Goal: Transaction & Acquisition: Book appointment/travel/reservation

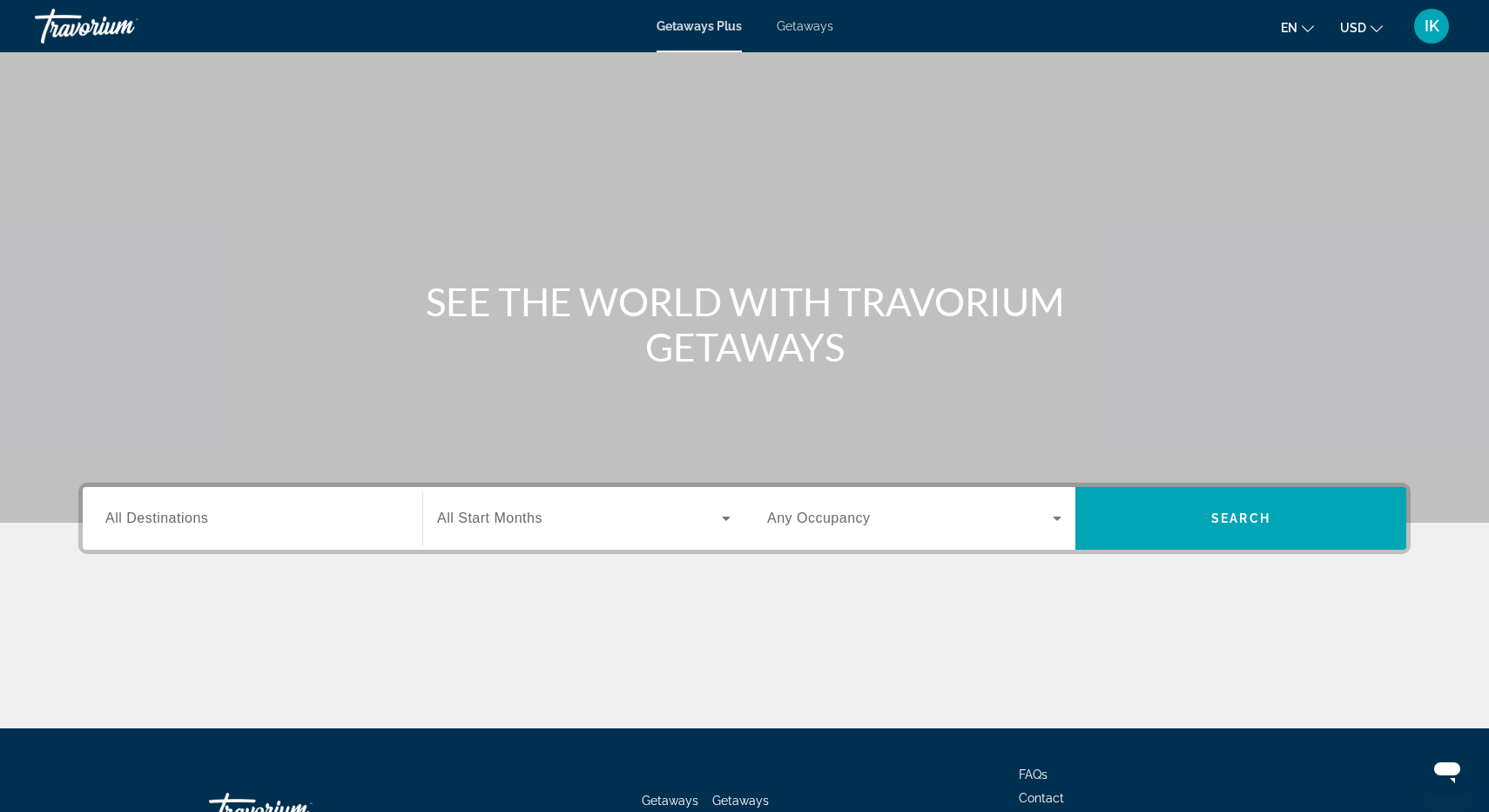
click at [343, 528] on div "Search widget" at bounding box center [252, 518] width 295 height 49
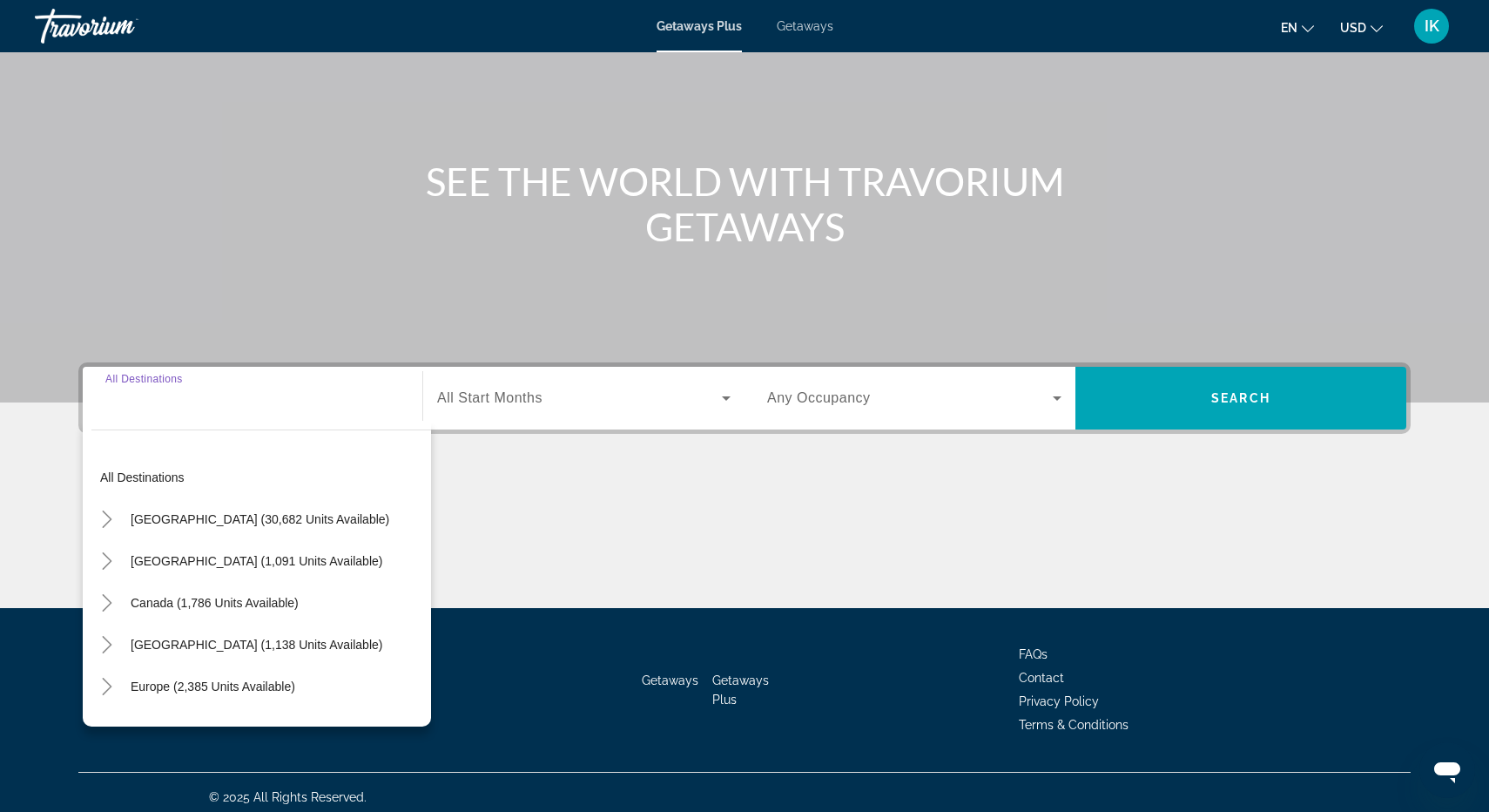
scroll to position [129, 0]
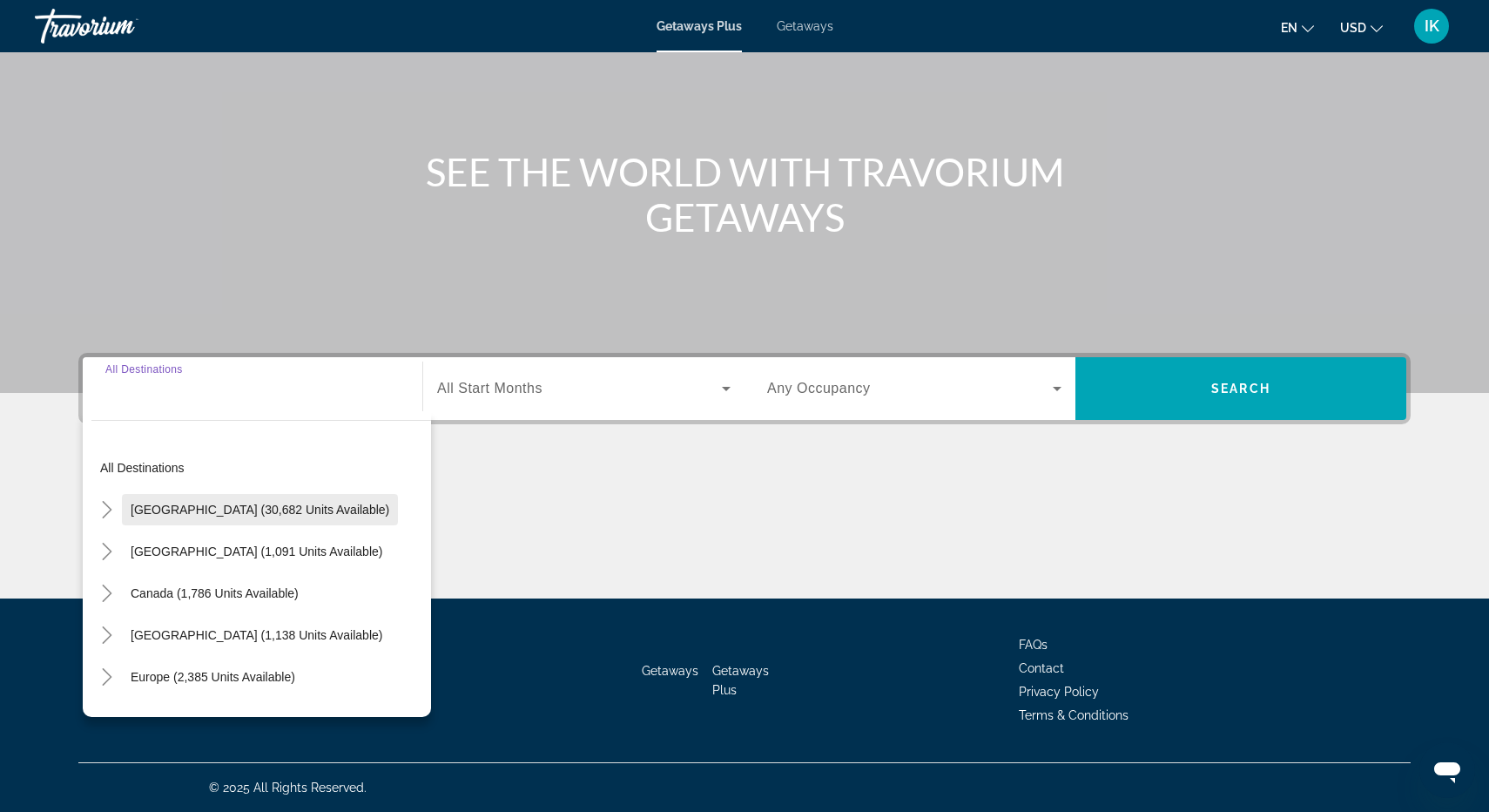
click at [150, 511] on span "[GEOGRAPHIC_DATA] (30,682 units available)" at bounding box center [260, 509] width 259 height 14
type input "**********"
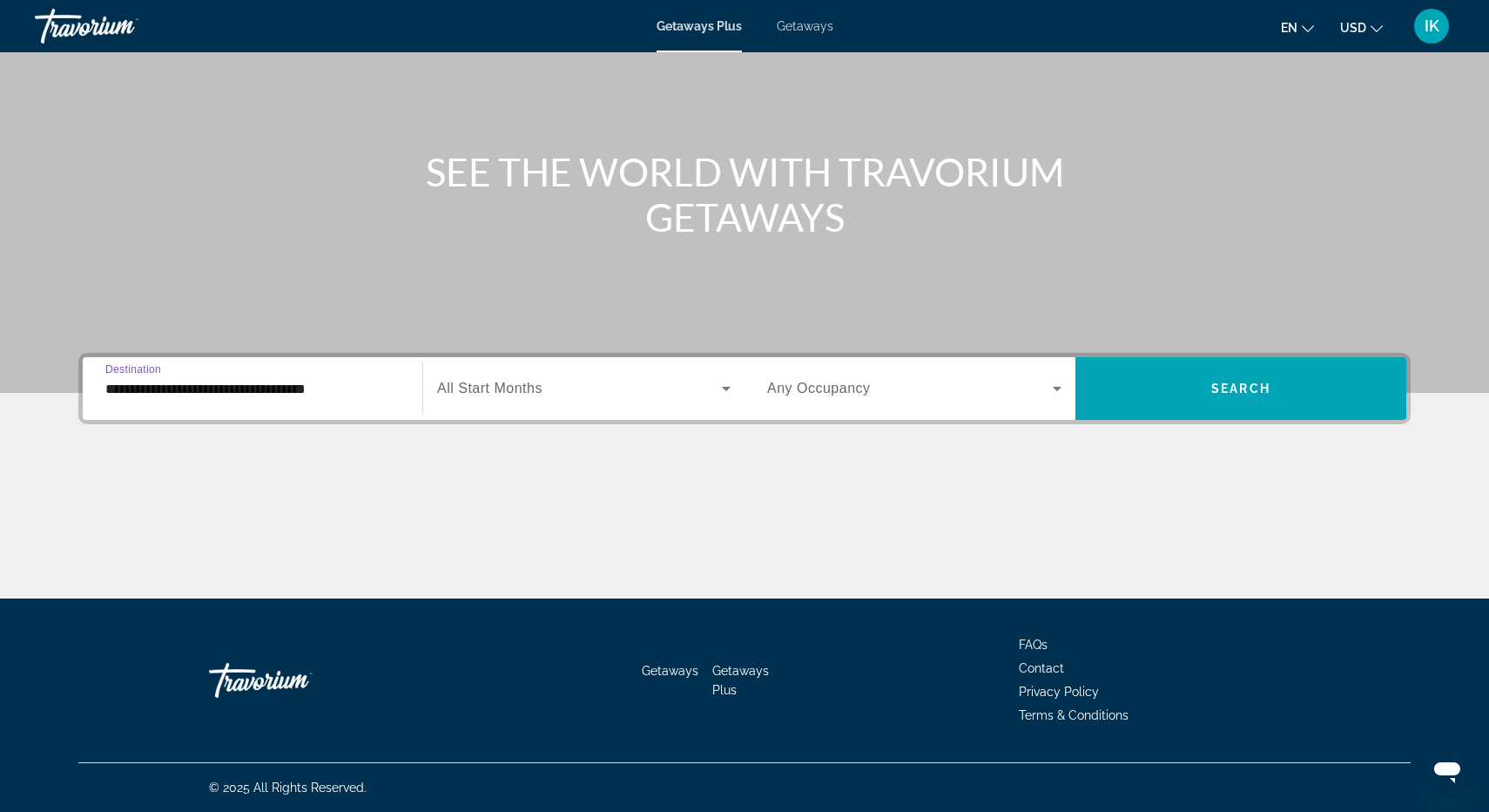
click at [520, 378] on span "Search widget" at bounding box center [579, 388] width 285 height 21
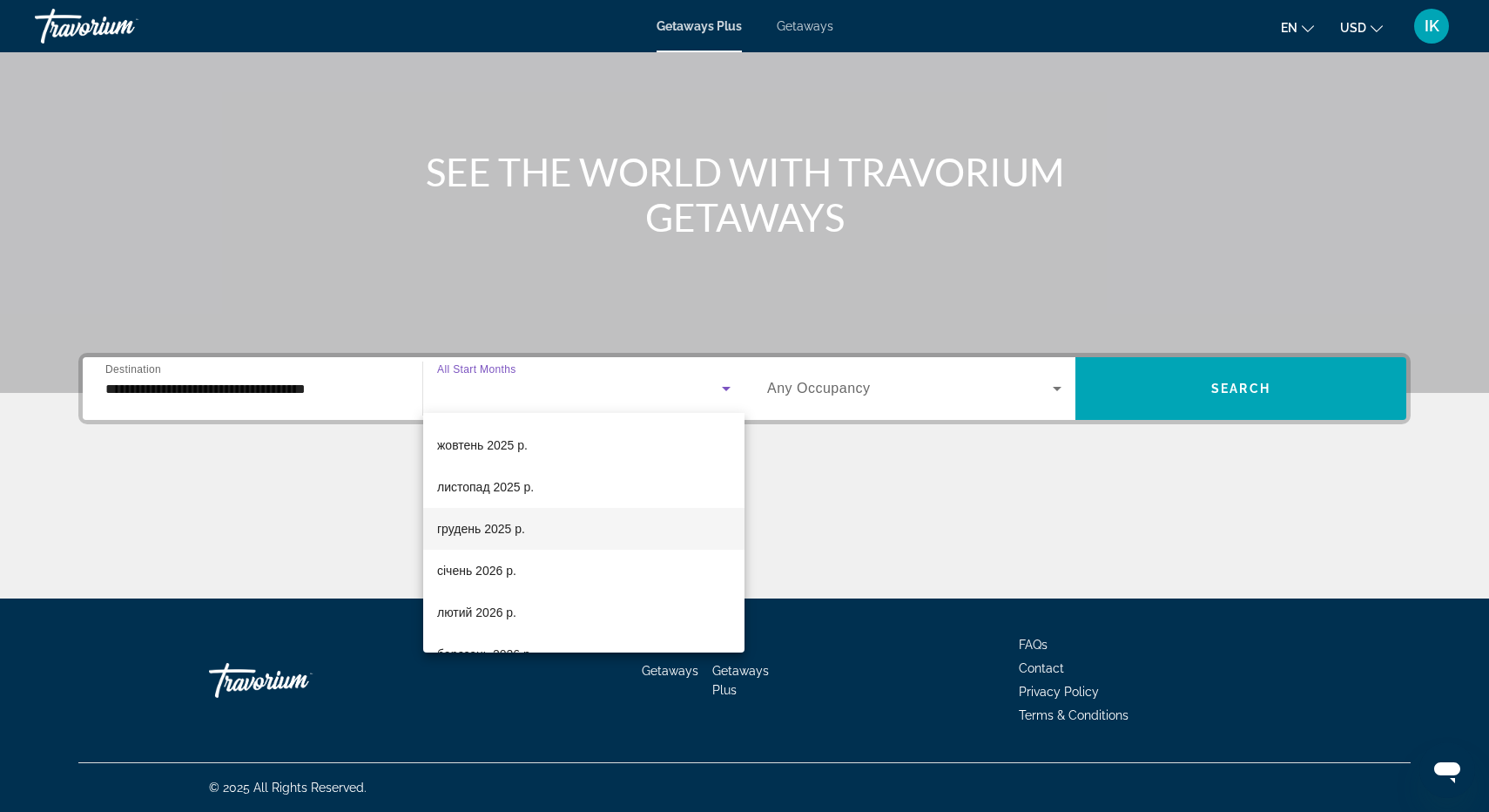
scroll to position [80, 0]
click at [524, 543] on mat-option "грудень 2025 р." at bounding box center [583, 527] width 322 height 42
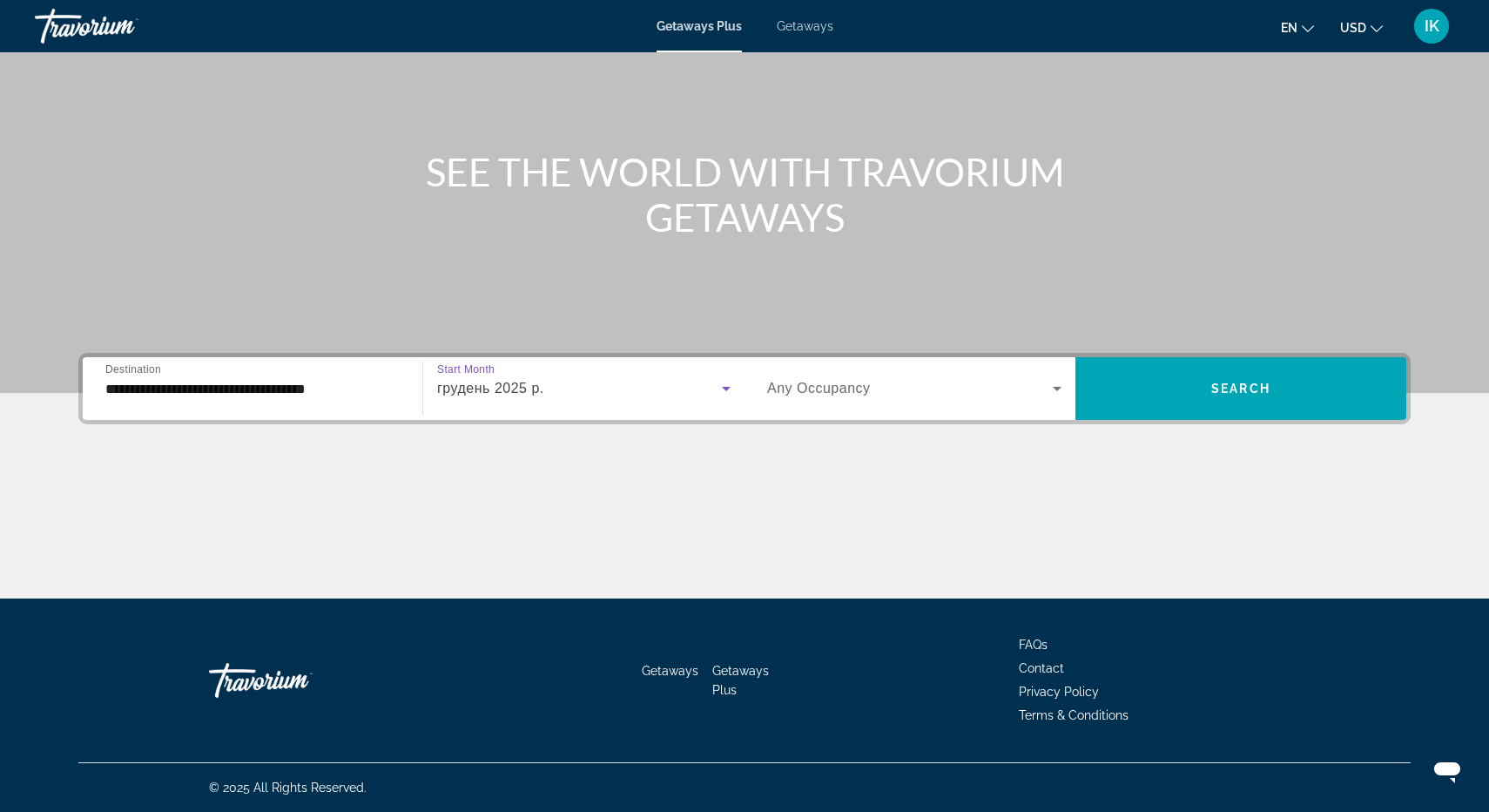
click at [832, 395] on span "Any Occupancy" at bounding box center [819, 387] width 103 height 14
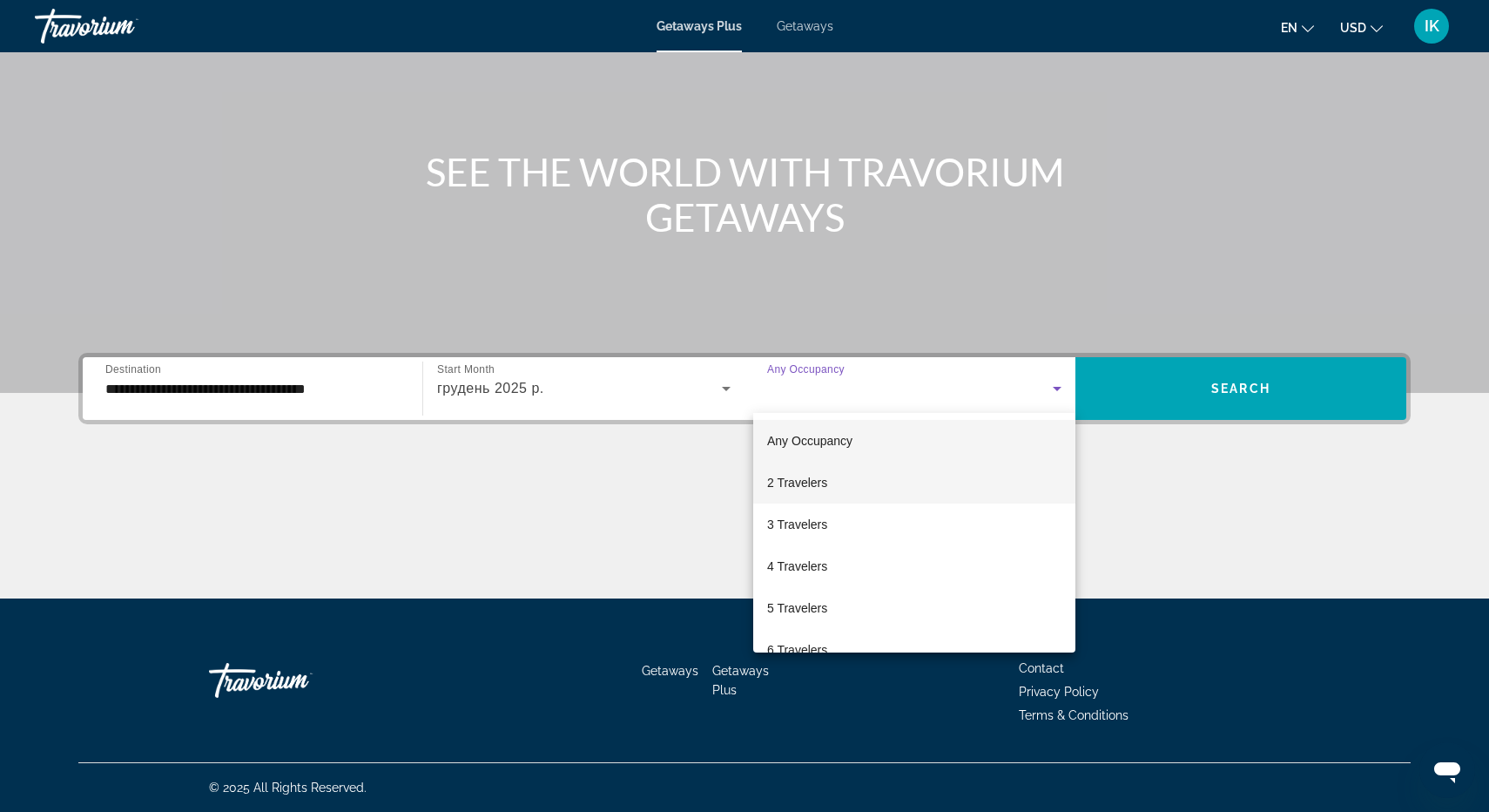
scroll to position [15, 0]
click at [833, 471] on mat-option "2 Travelers" at bounding box center [914, 466] width 323 height 42
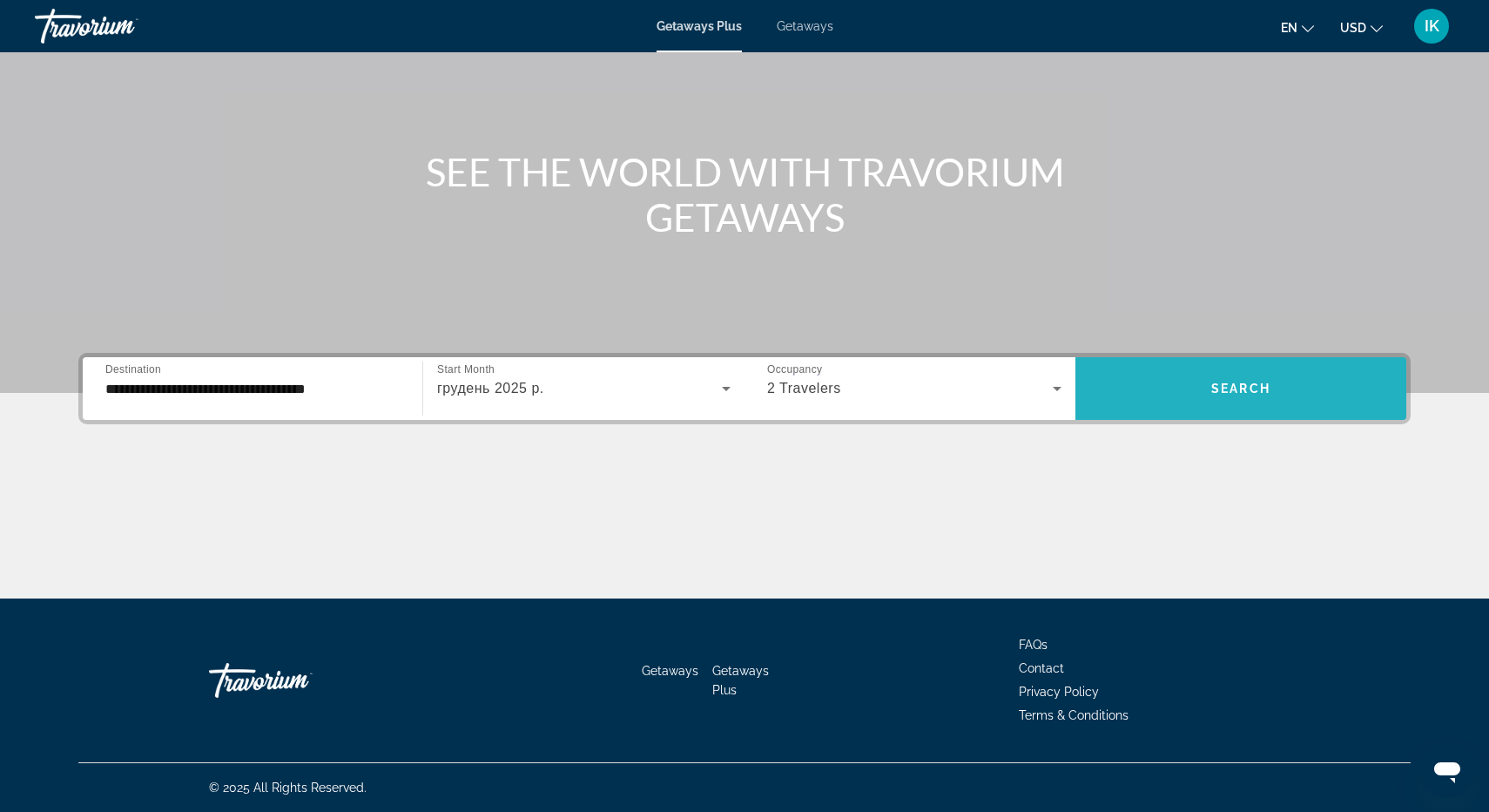
click at [1188, 406] on span "Search widget" at bounding box center [1241, 388] width 331 height 42
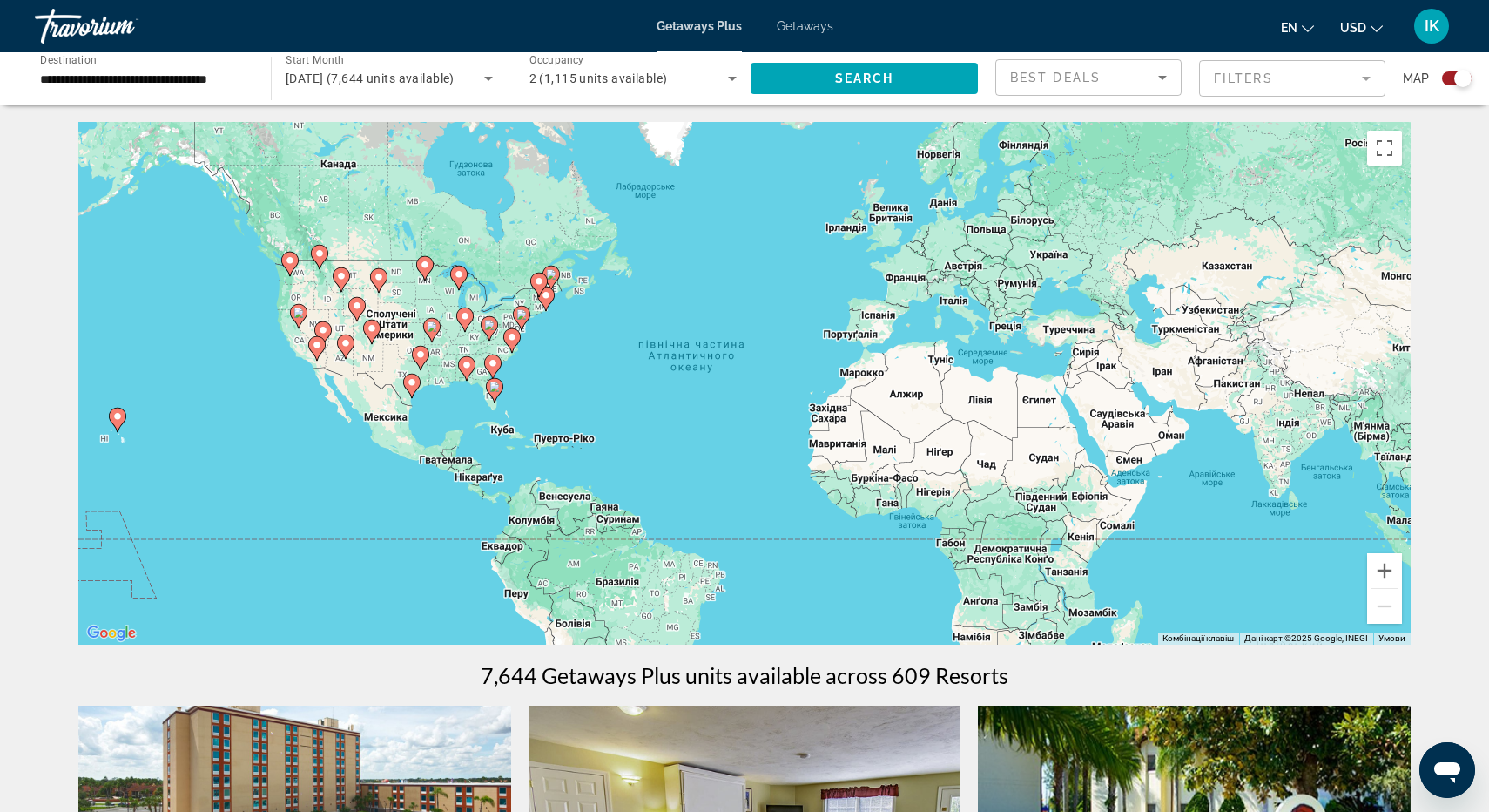
click at [1128, 84] on div "Best Deals" at bounding box center [1083, 77] width 148 height 21
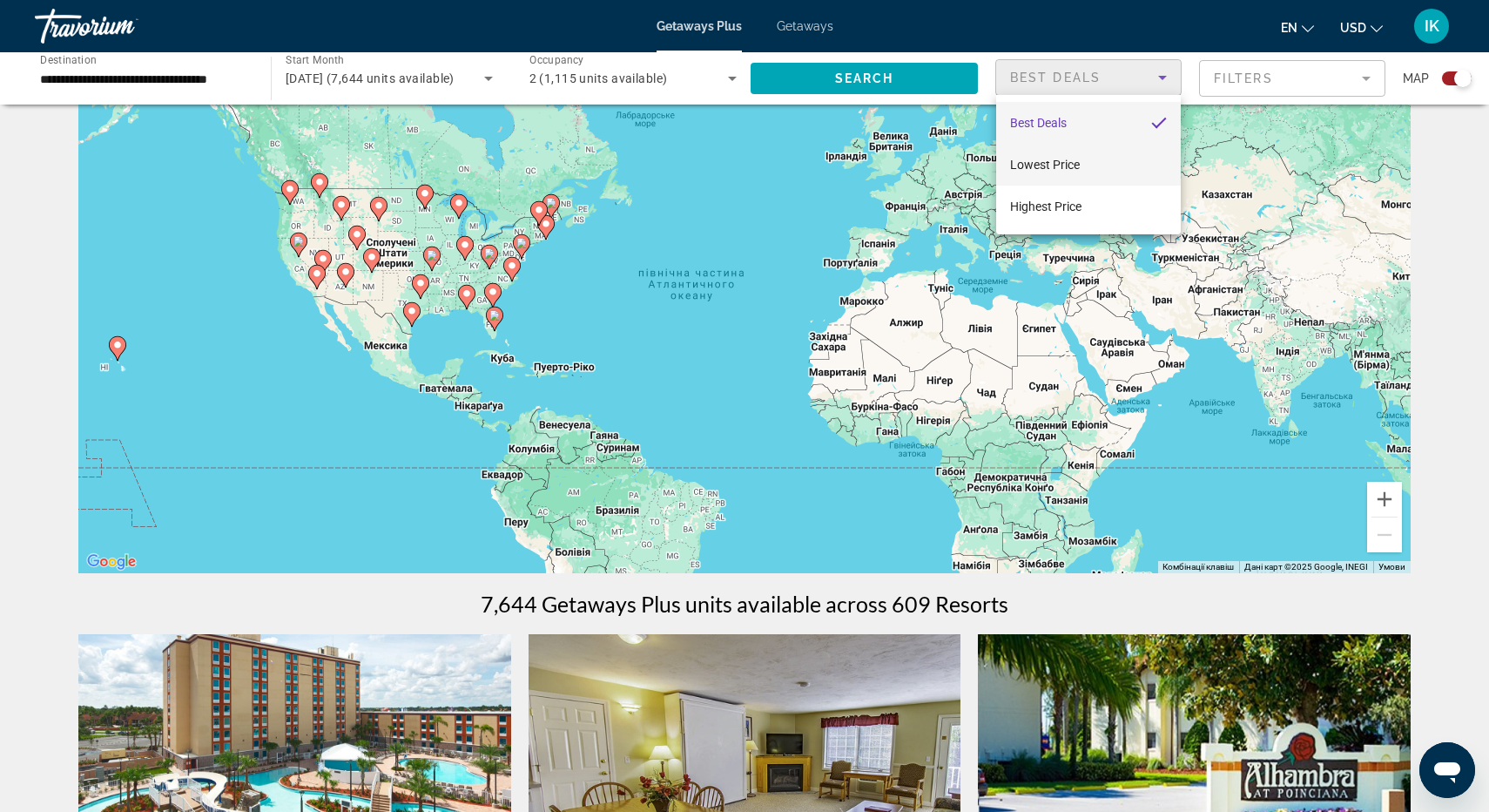
scroll to position [77, 0]
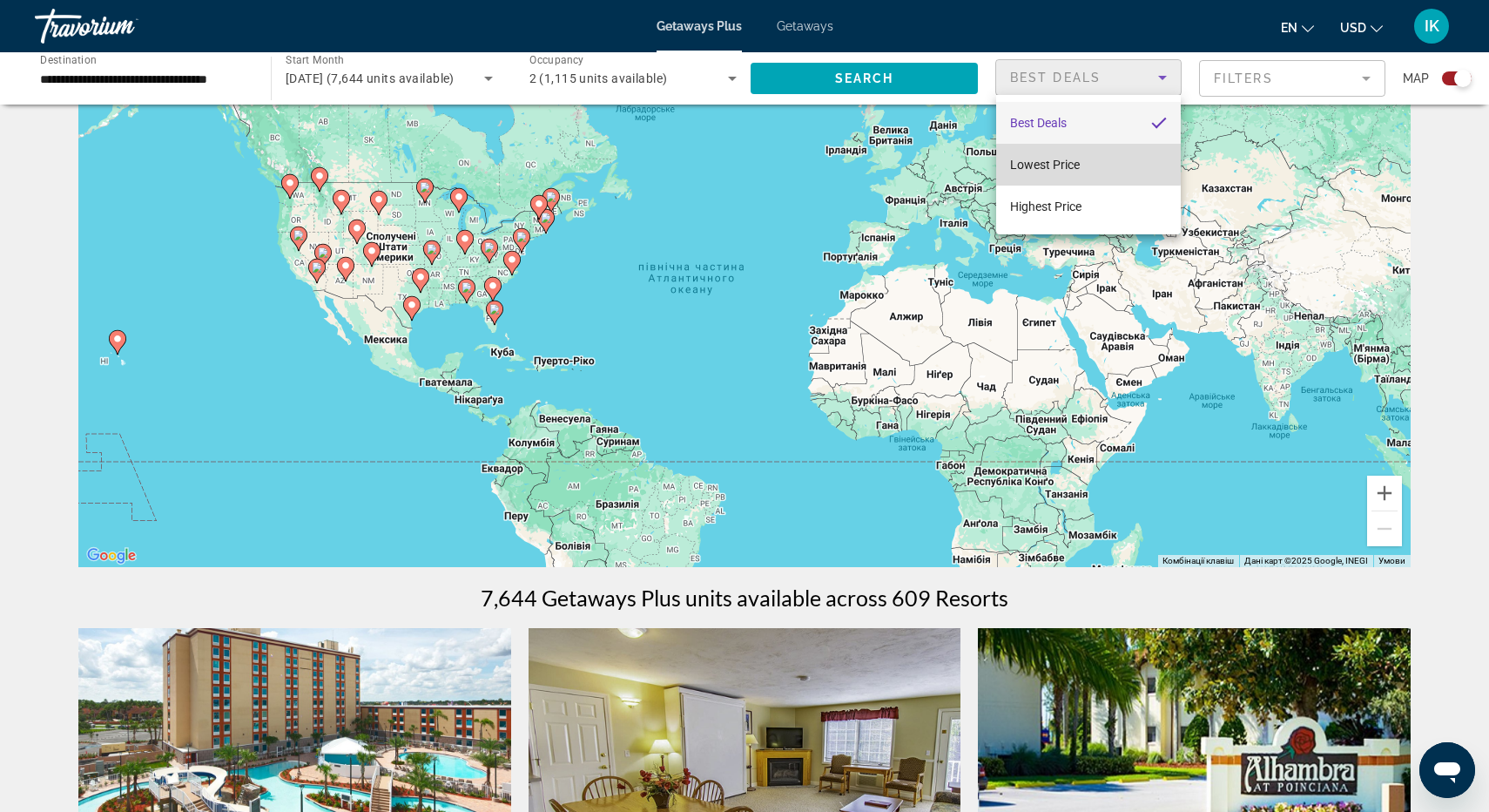
click at [1061, 164] on span "Lowest Price" at bounding box center [1045, 164] width 70 height 14
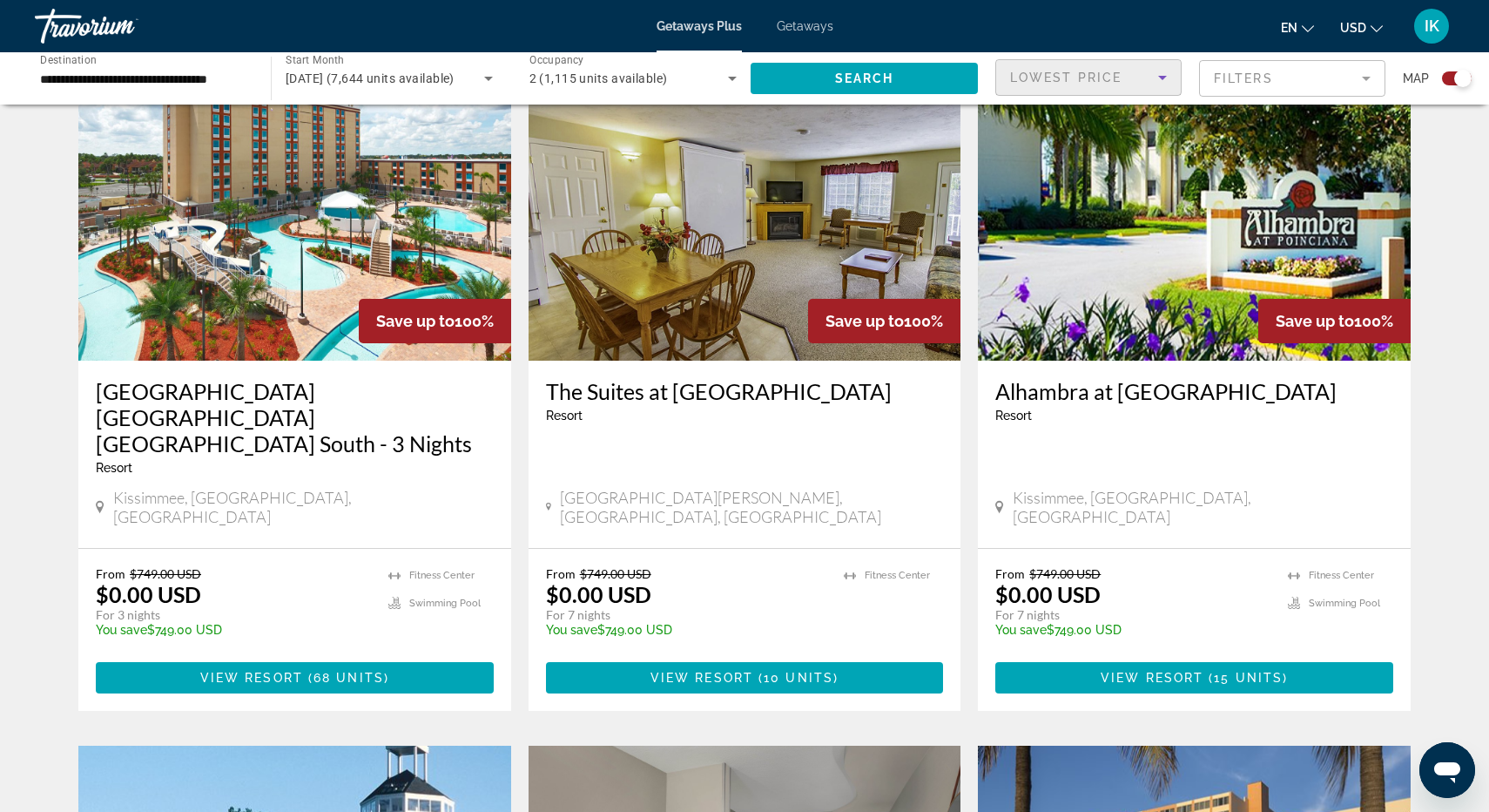
scroll to position [617, 0]
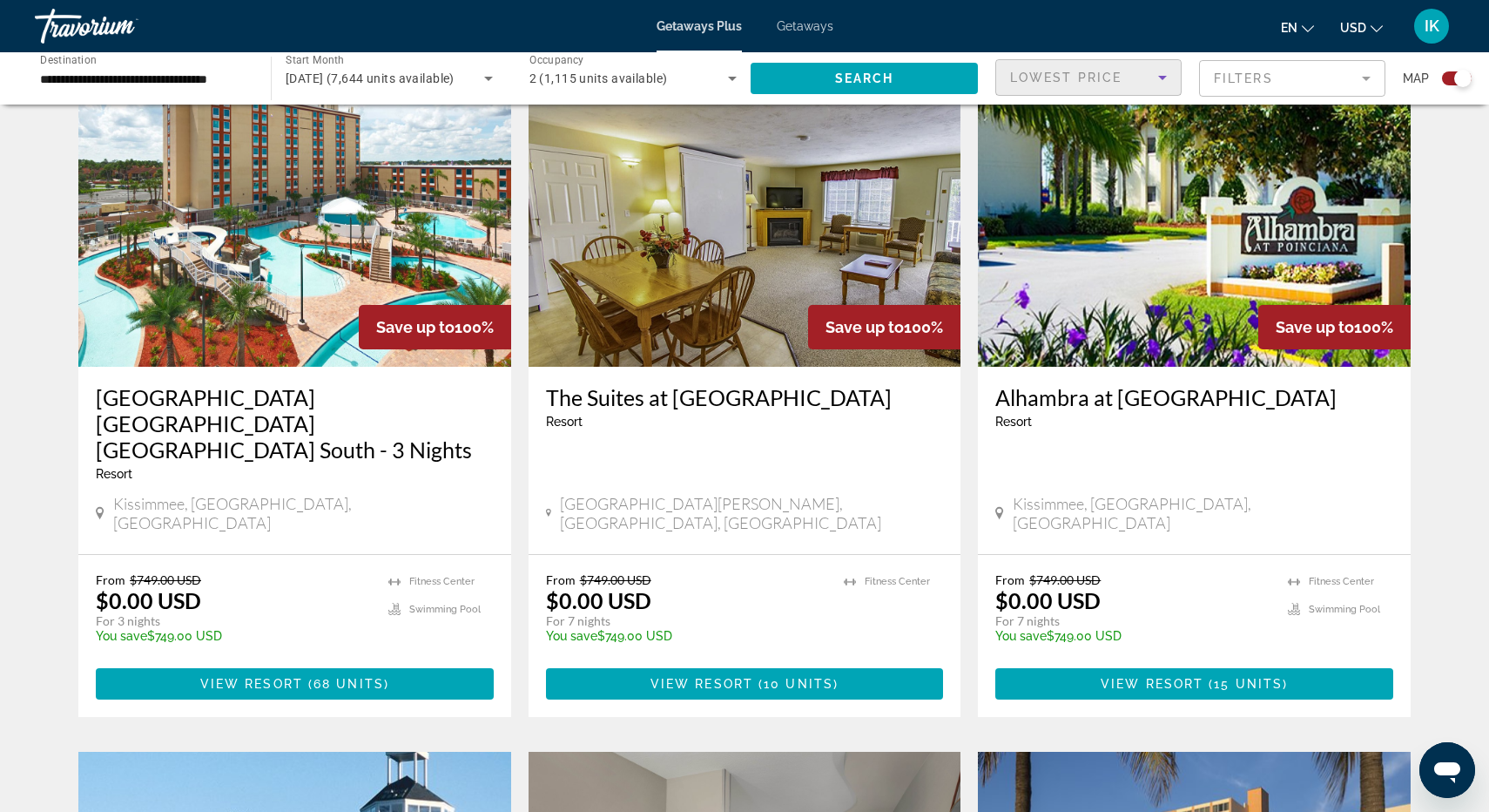
click at [1363, 94] on mat-form-field "Filters" at bounding box center [1292, 78] width 186 height 37
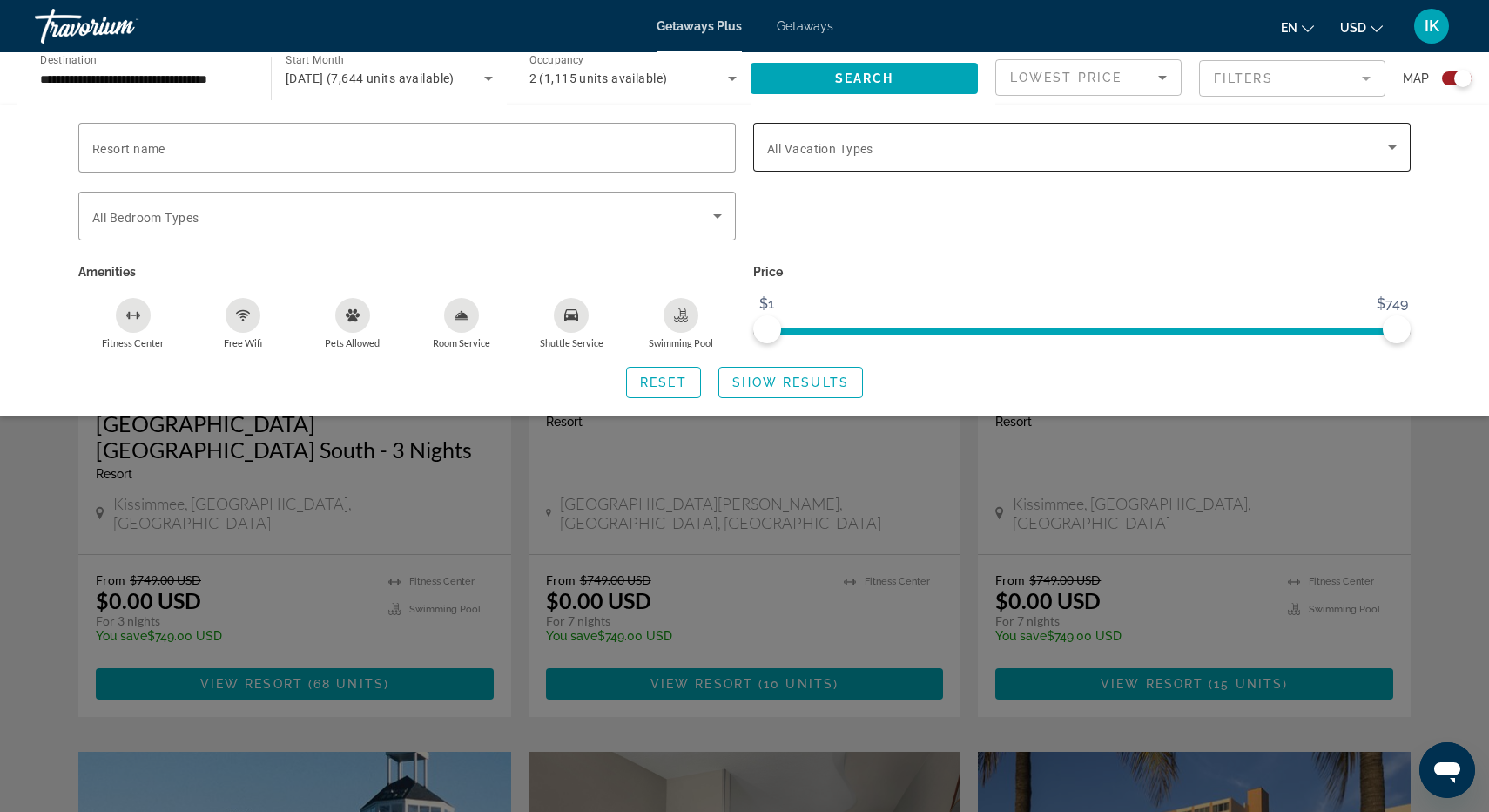
click at [833, 134] on div "Search widget" at bounding box center [1082, 147] width 630 height 49
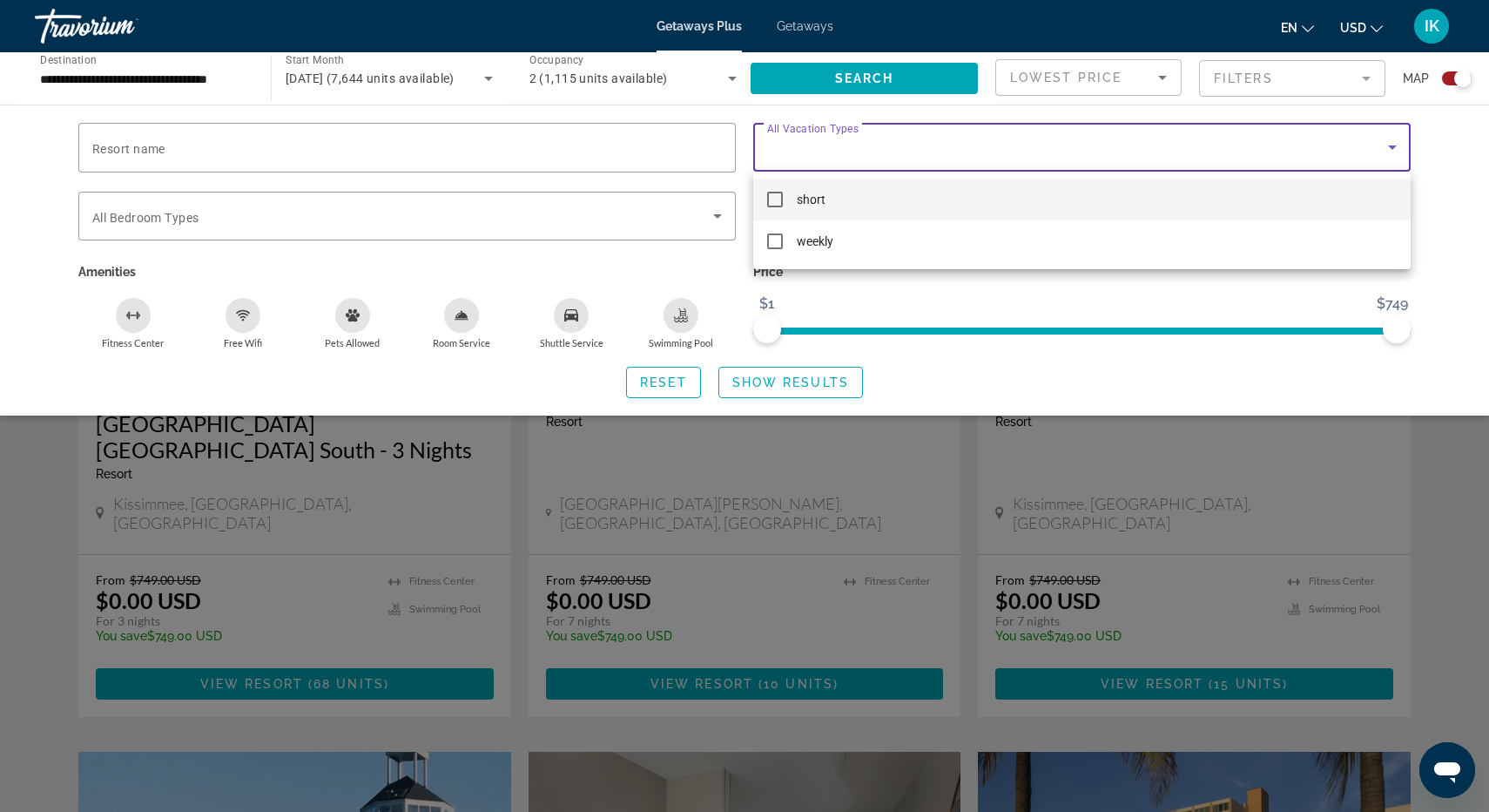
click at [671, 210] on div at bounding box center [744, 406] width 1489 height 812
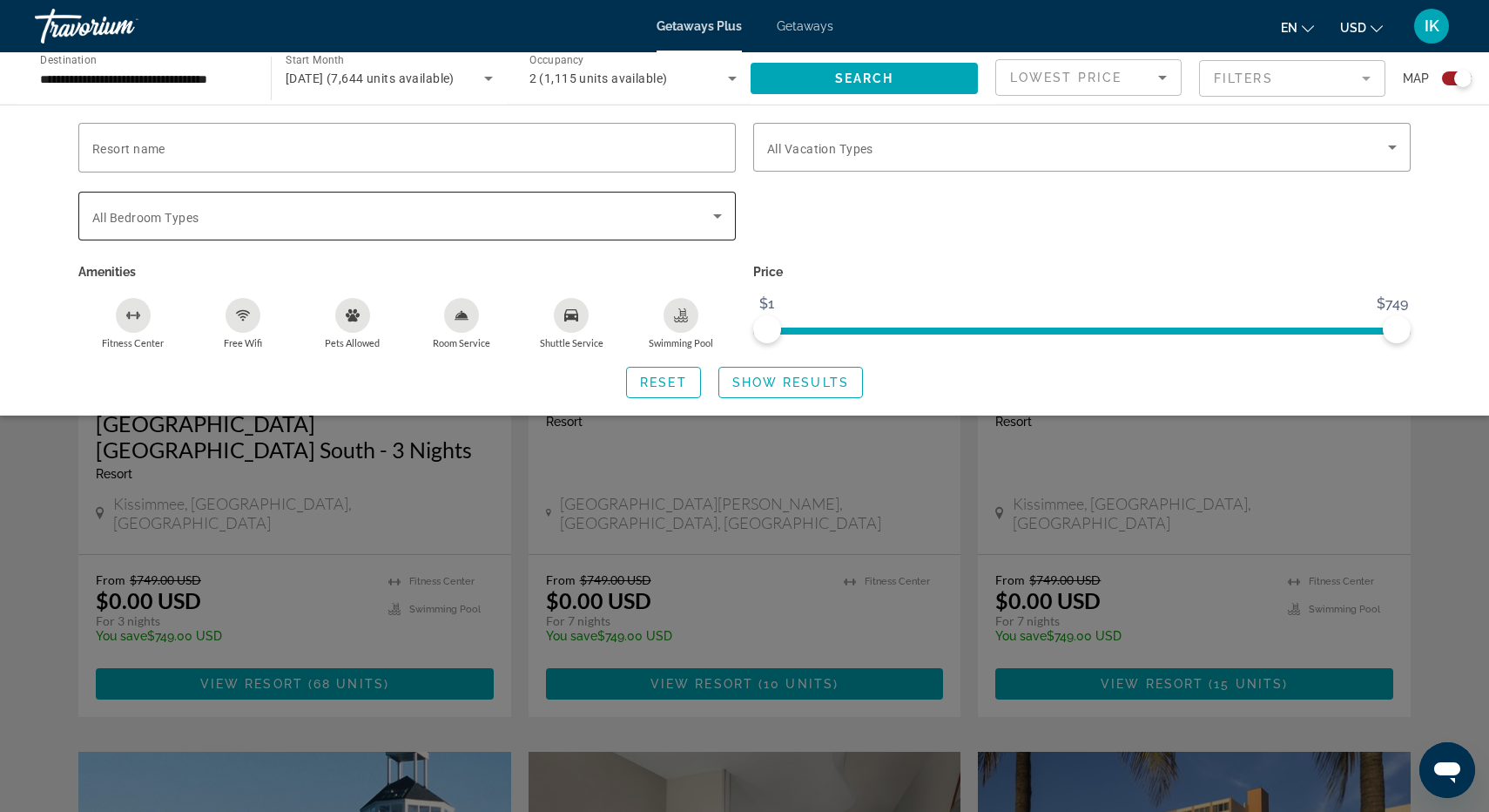
click at [662, 226] on div "Search widget" at bounding box center [407, 215] width 630 height 49
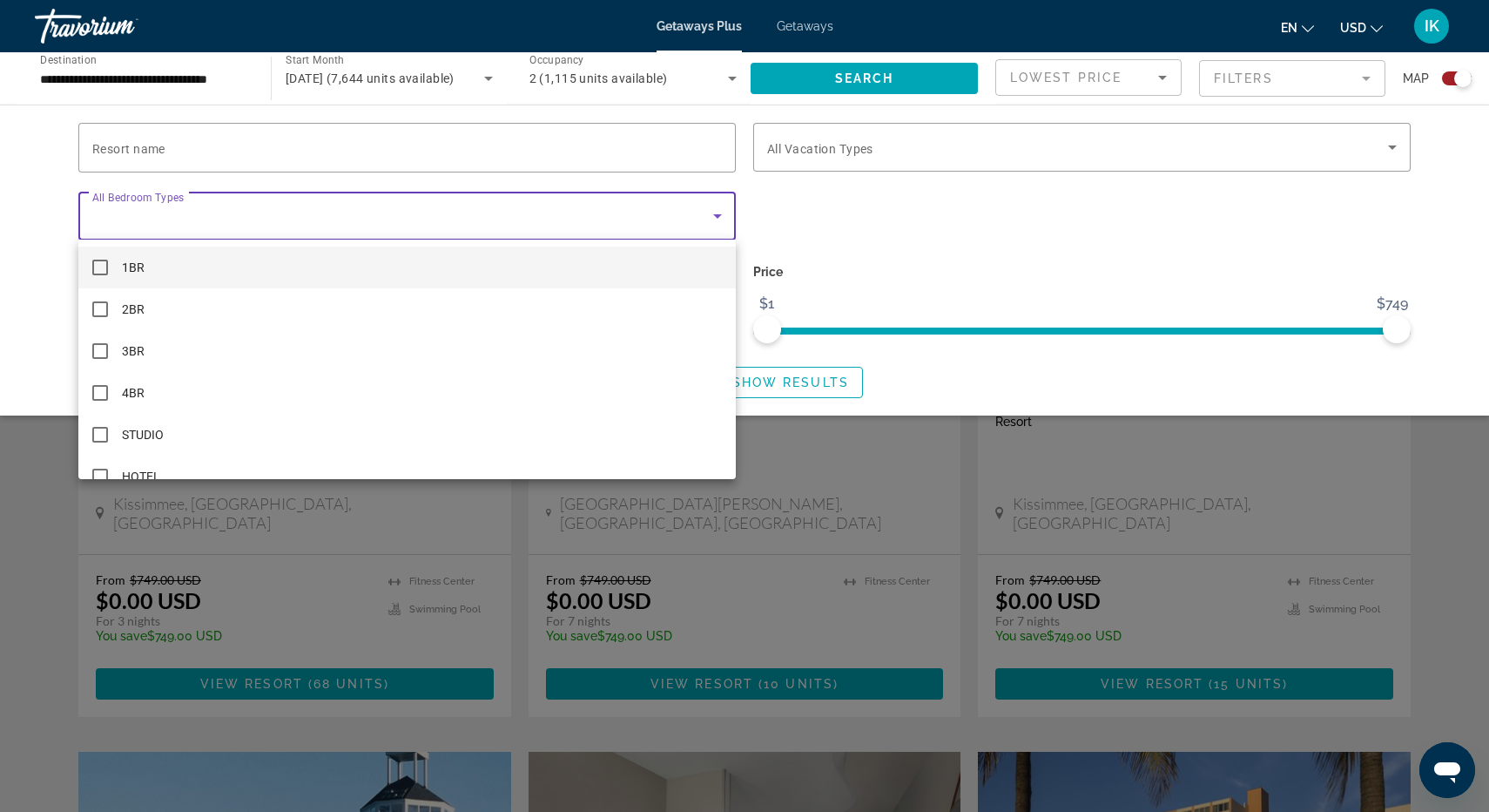
click at [662, 226] on div at bounding box center [744, 406] width 1489 height 812
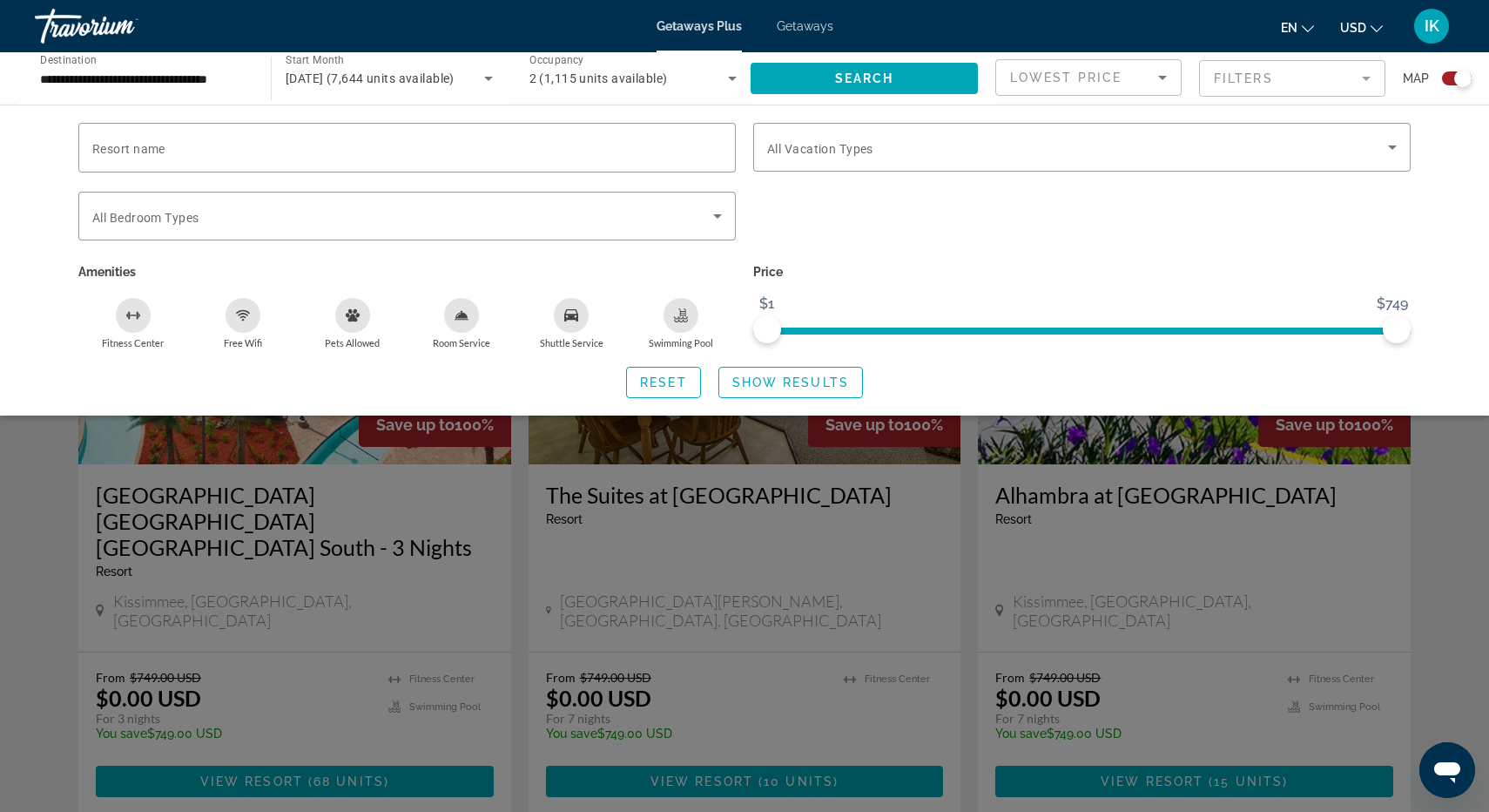
scroll to position [518, 0]
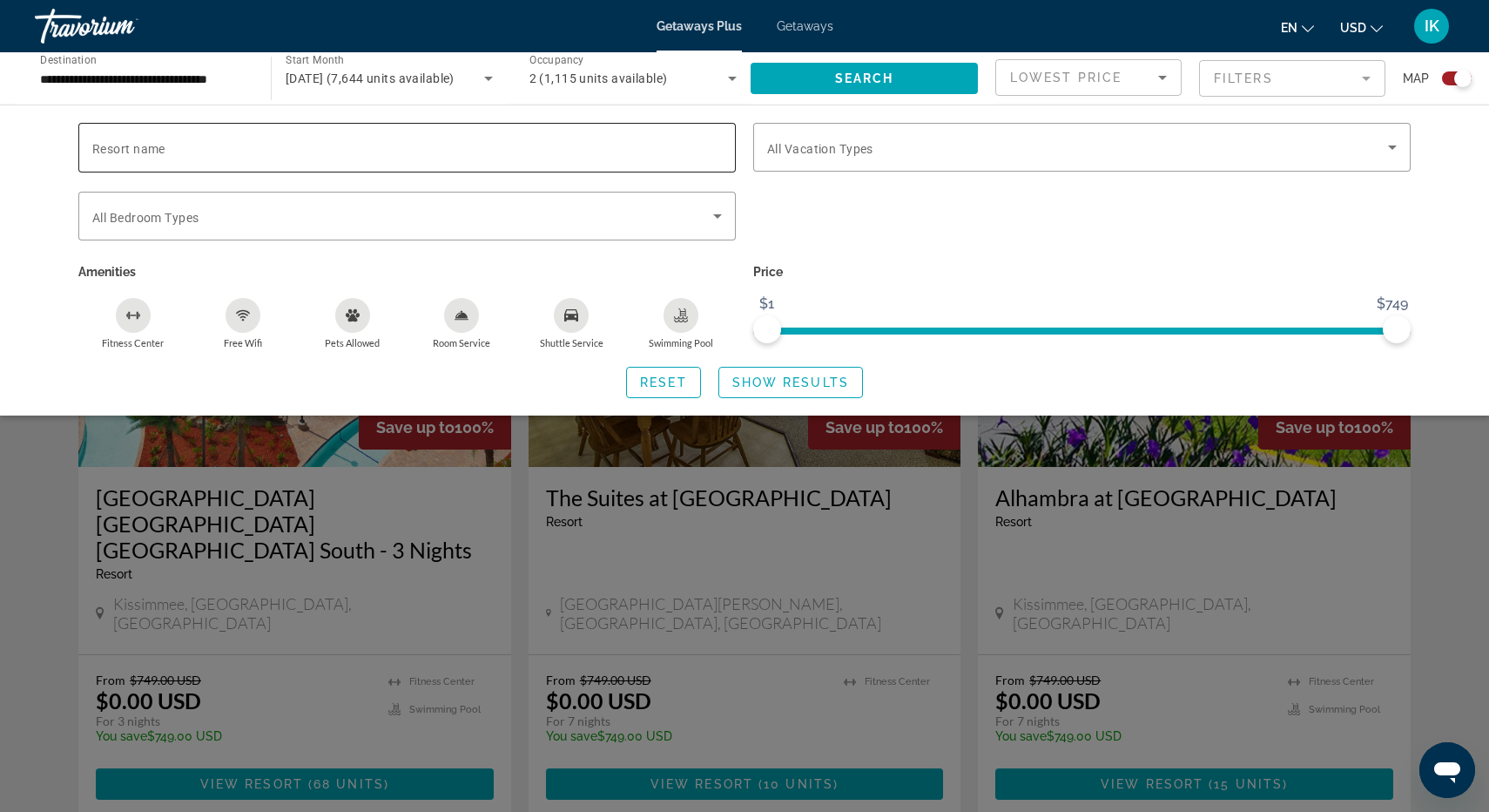
click at [515, 132] on div "Search widget" at bounding box center [407, 147] width 630 height 49
click at [187, 77] on input "**********" at bounding box center [144, 79] width 209 height 21
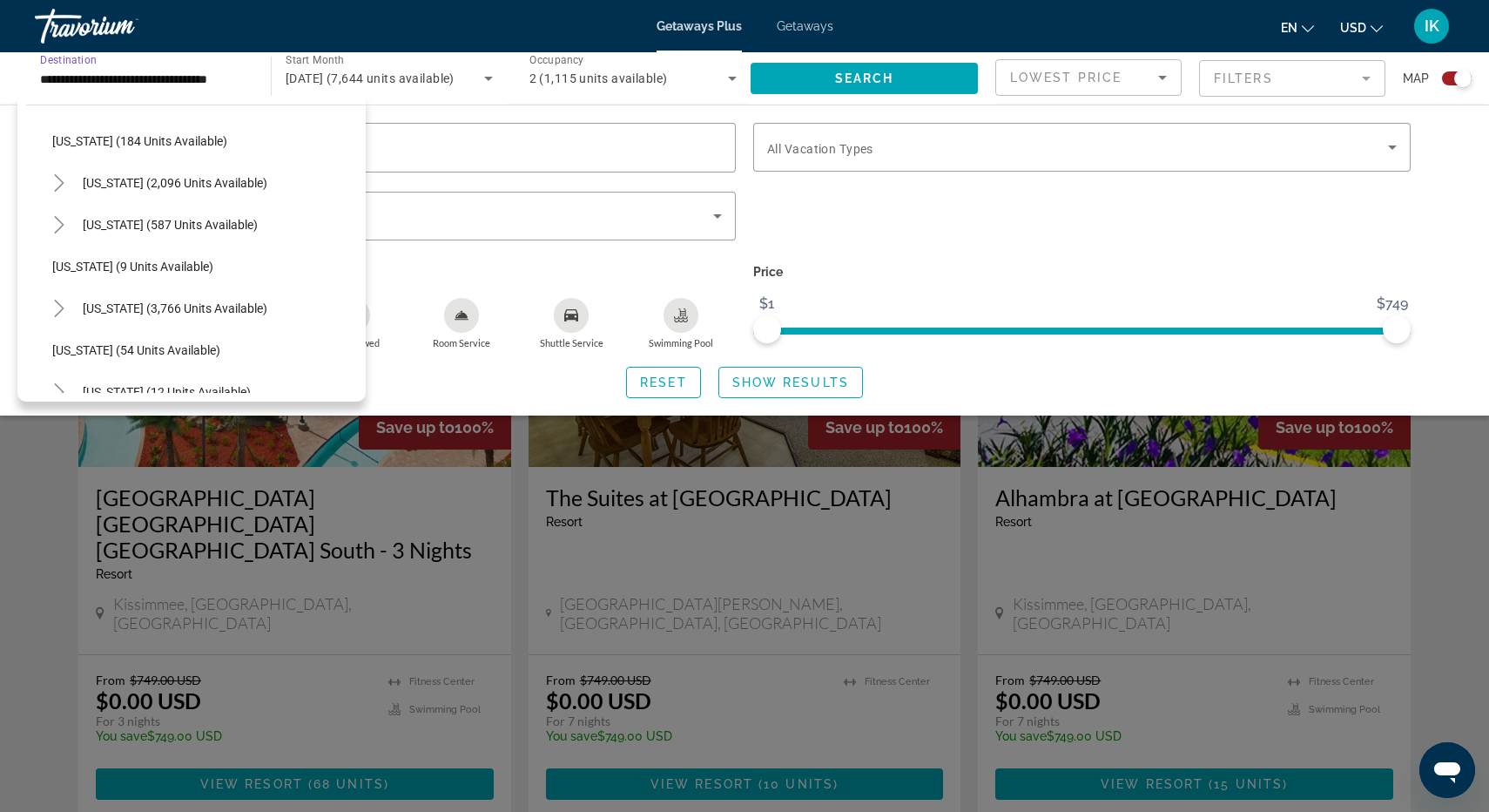
scroll to position [152, 0]
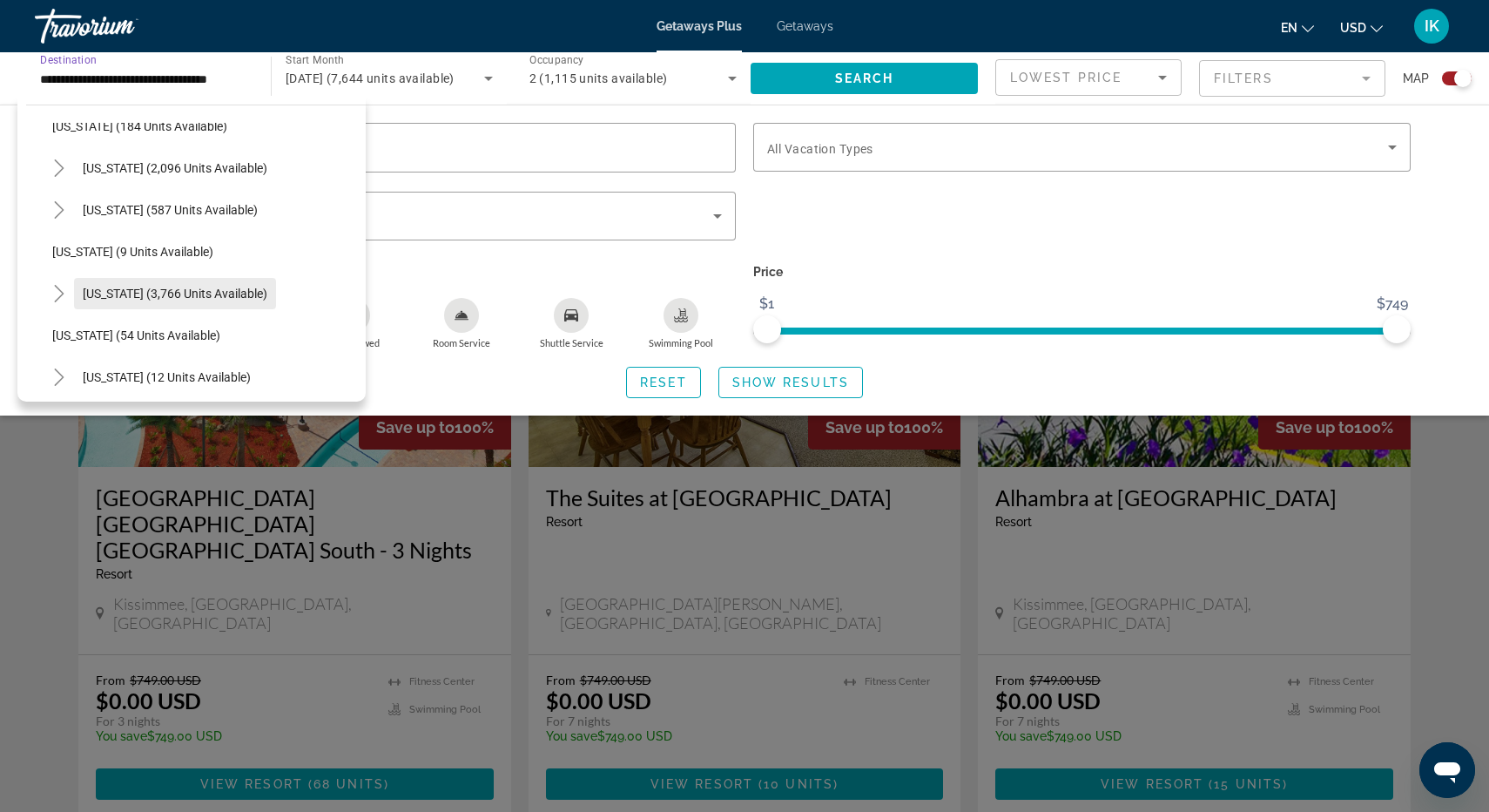
click at [206, 295] on span "[US_STATE] (3,766 units available)" at bounding box center [175, 294] width 184 height 14
type input "**********"
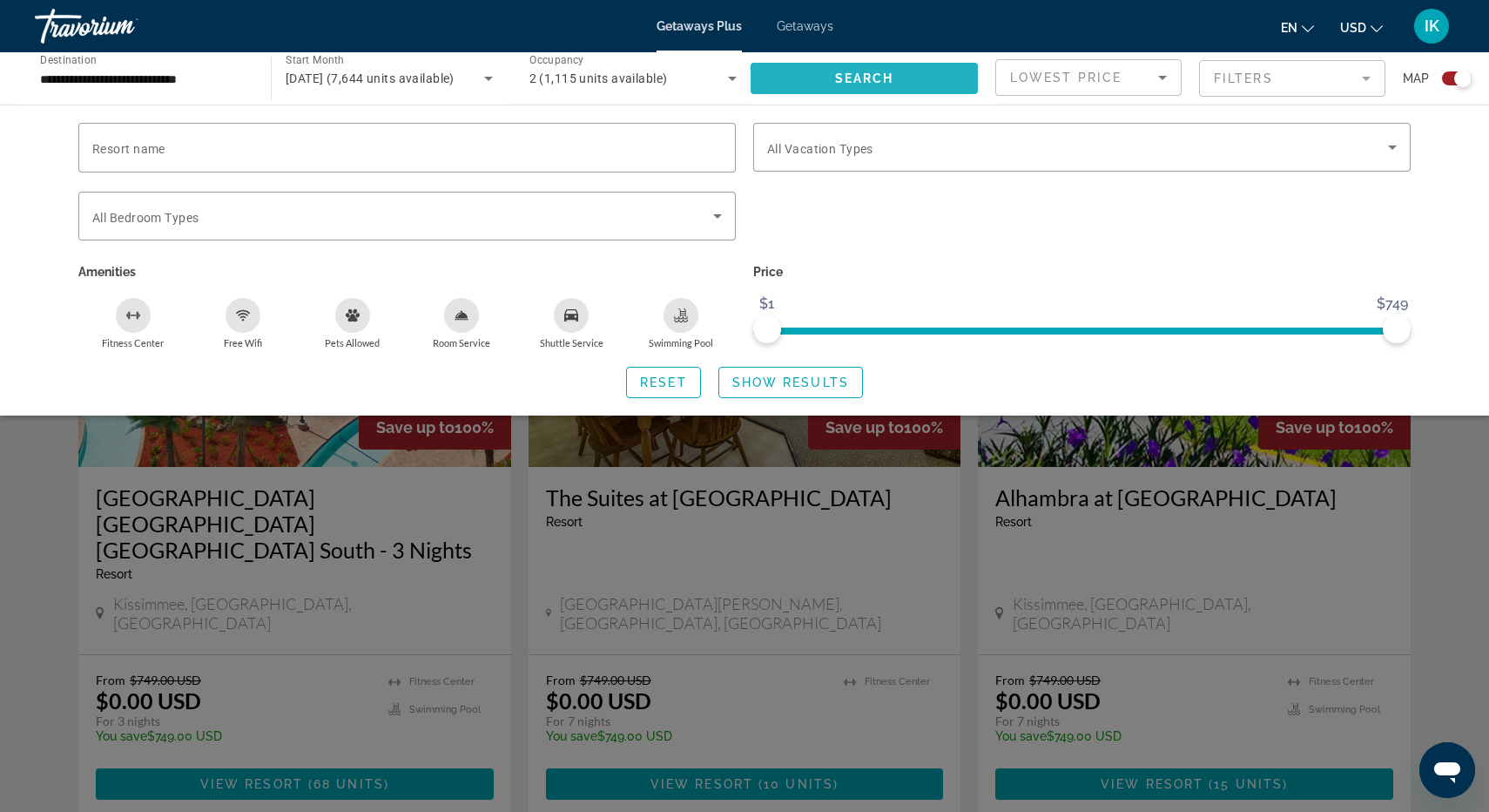
click at [937, 76] on span "Search widget" at bounding box center [863, 78] width 227 height 42
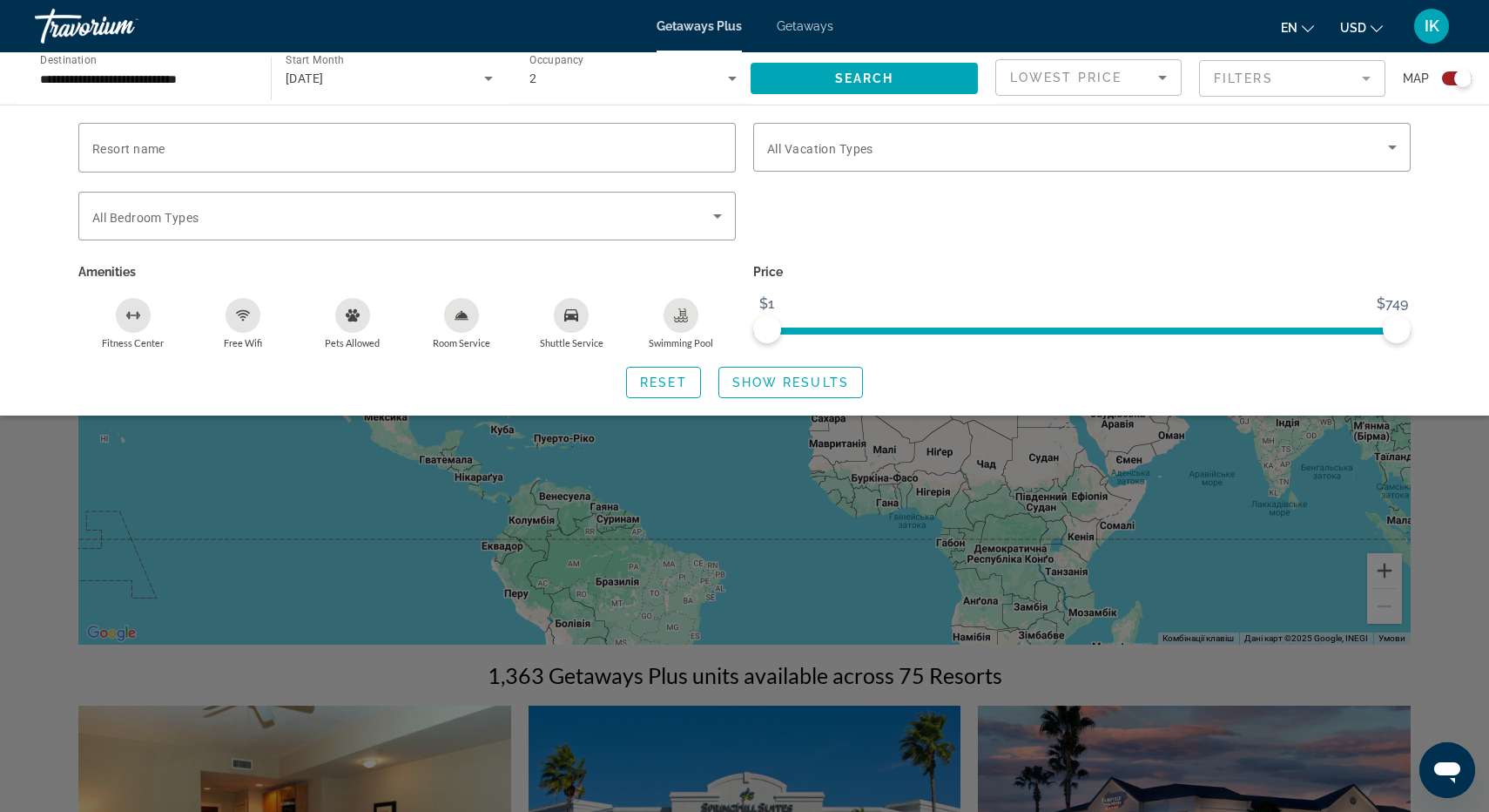
click at [1307, 92] on mat-form-field "Filters" at bounding box center [1292, 78] width 186 height 37
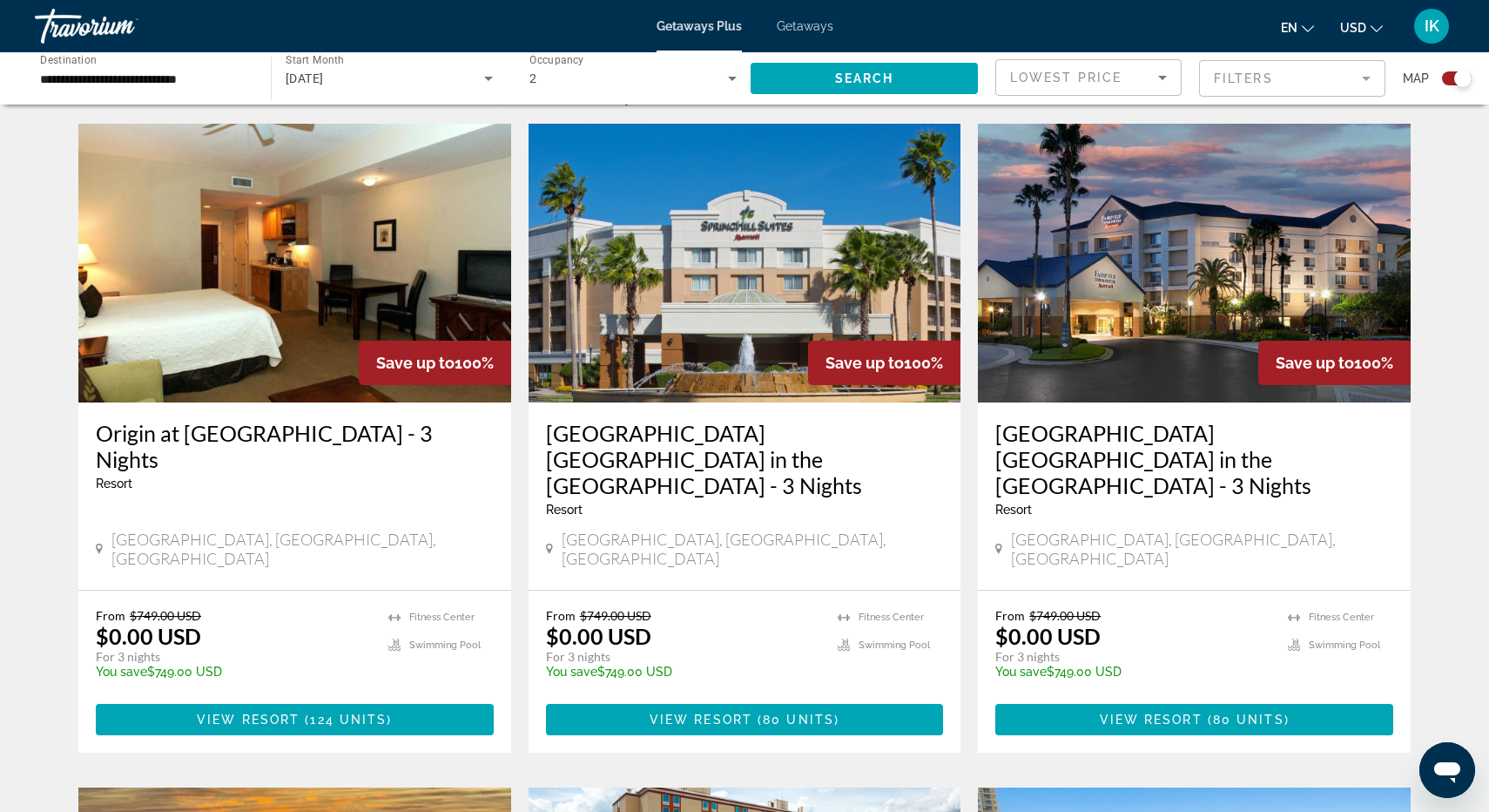
scroll to position [590, 0]
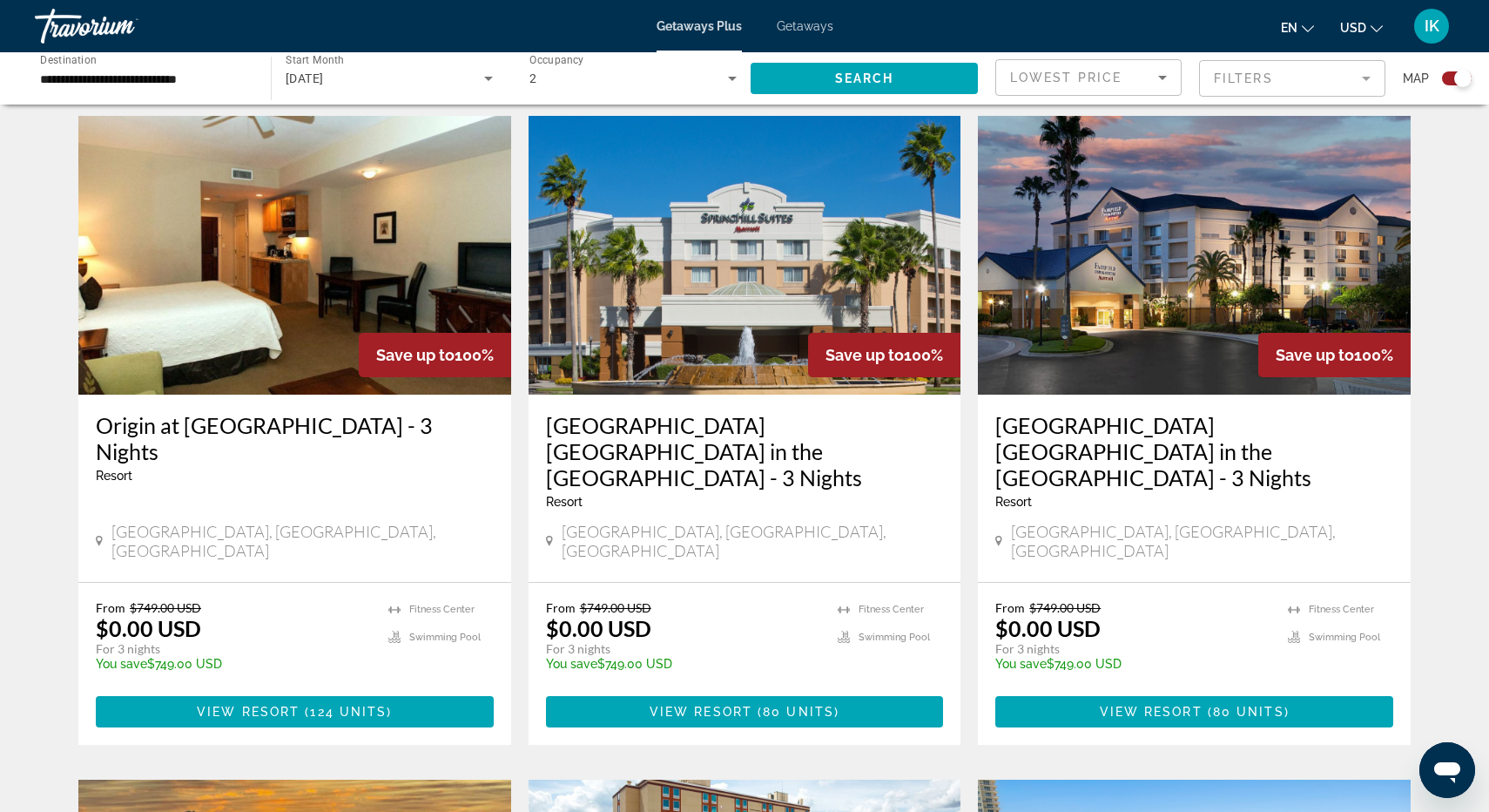
click at [1268, 79] on mat-form-field "Filters" at bounding box center [1292, 78] width 186 height 37
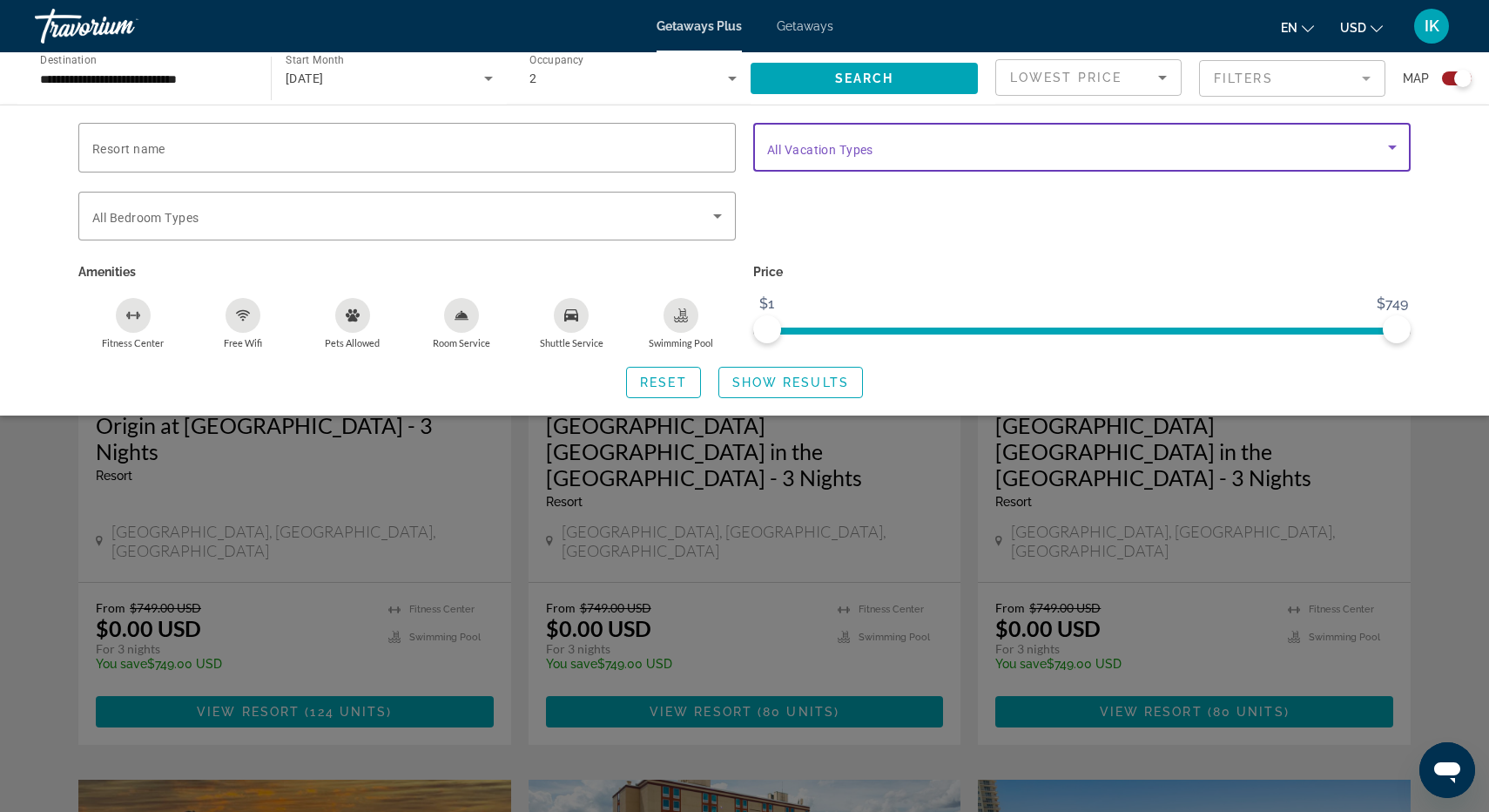
click at [865, 155] on div "Vacation Types All Vacation Types" at bounding box center [1082, 147] width 630 height 49
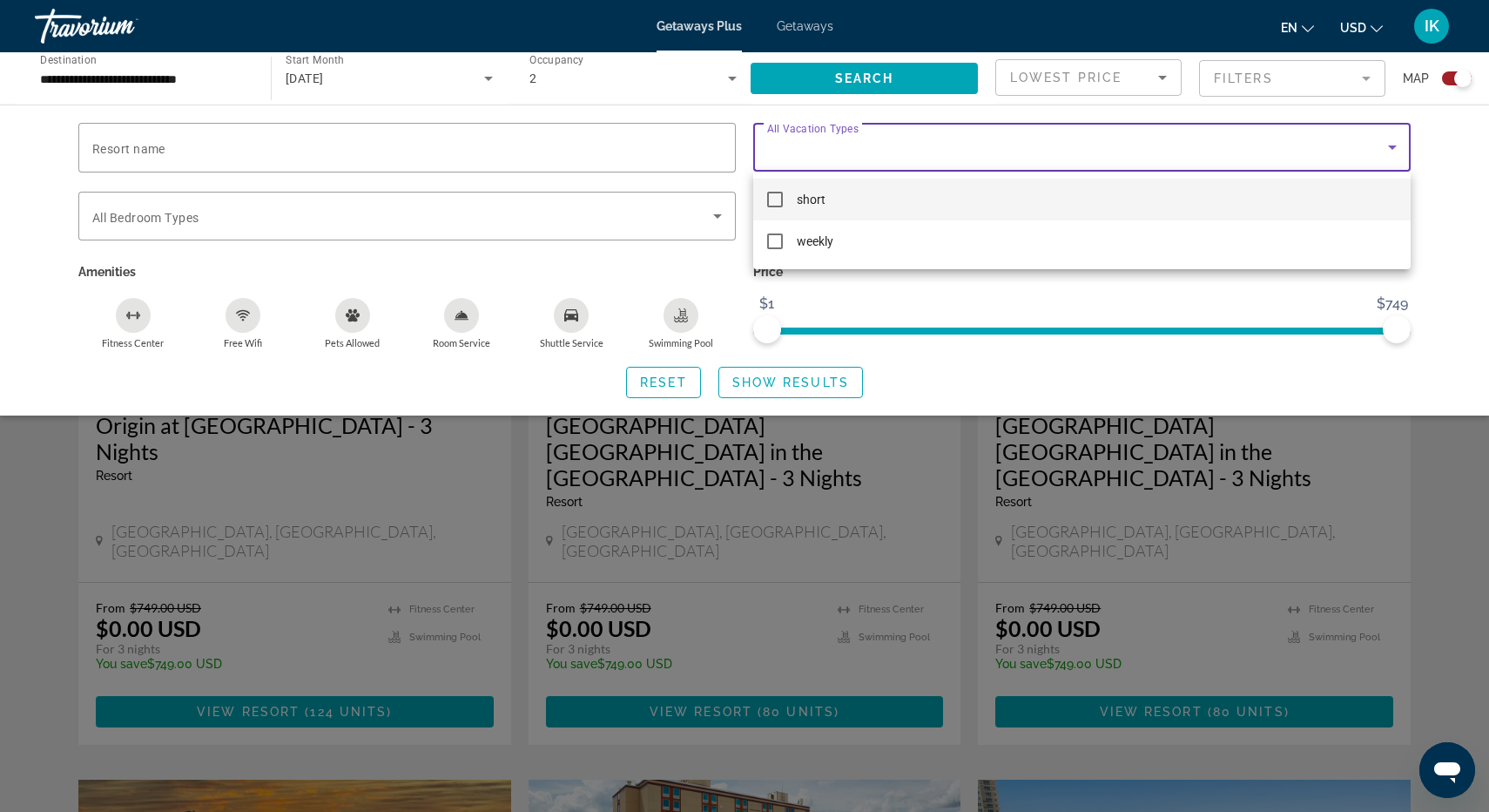
click at [1399, 460] on div at bounding box center [744, 406] width 1489 height 812
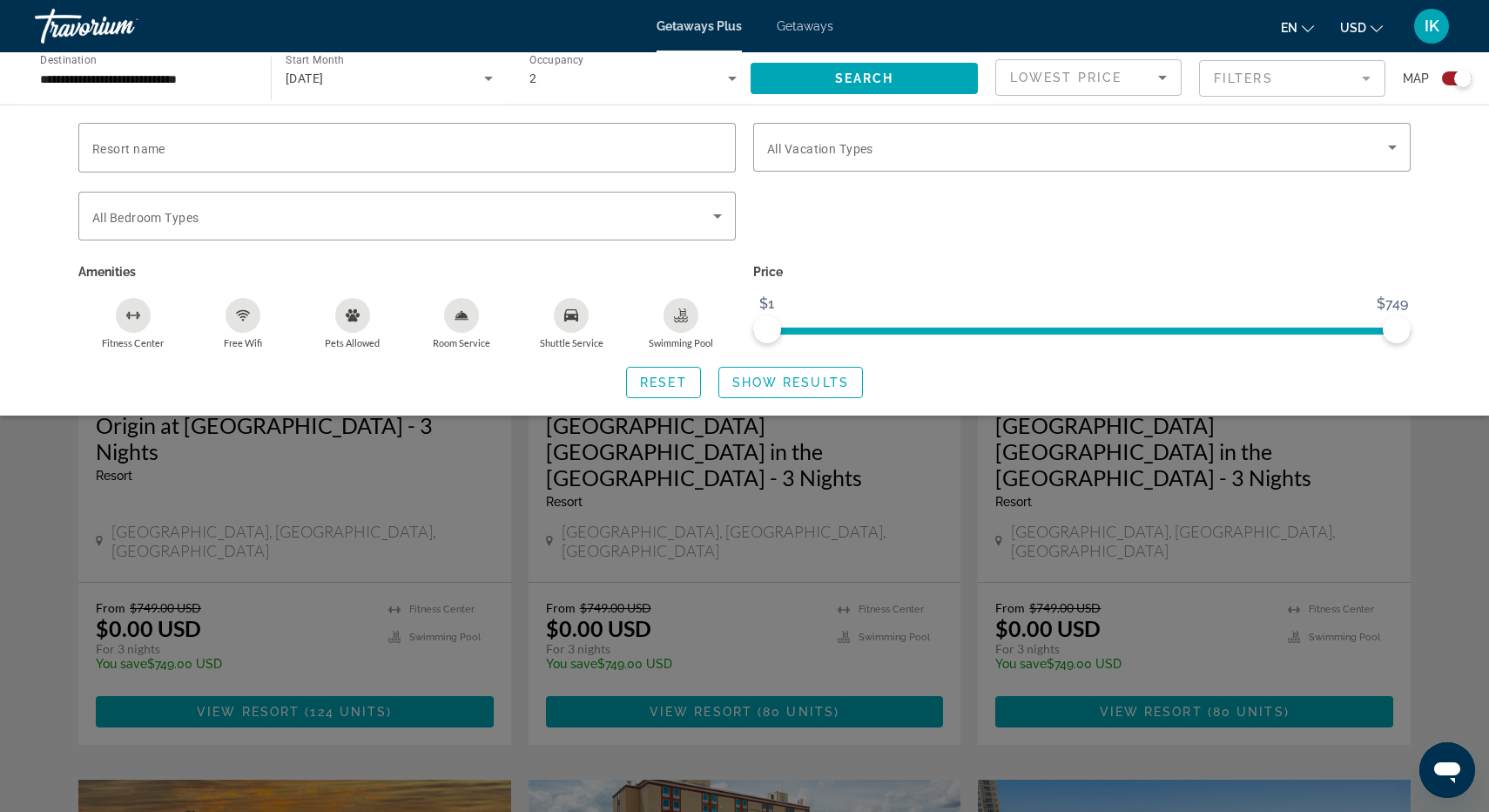
click at [1423, 489] on div "Search widget" at bounding box center [744, 537] width 1489 height 550
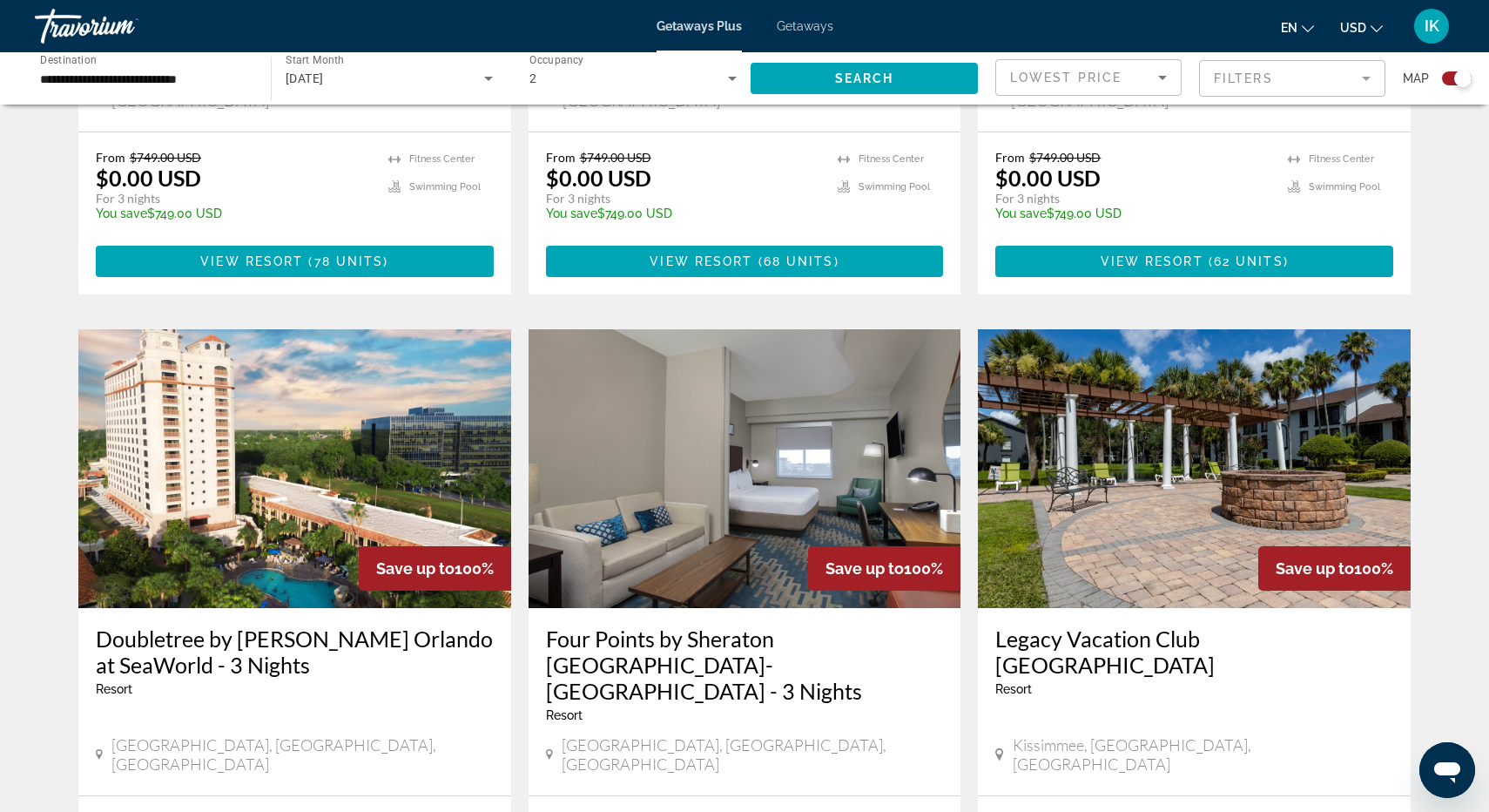
scroll to position [1715, 0]
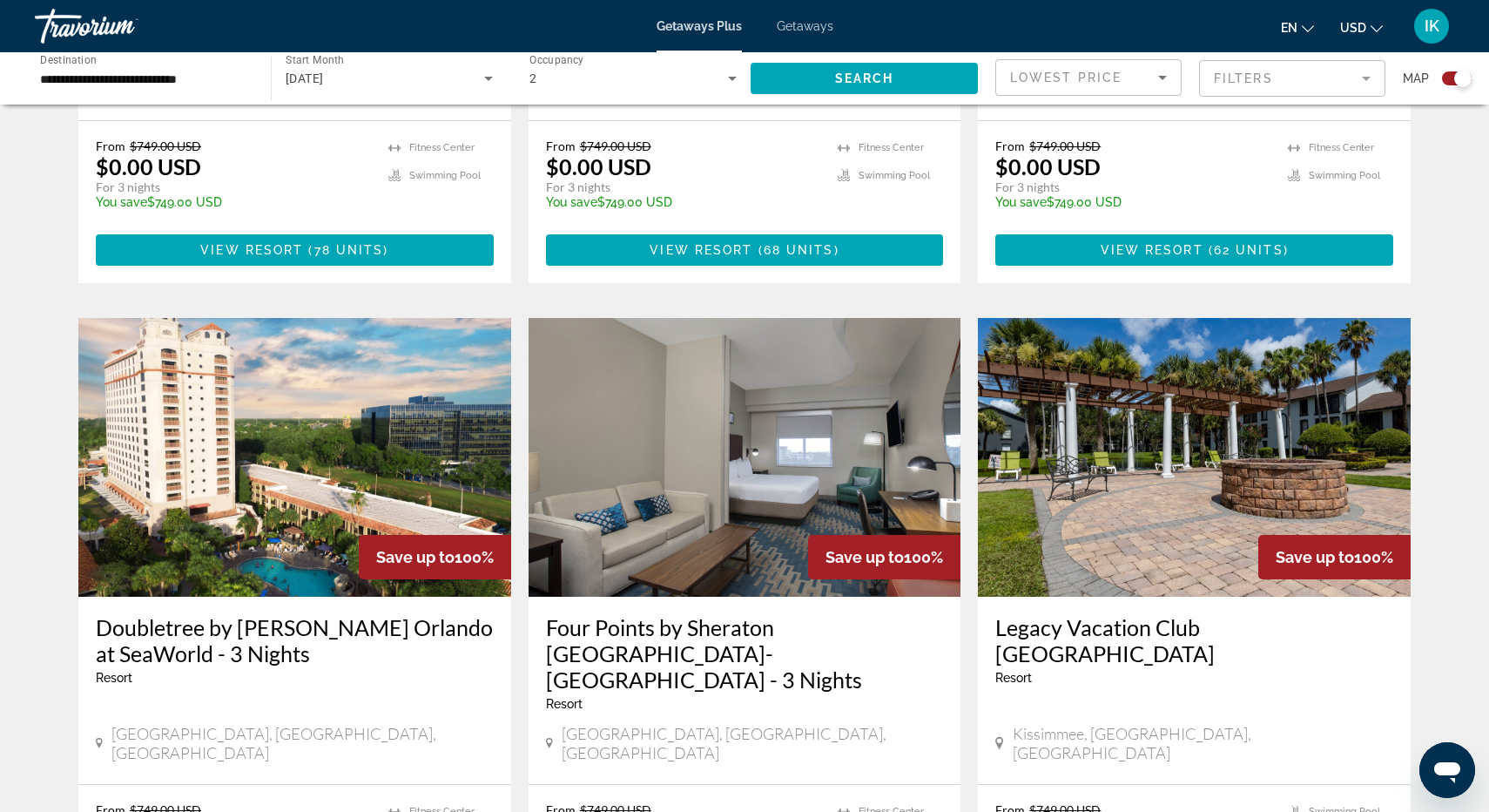
click at [569, 67] on div "2" at bounding box center [633, 78] width 209 height 49
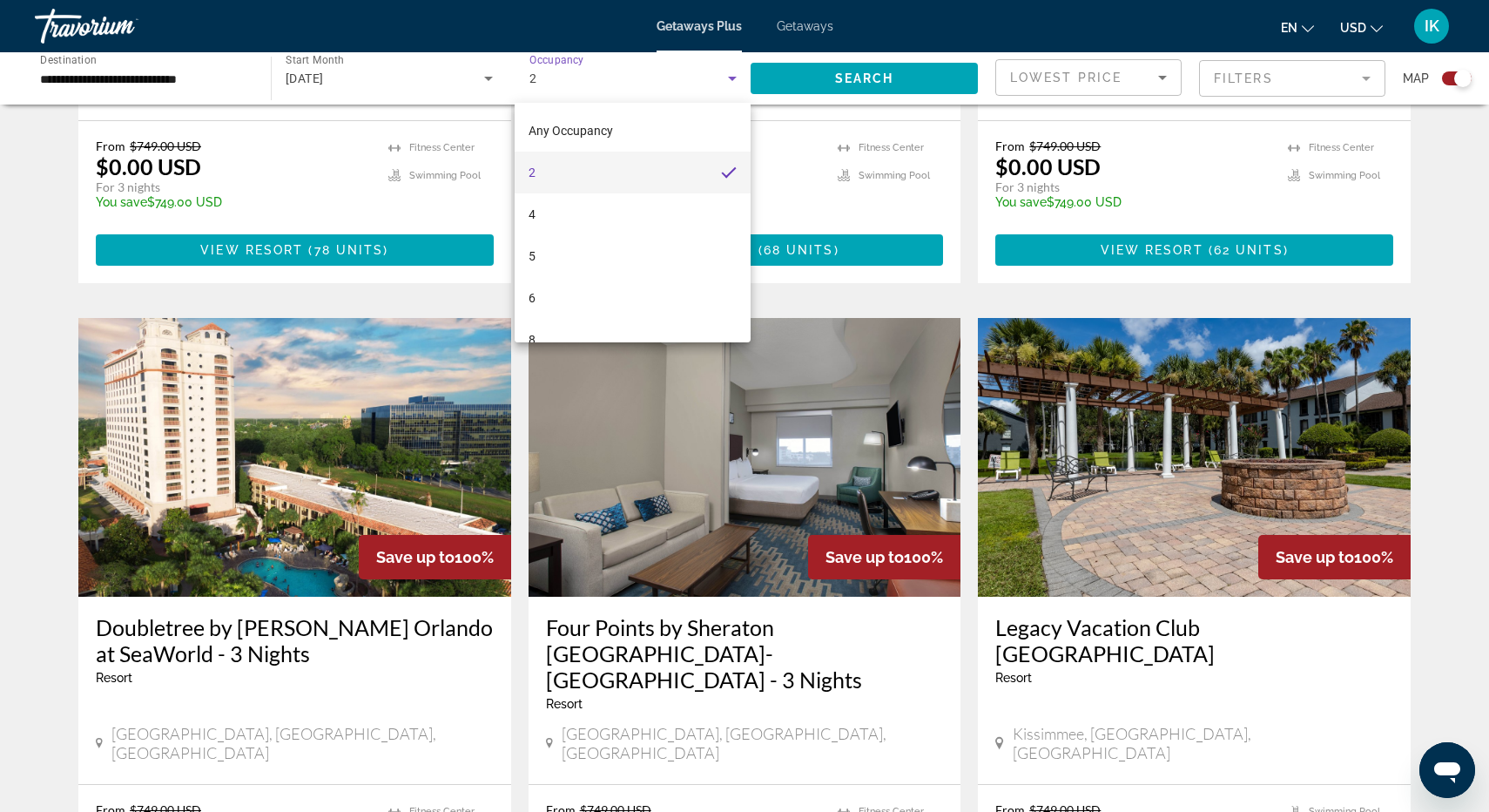
click at [1421, 325] on div at bounding box center [744, 406] width 1489 height 812
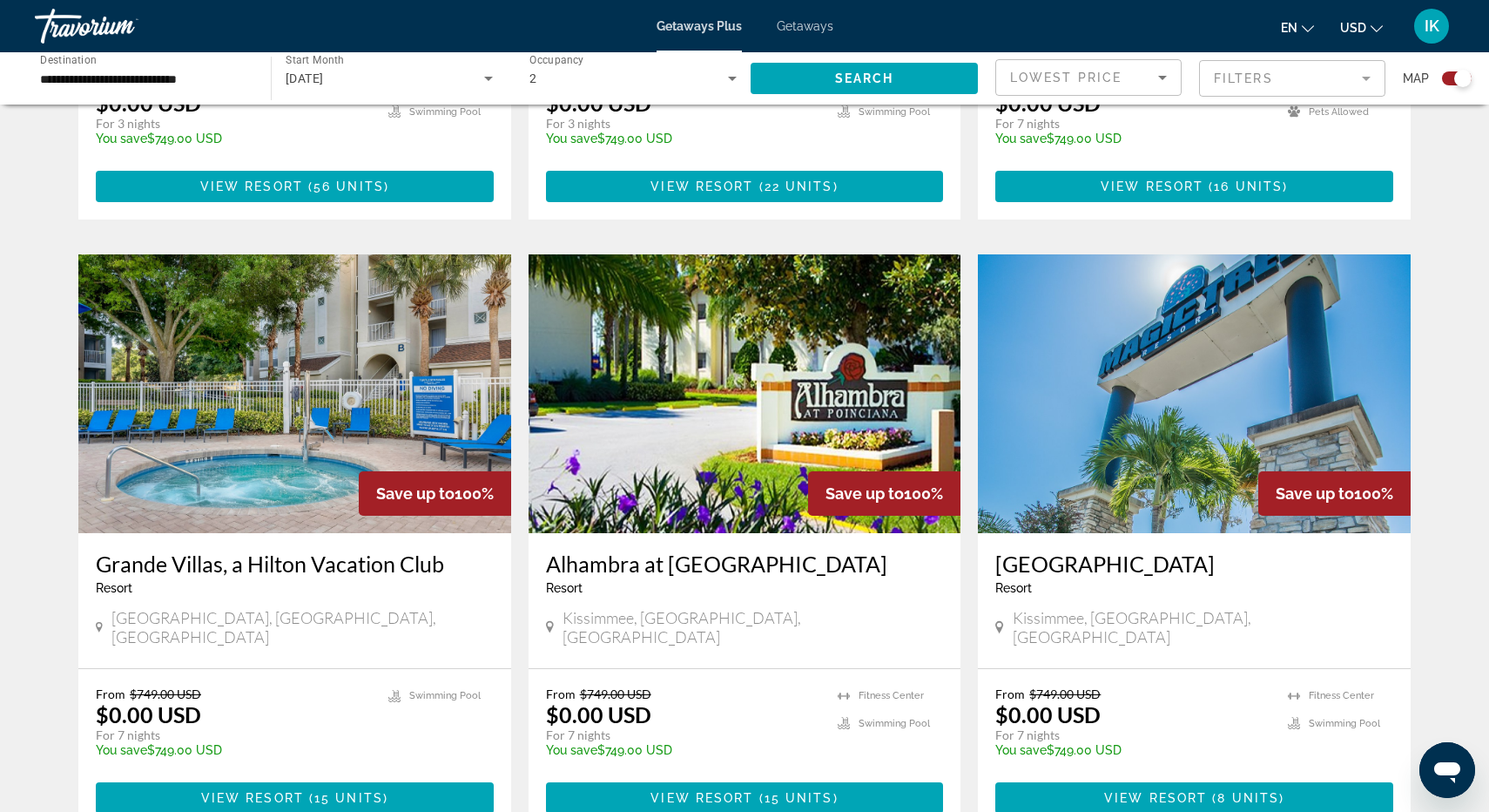
scroll to position [2423, 0]
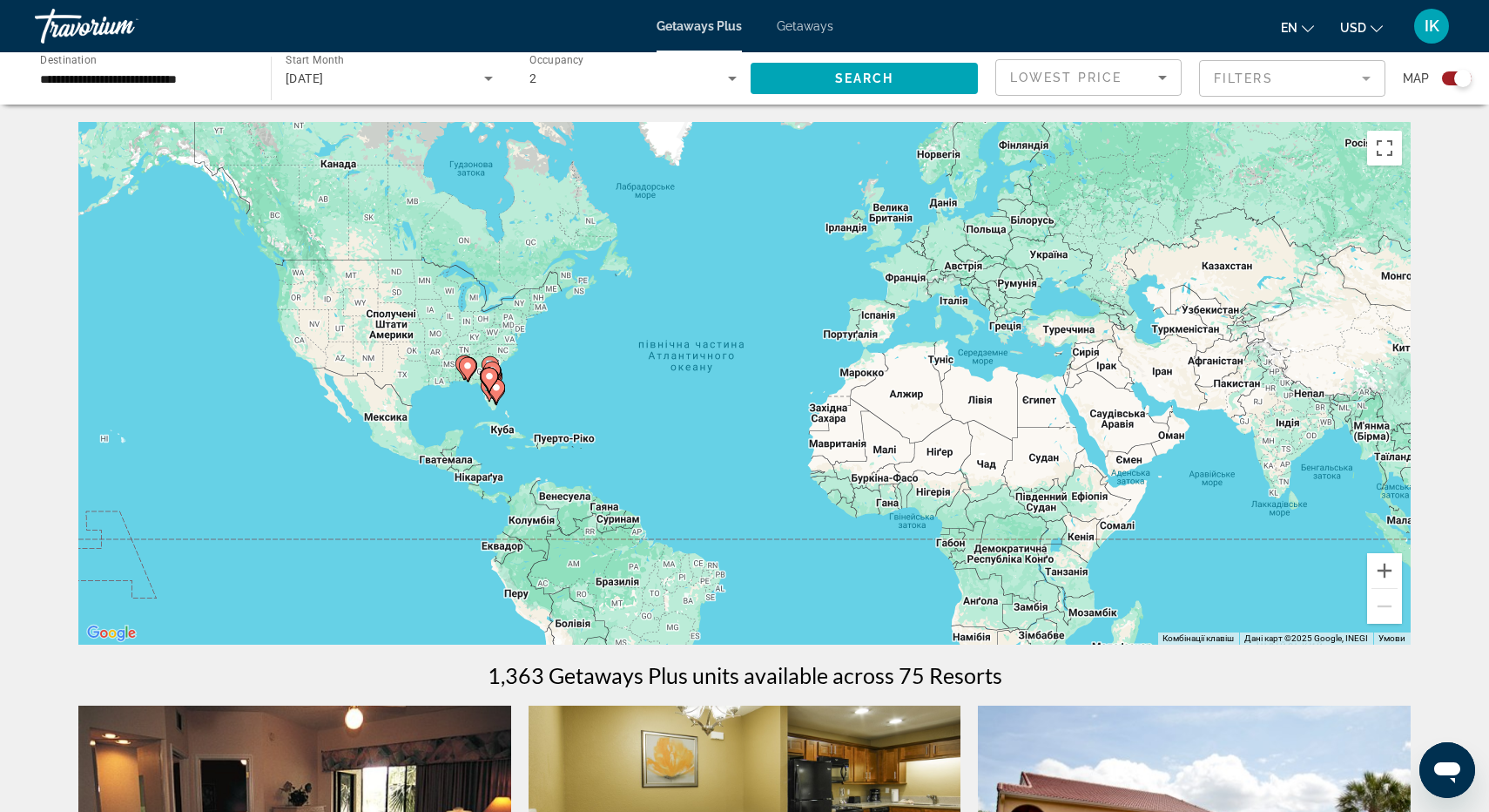
click at [463, 84] on div "December 2025" at bounding box center [385, 78] width 199 height 21
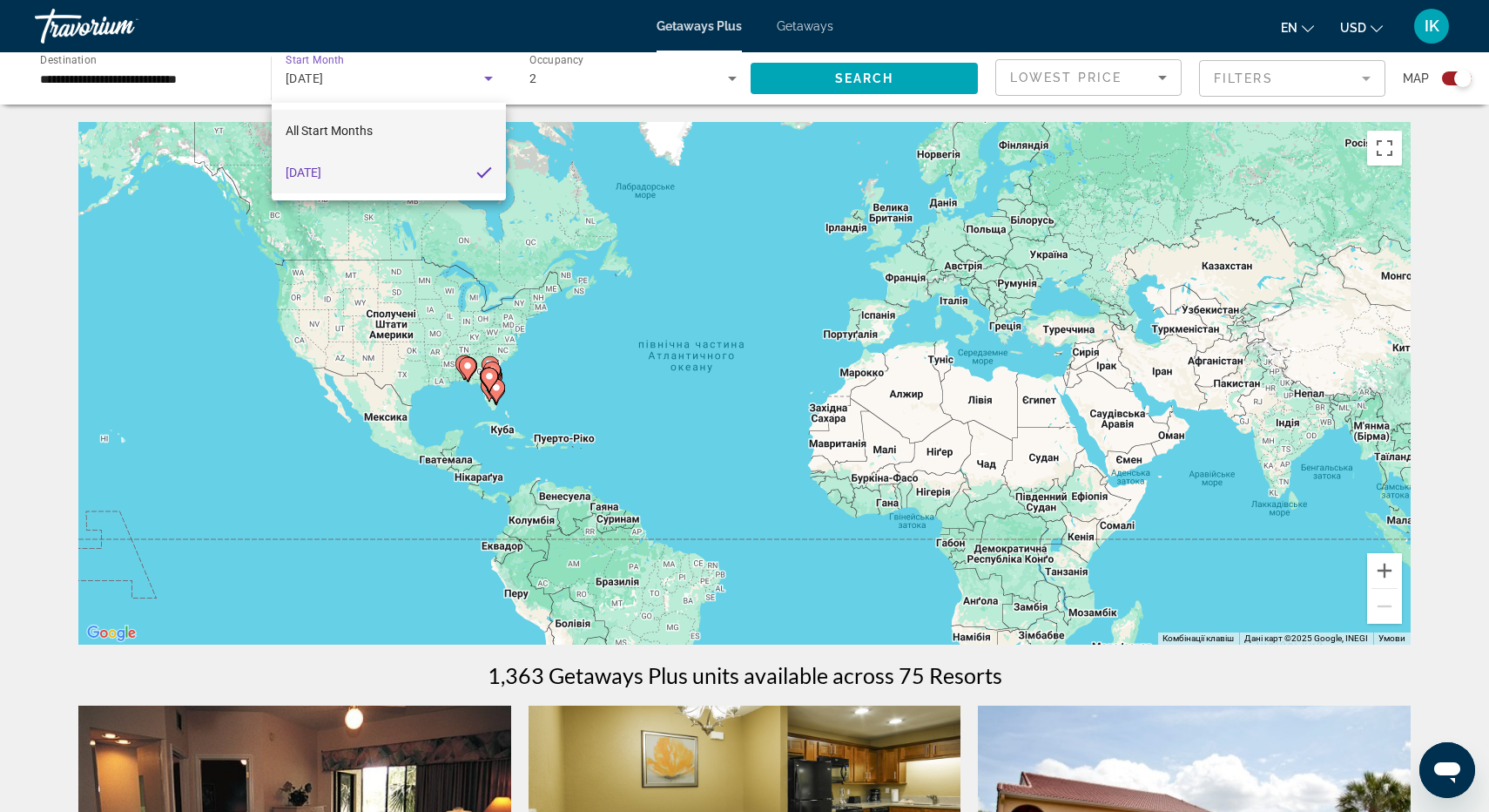
click at [400, 141] on mat-option "All Start Months" at bounding box center [389, 130] width 236 height 42
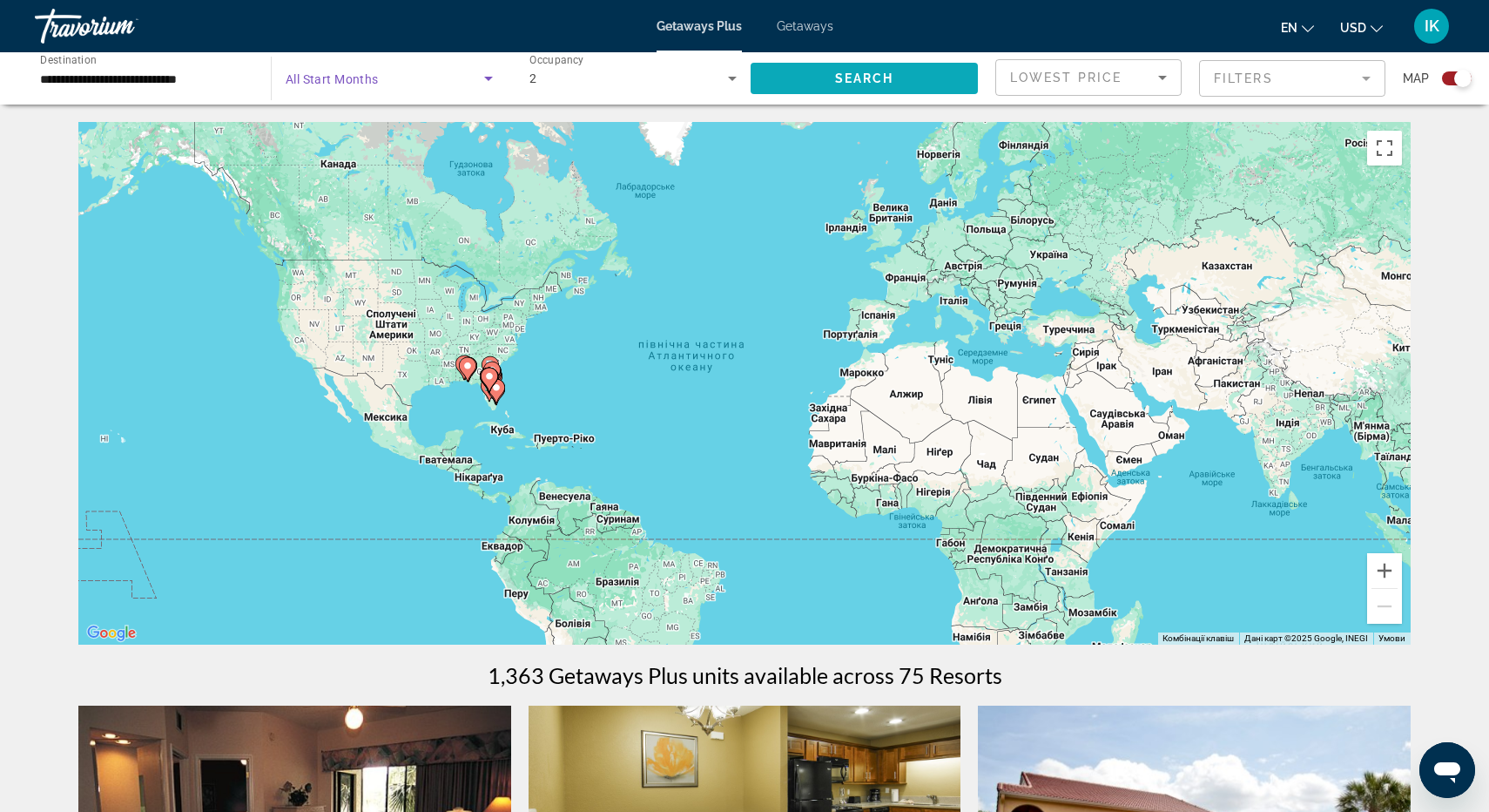
click at [839, 75] on span "Search" at bounding box center [864, 78] width 59 height 14
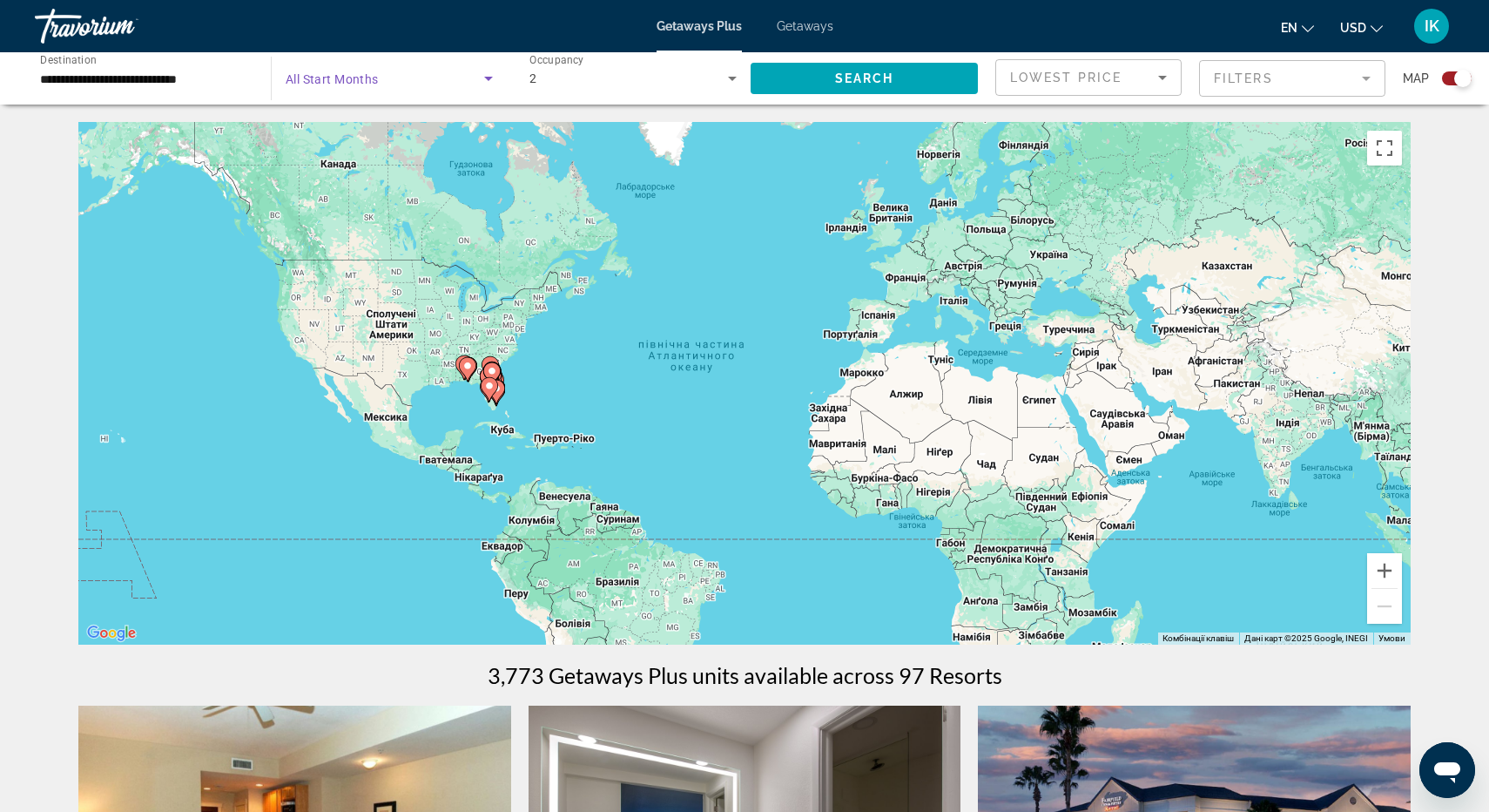
click at [439, 77] on span "Search widget" at bounding box center [385, 78] width 199 height 21
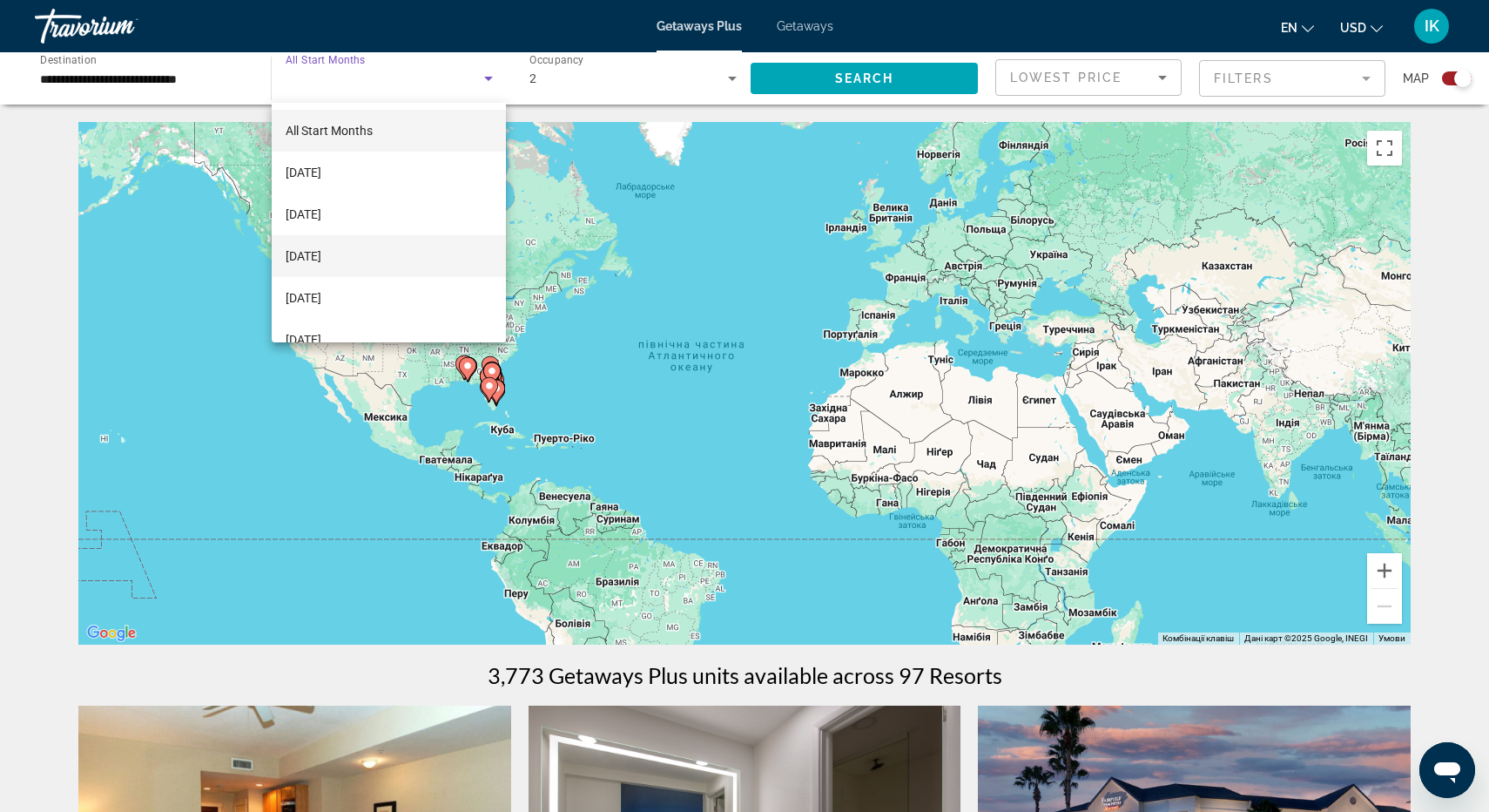
click at [322, 251] on span "November 2025" at bounding box center [303, 256] width 36 height 21
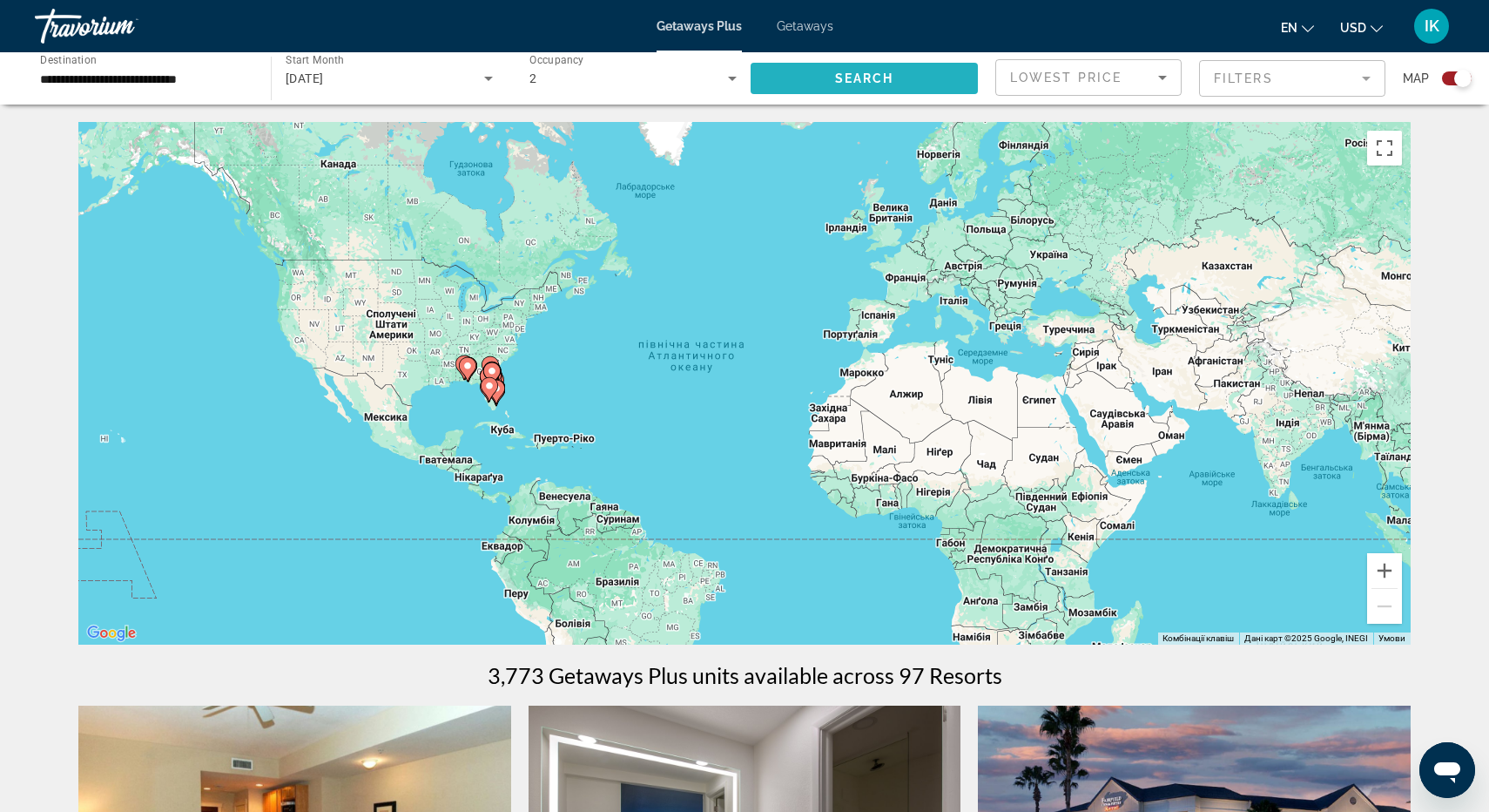
click at [882, 88] on span "Search widget" at bounding box center [863, 78] width 227 height 42
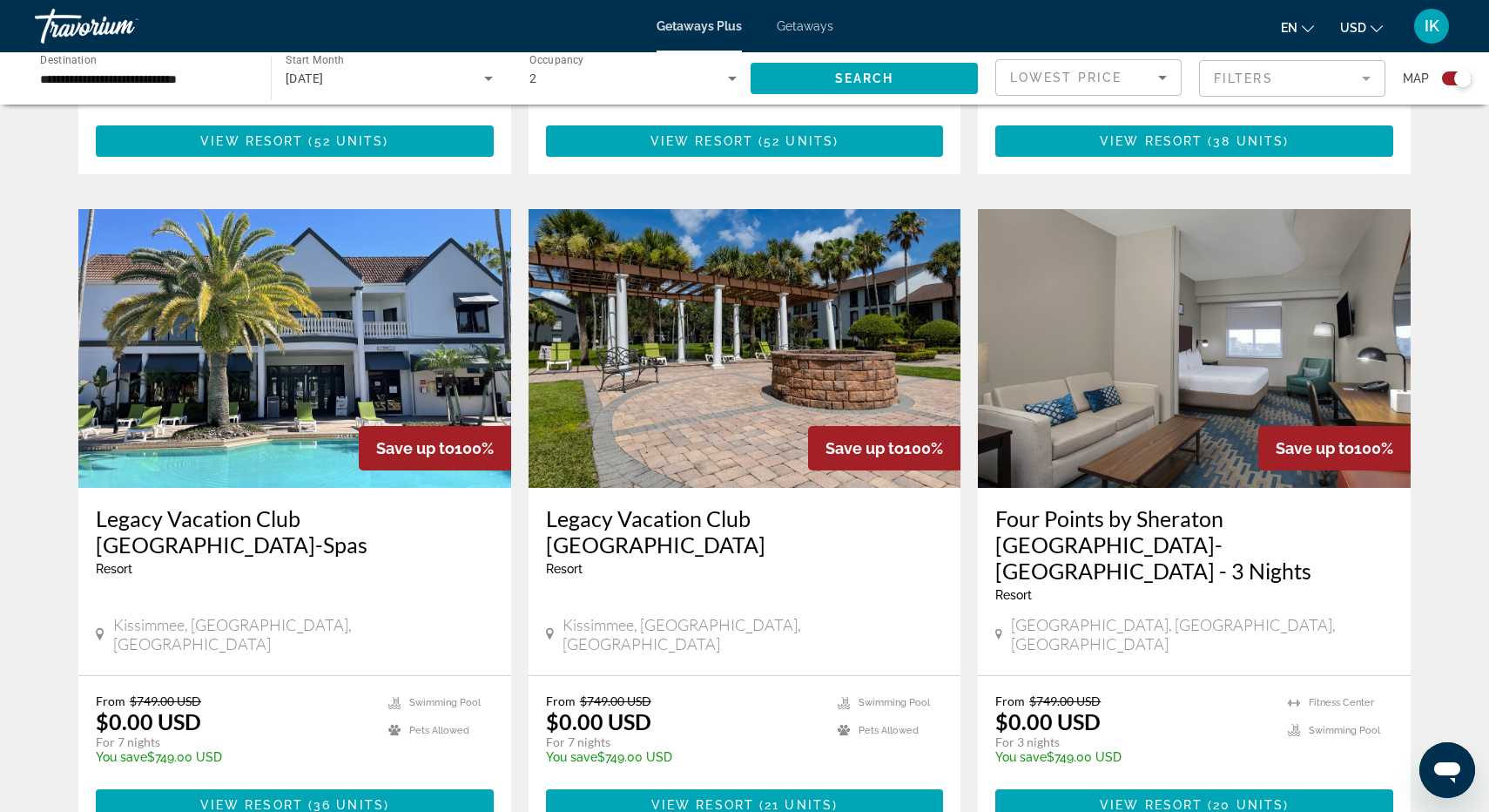
scroll to position [2446, 0]
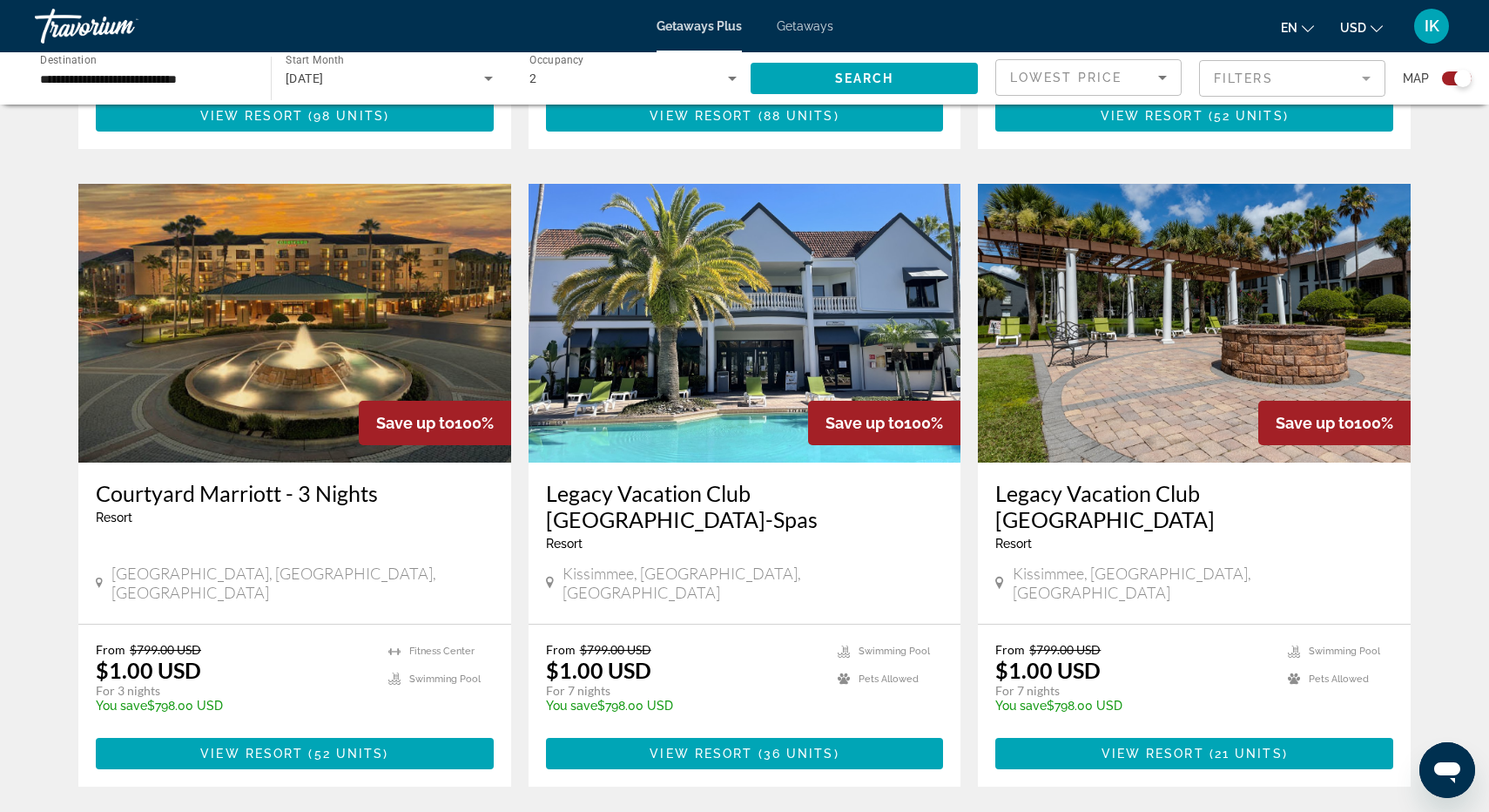
scroll to position [2502, 0]
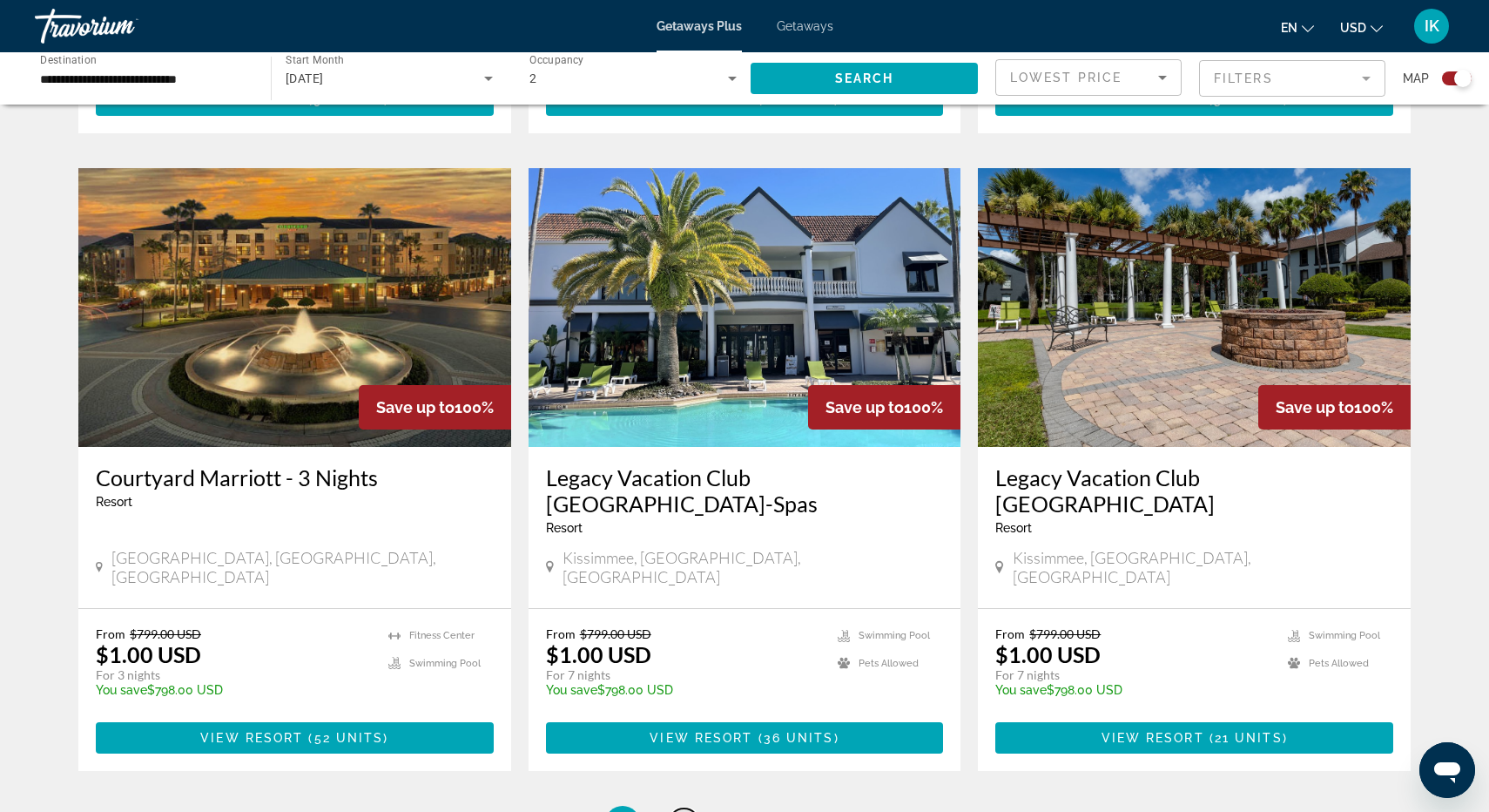
click at [689, 808] on link "page 3" at bounding box center [685, 824] width 31 height 31
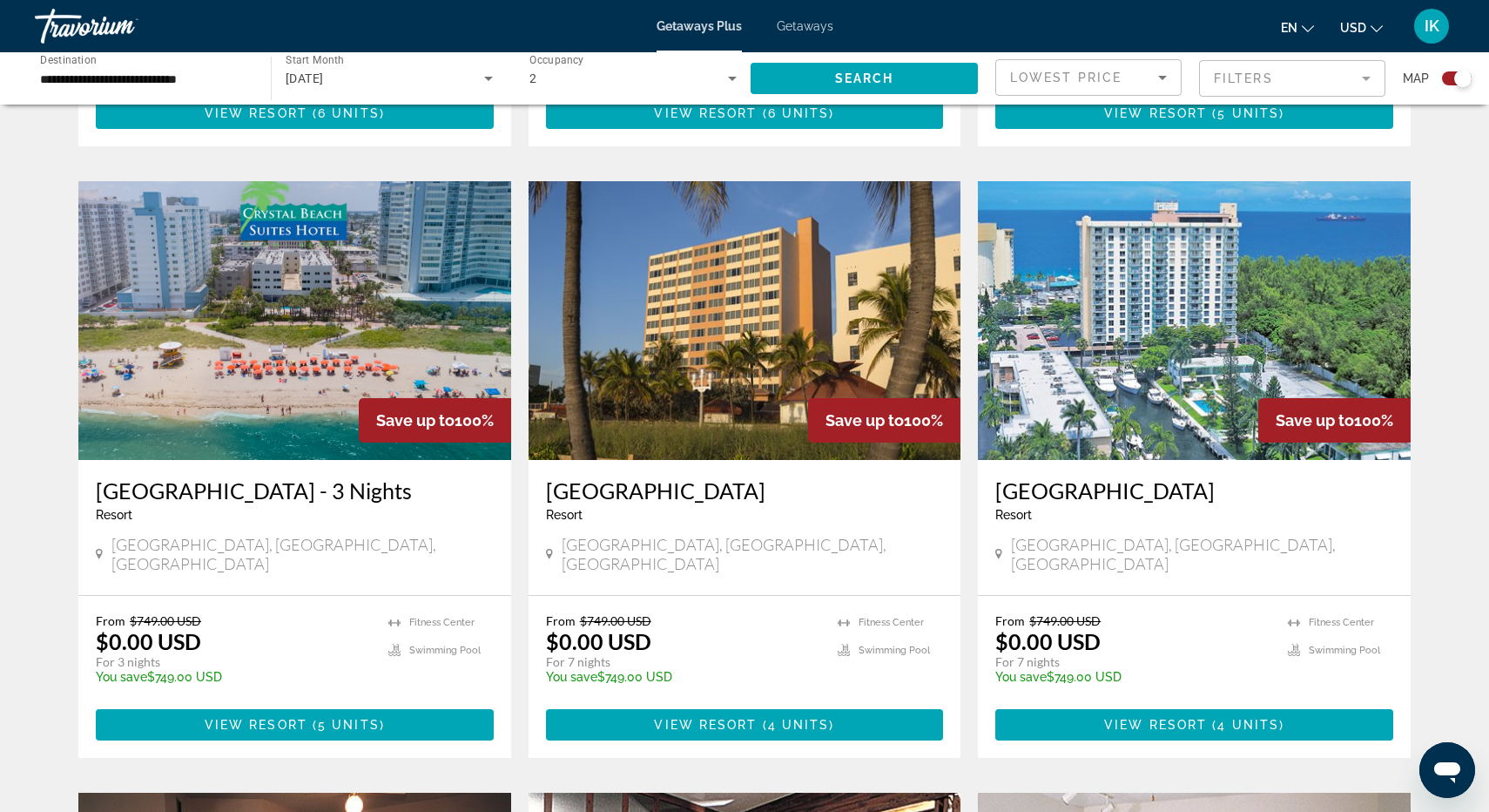
scroll to position [1759, 0]
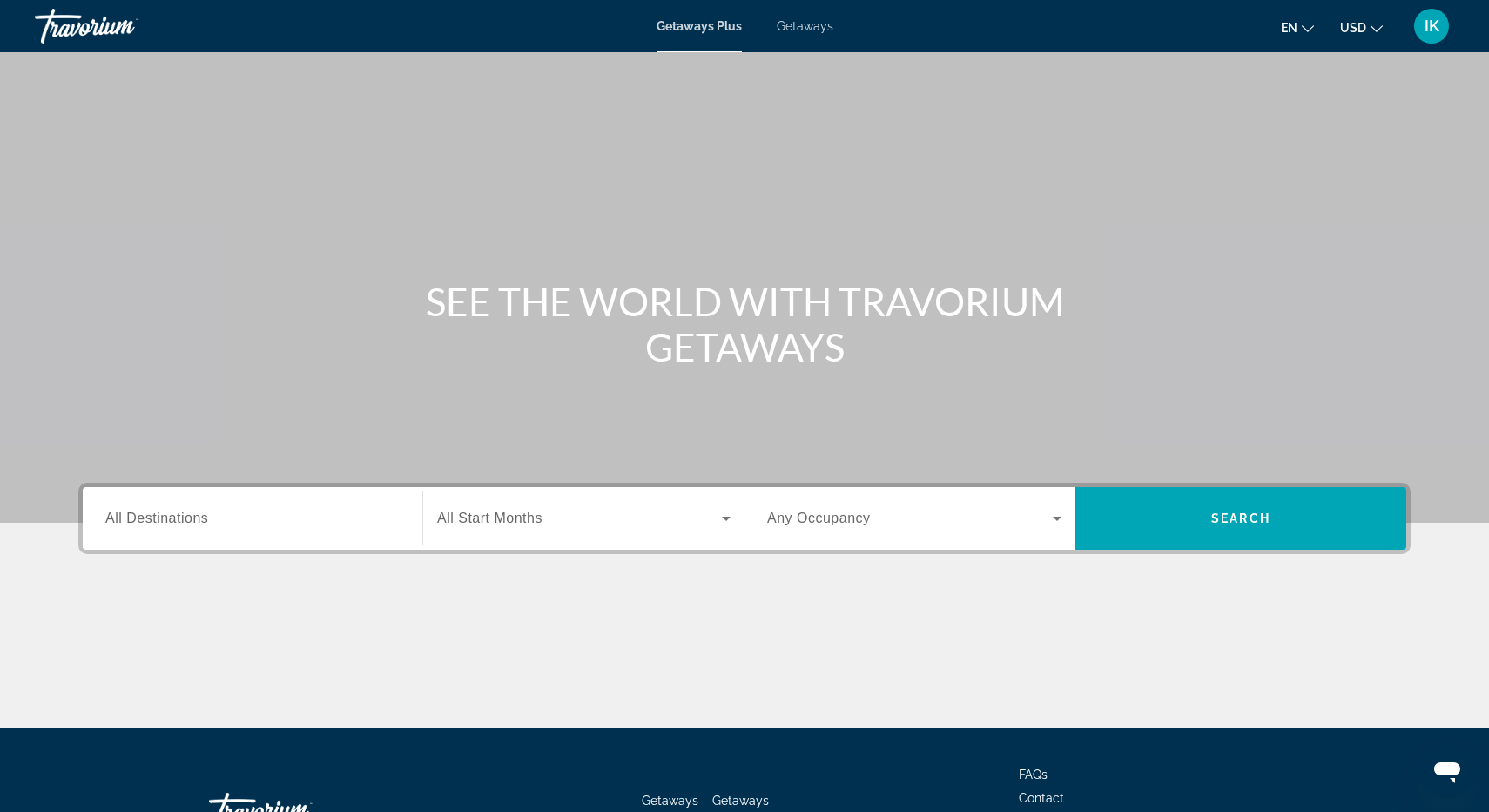
click at [372, 523] on input "Destination All Destinations" at bounding box center [252, 519] width 295 height 21
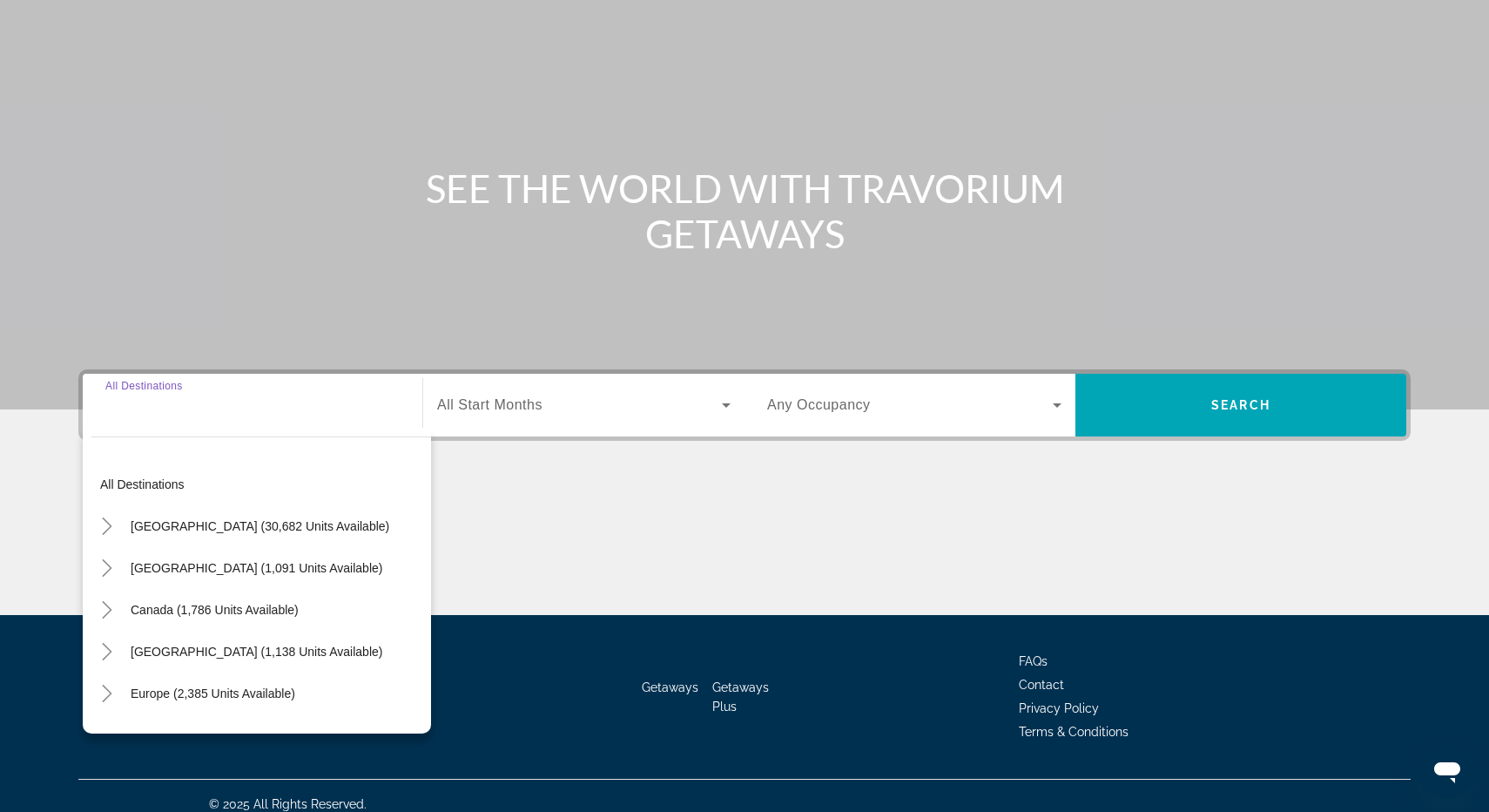
scroll to position [129, 0]
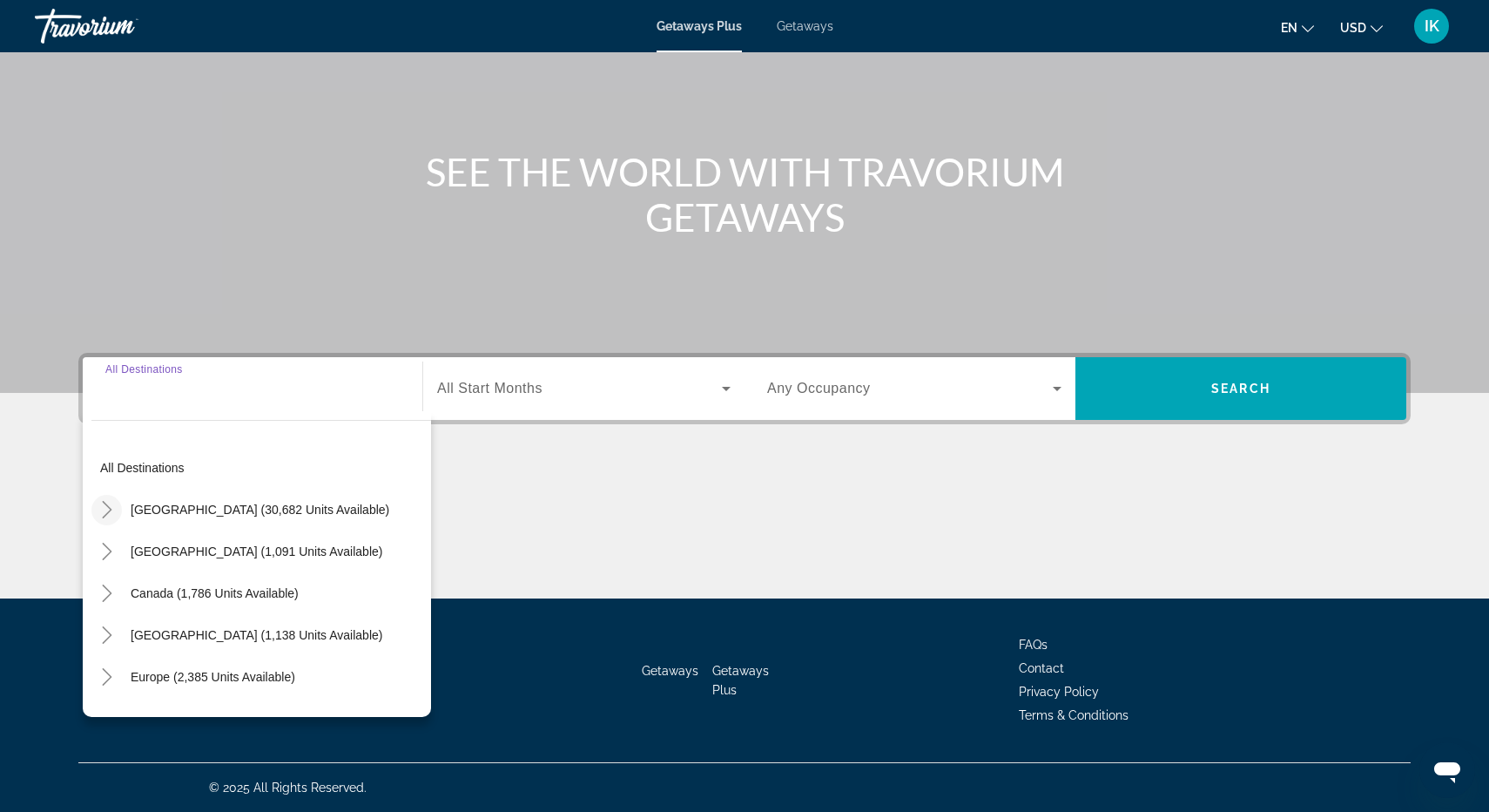
click at [113, 513] on icon "Toggle United States (30,682 units available)" at bounding box center [107, 510] width 17 height 17
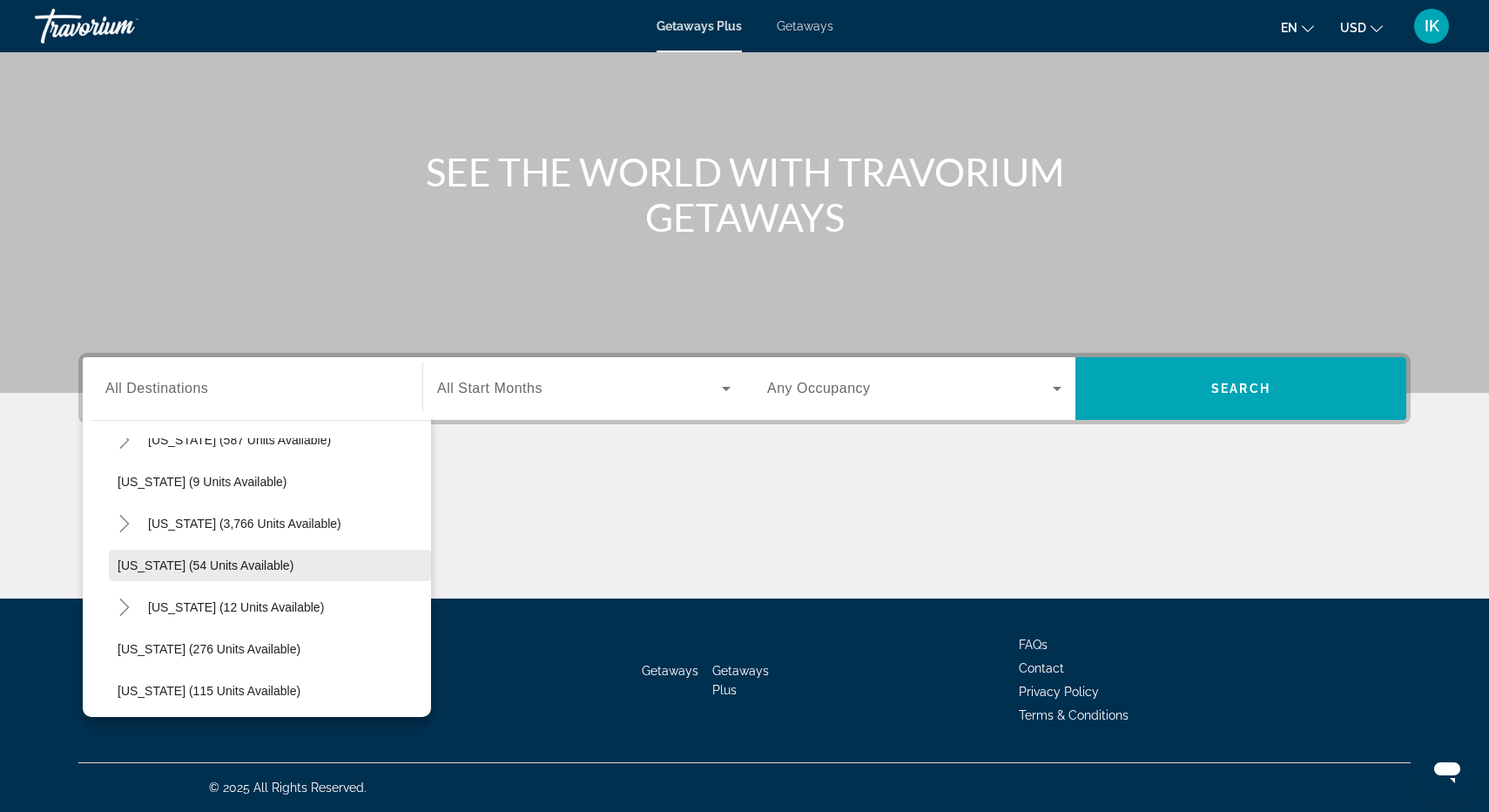
scroll to position [238, 0]
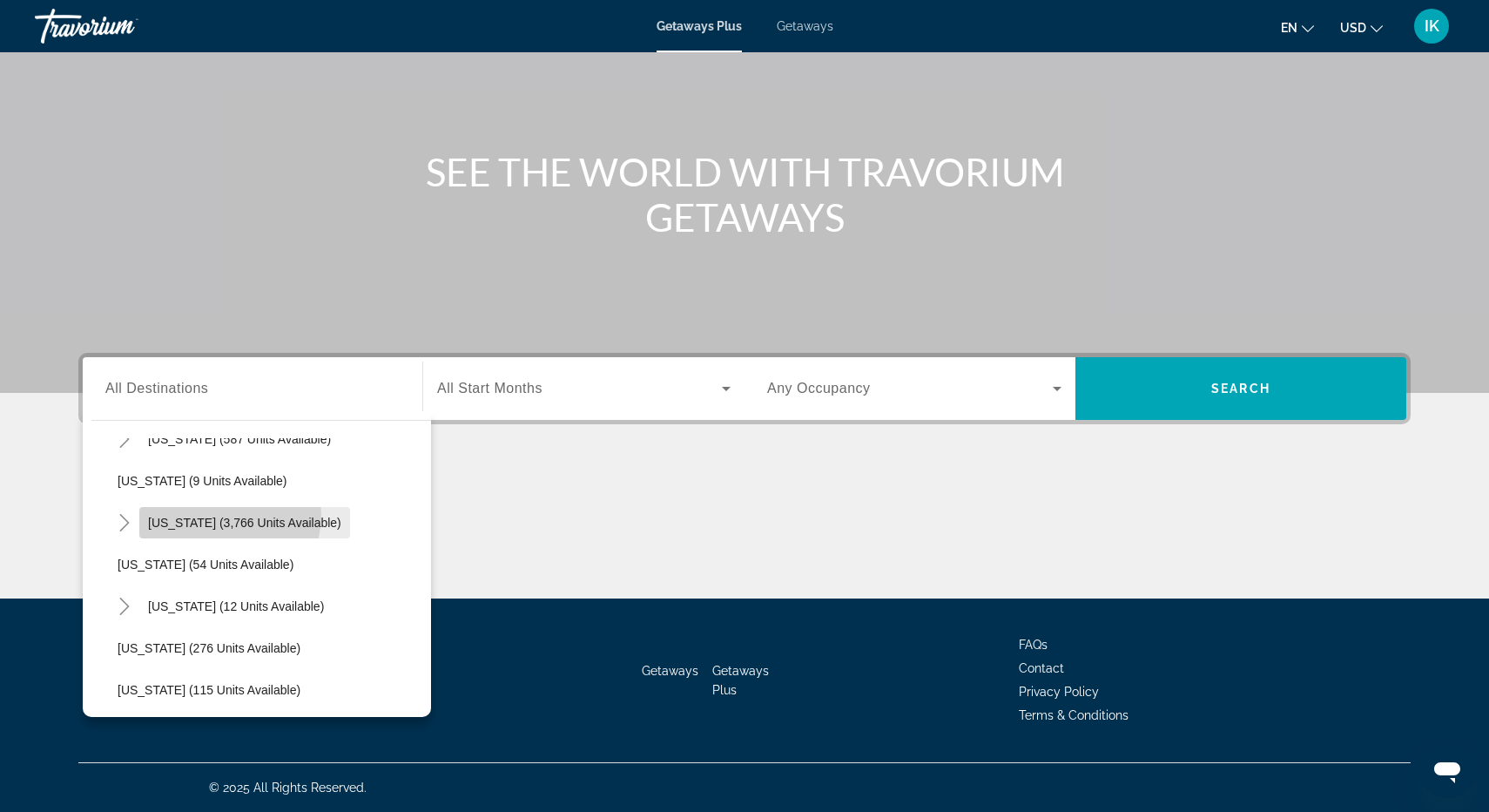
click at [220, 514] on span "Search widget" at bounding box center [244, 522] width 211 height 42
type input "**********"
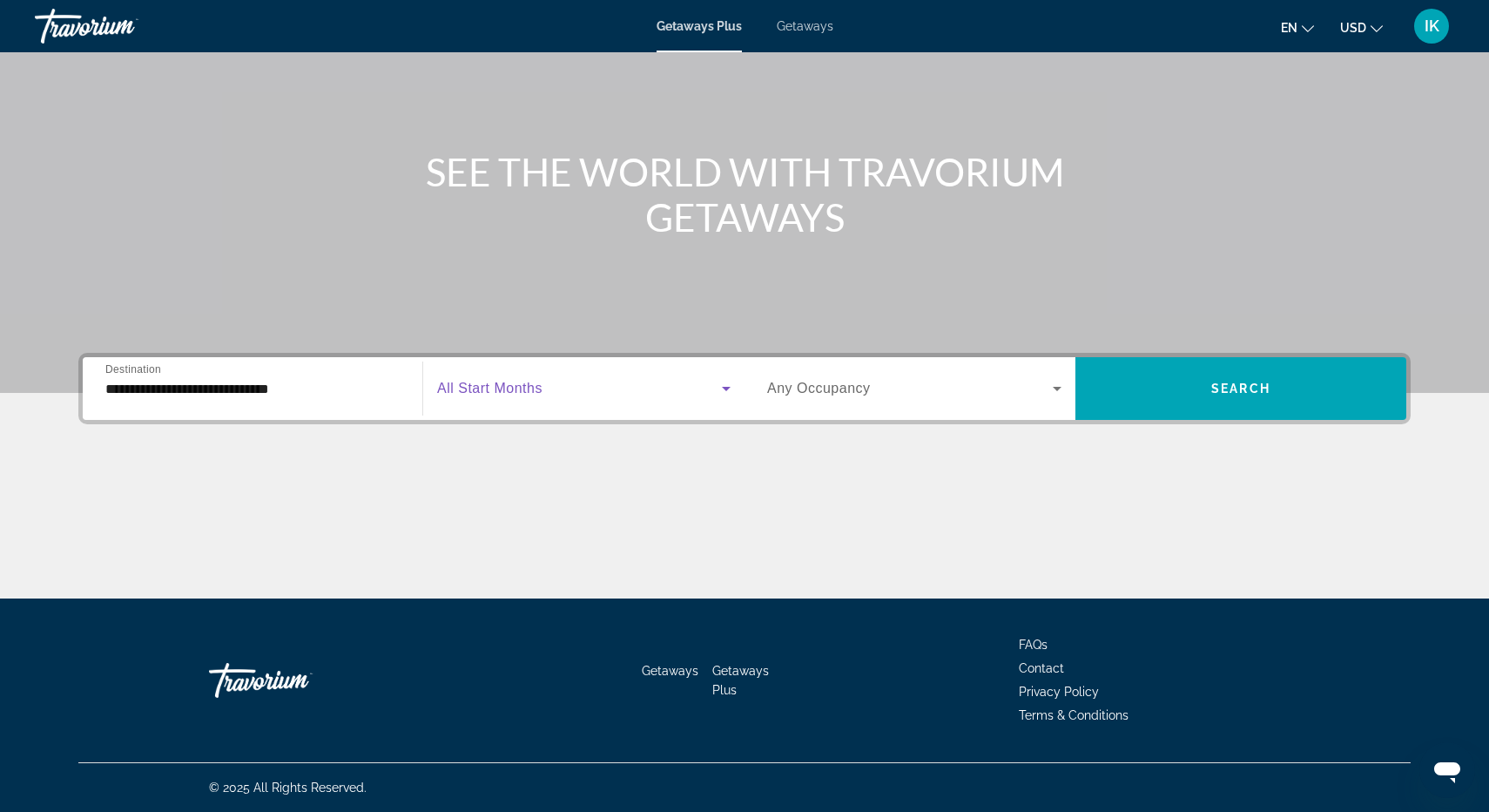
click at [711, 387] on span "Search widget" at bounding box center [579, 388] width 285 height 21
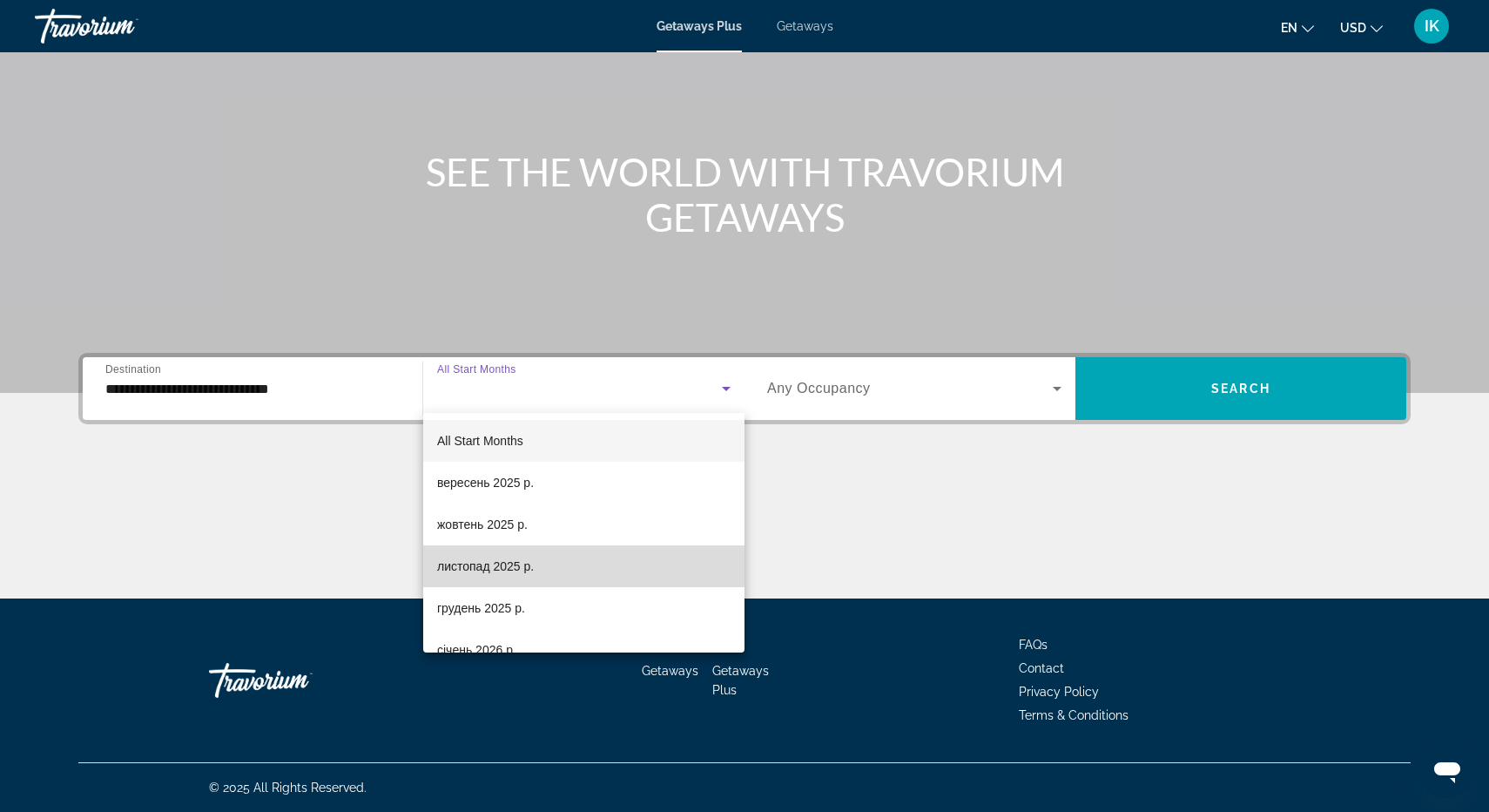
click at [614, 560] on mat-option "листопад 2025 р." at bounding box center [583, 566] width 322 height 42
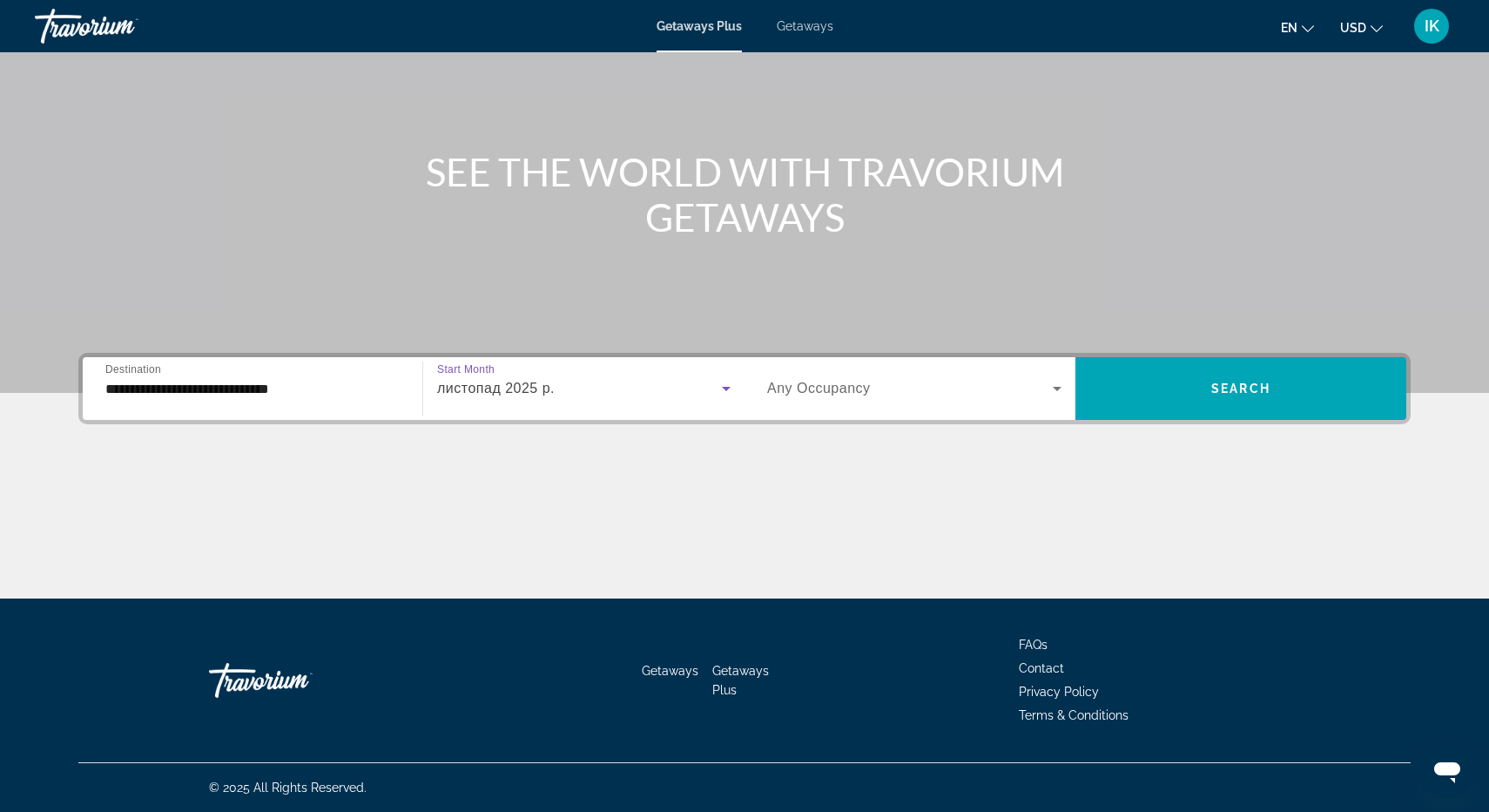
click at [885, 392] on span "Search widget" at bounding box center [911, 388] width 286 height 21
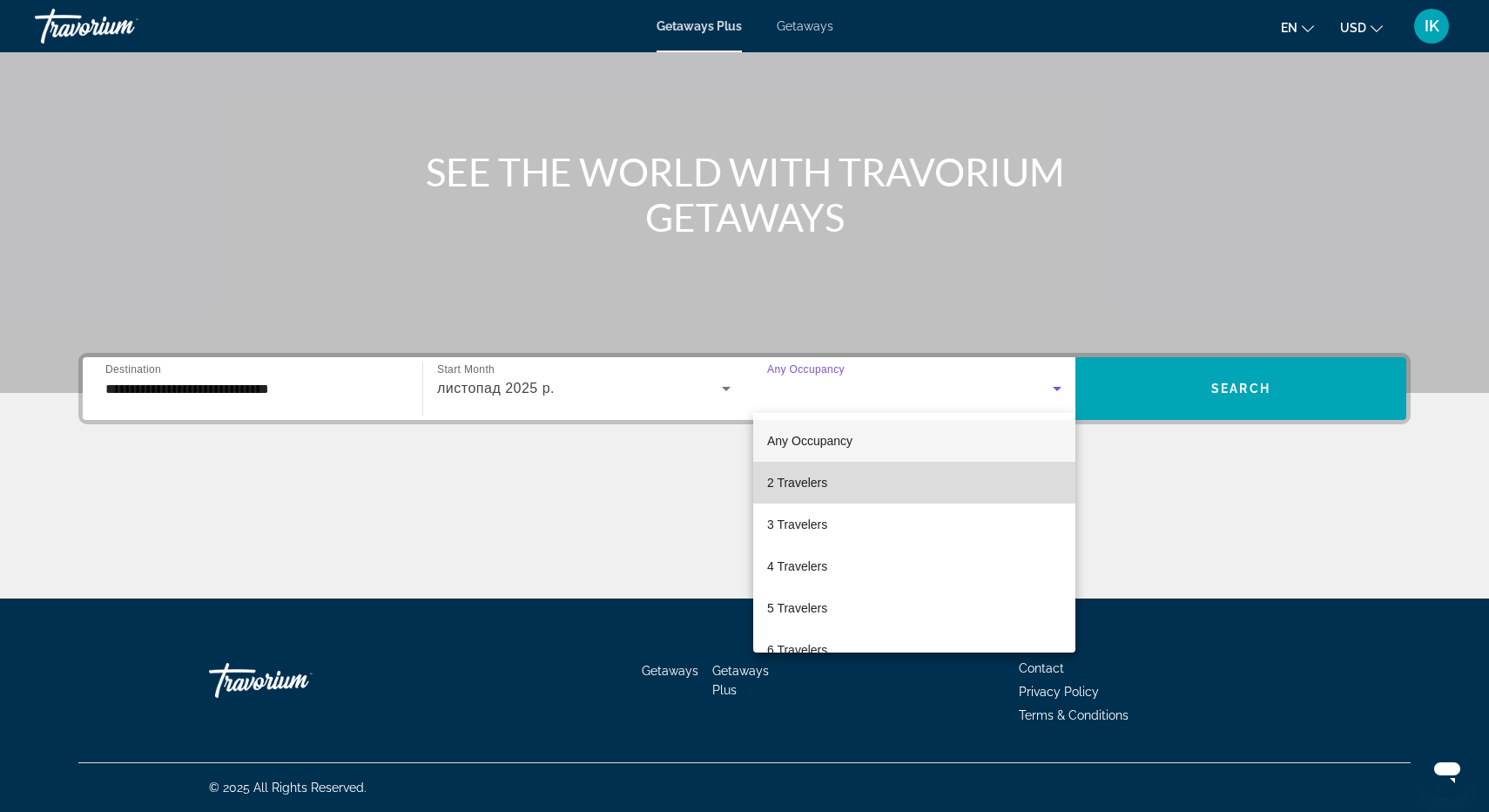
click at [835, 480] on mat-option "2 Travelers" at bounding box center [914, 482] width 323 height 42
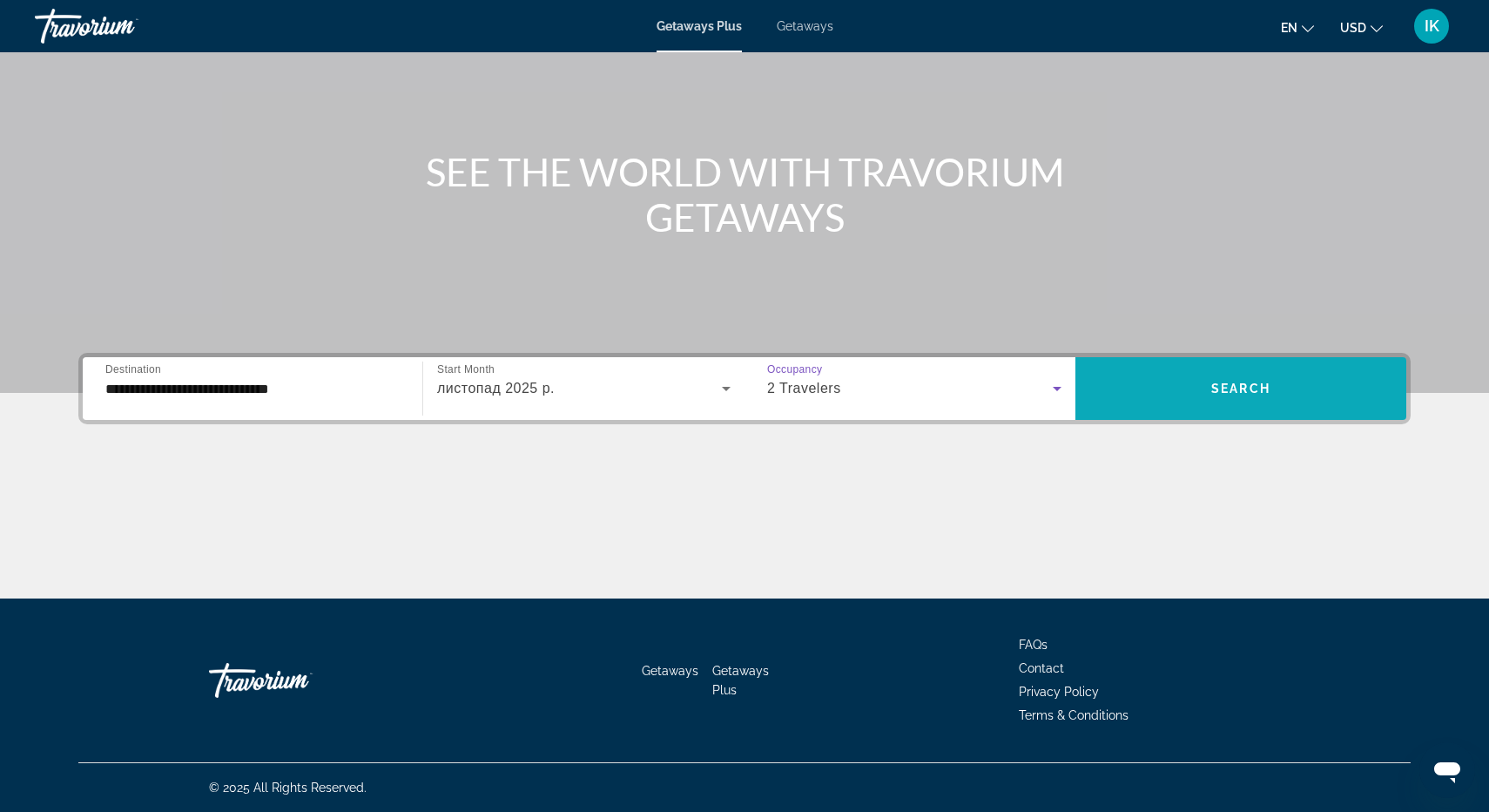
click at [1120, 391] on span "Search widget" at bounding box center [1241, 388] width 331 height 42
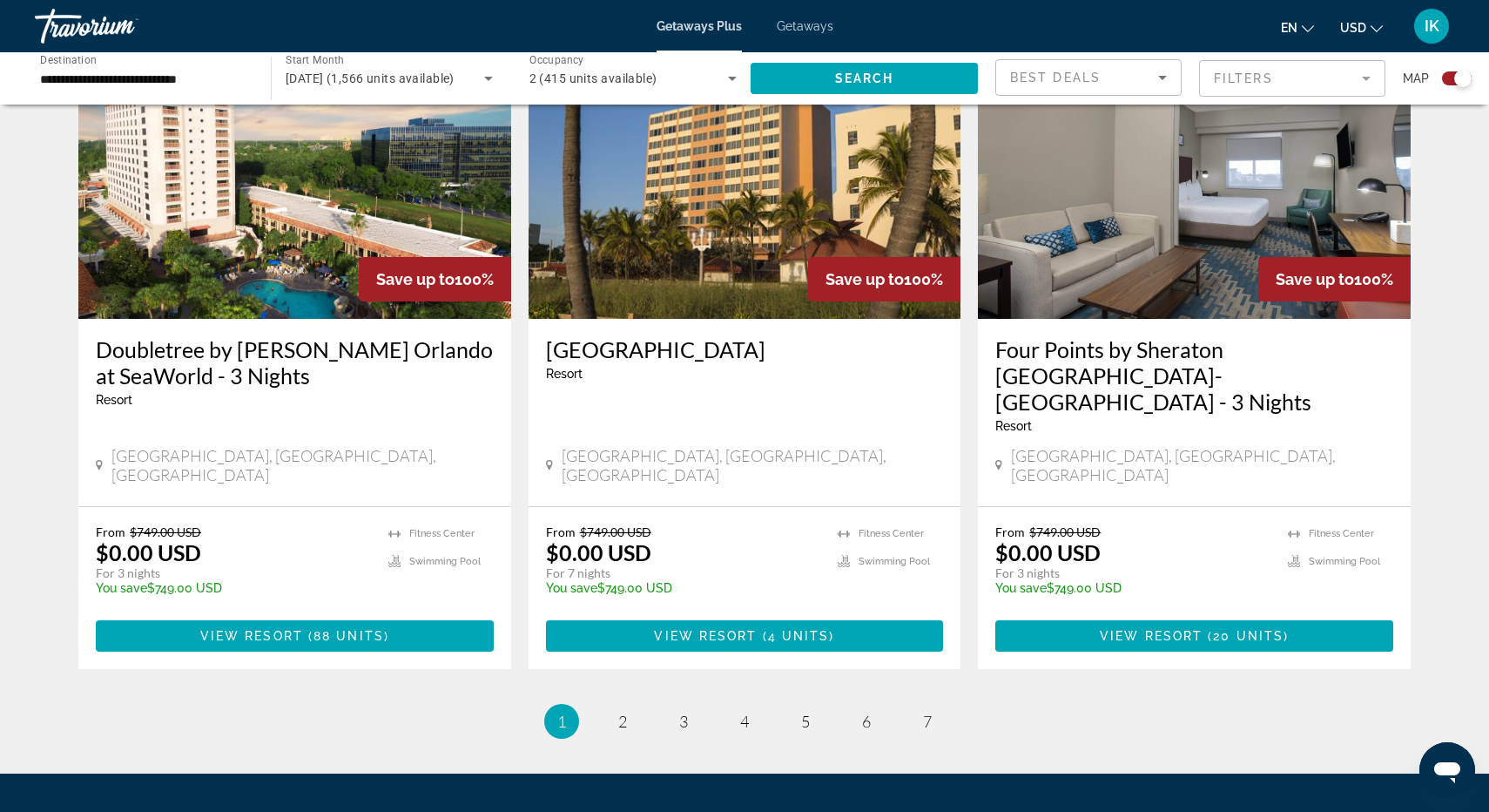
scroll to position [2633, 0]
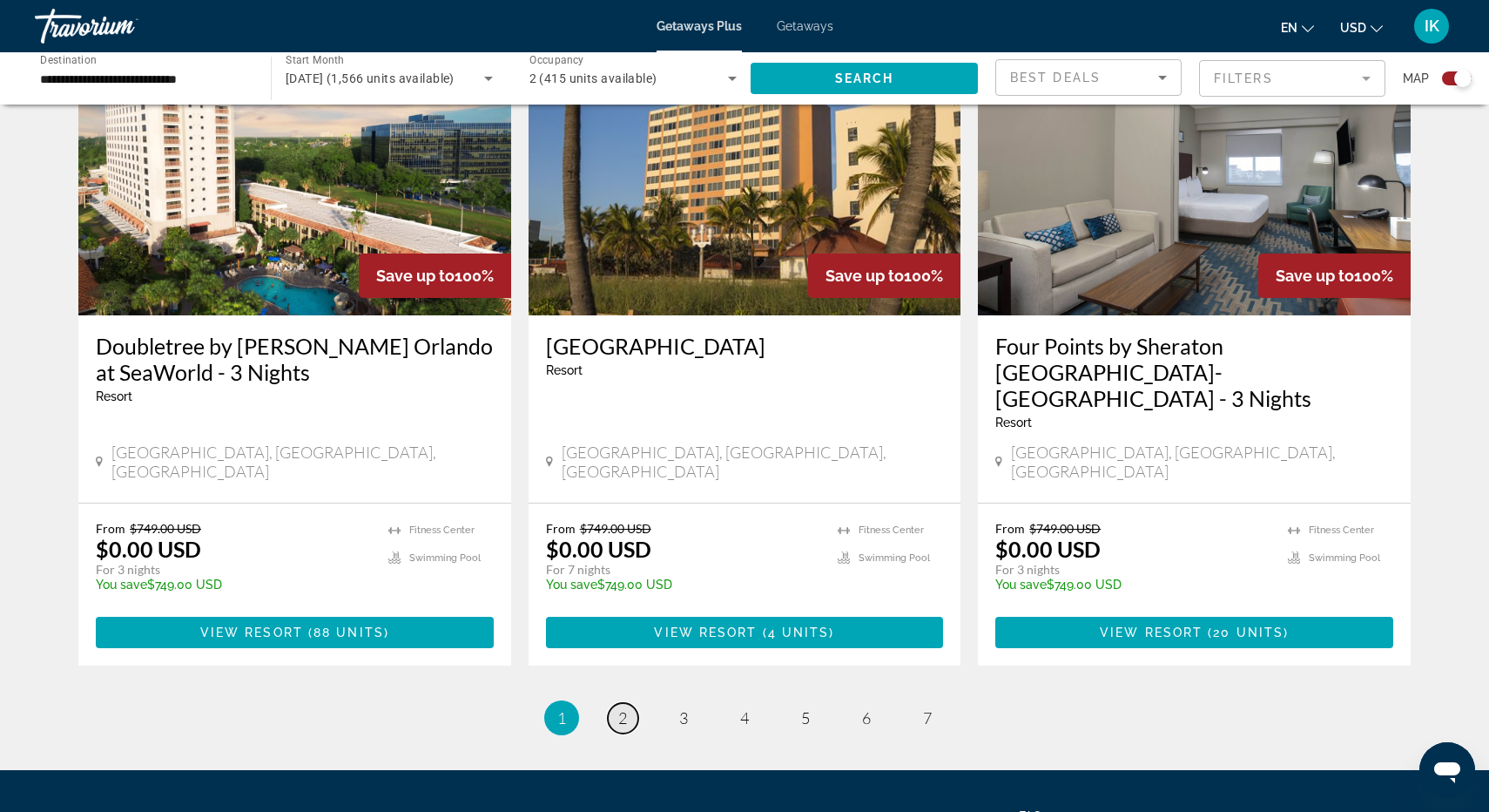
click at [618, 708] on span "2" at bounding box center [622, 717] width 9 height 19
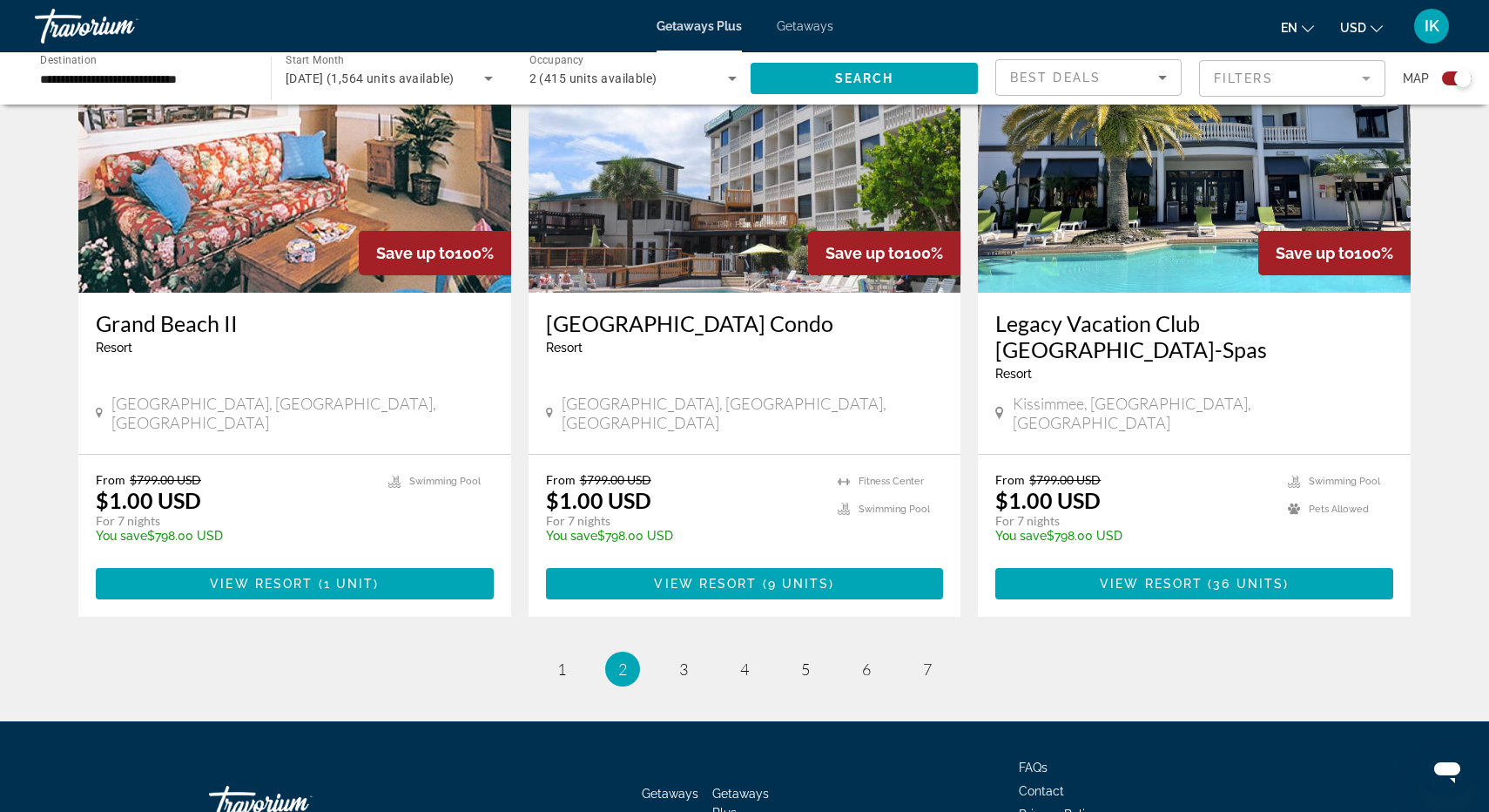
scroll to position [2545, 0]
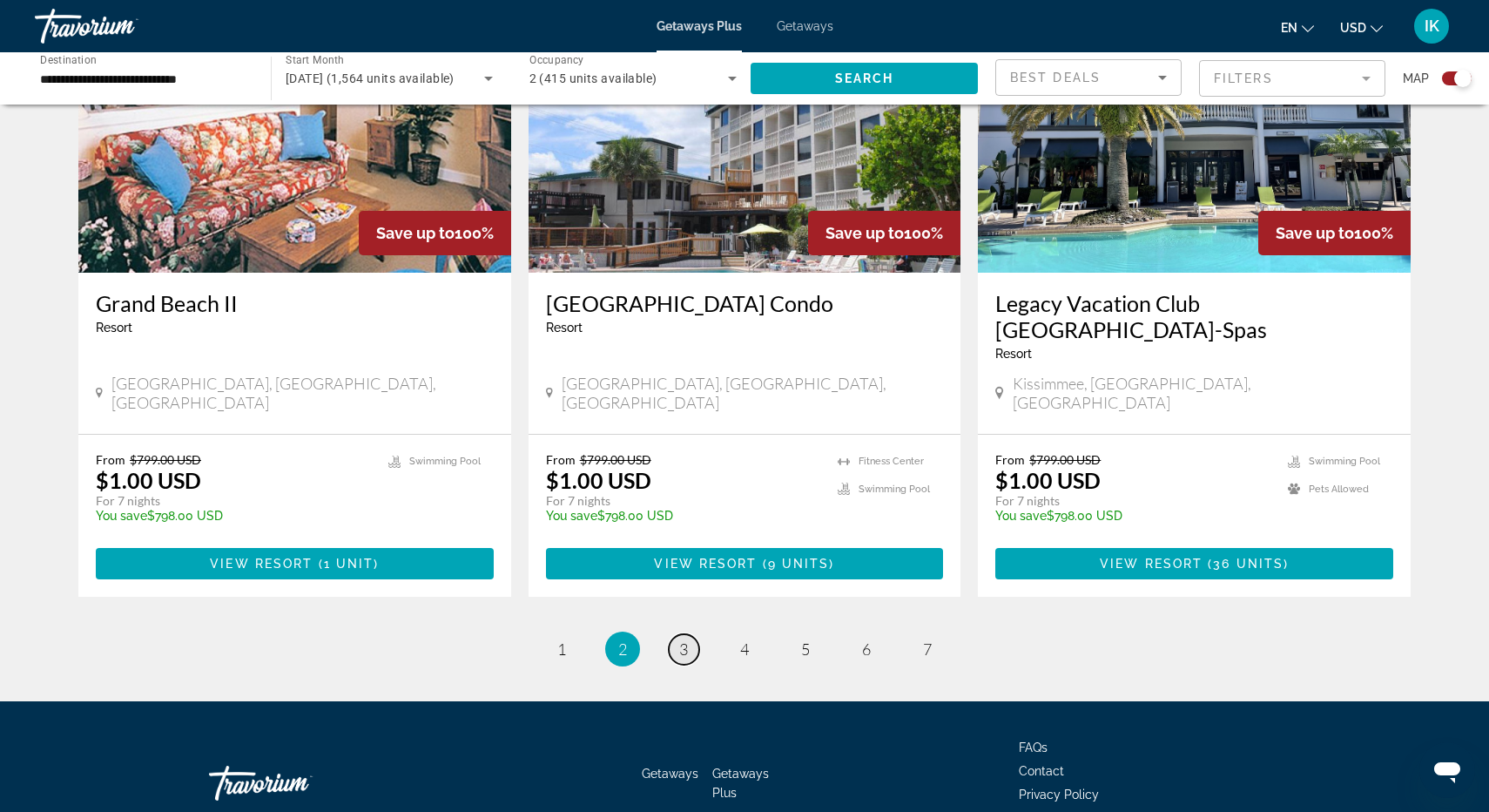
click at [684, 639] on span "3" at bounding box center [684, 649] width 9 height 19
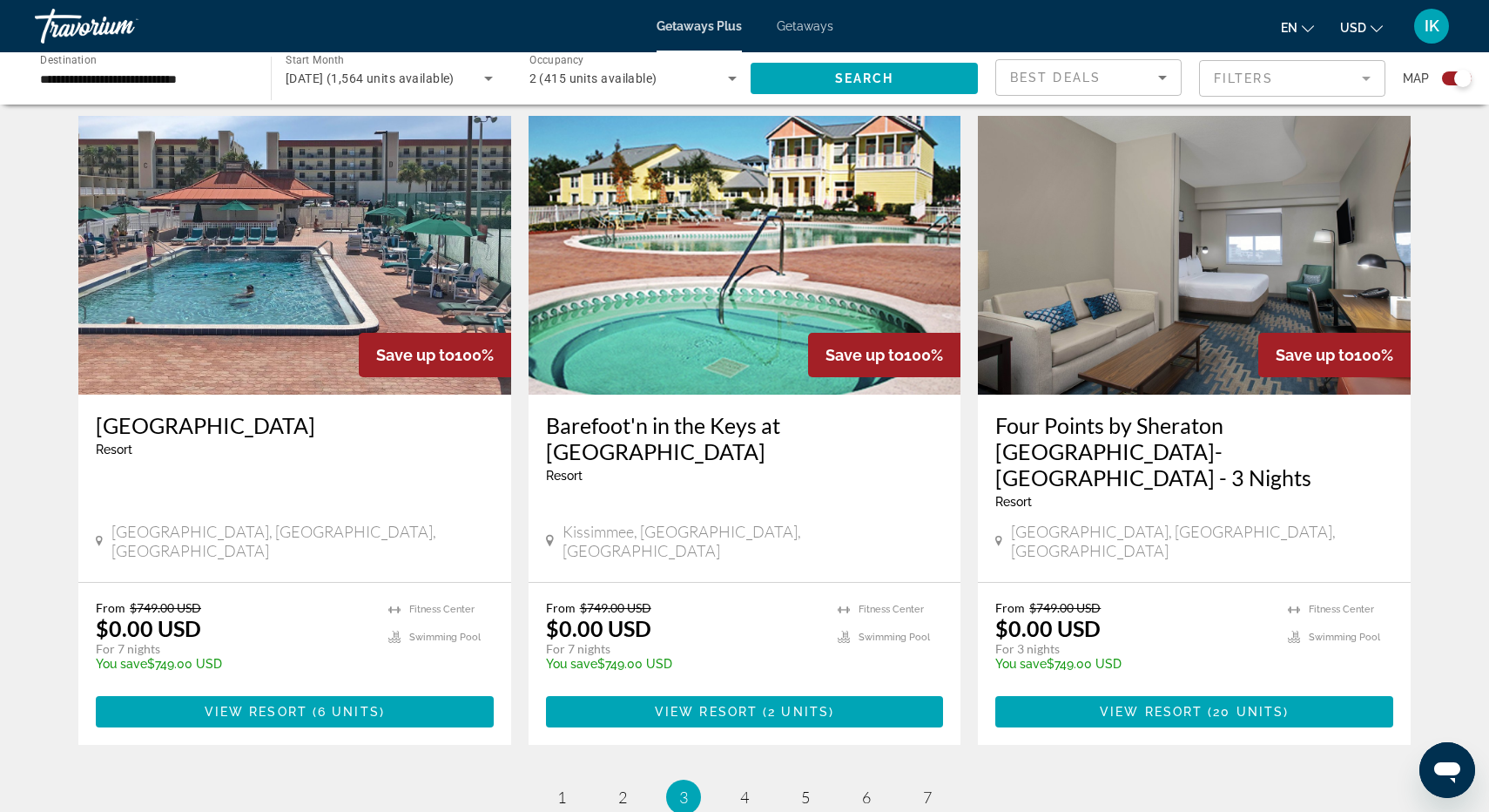
scroll to position [2471, 0]
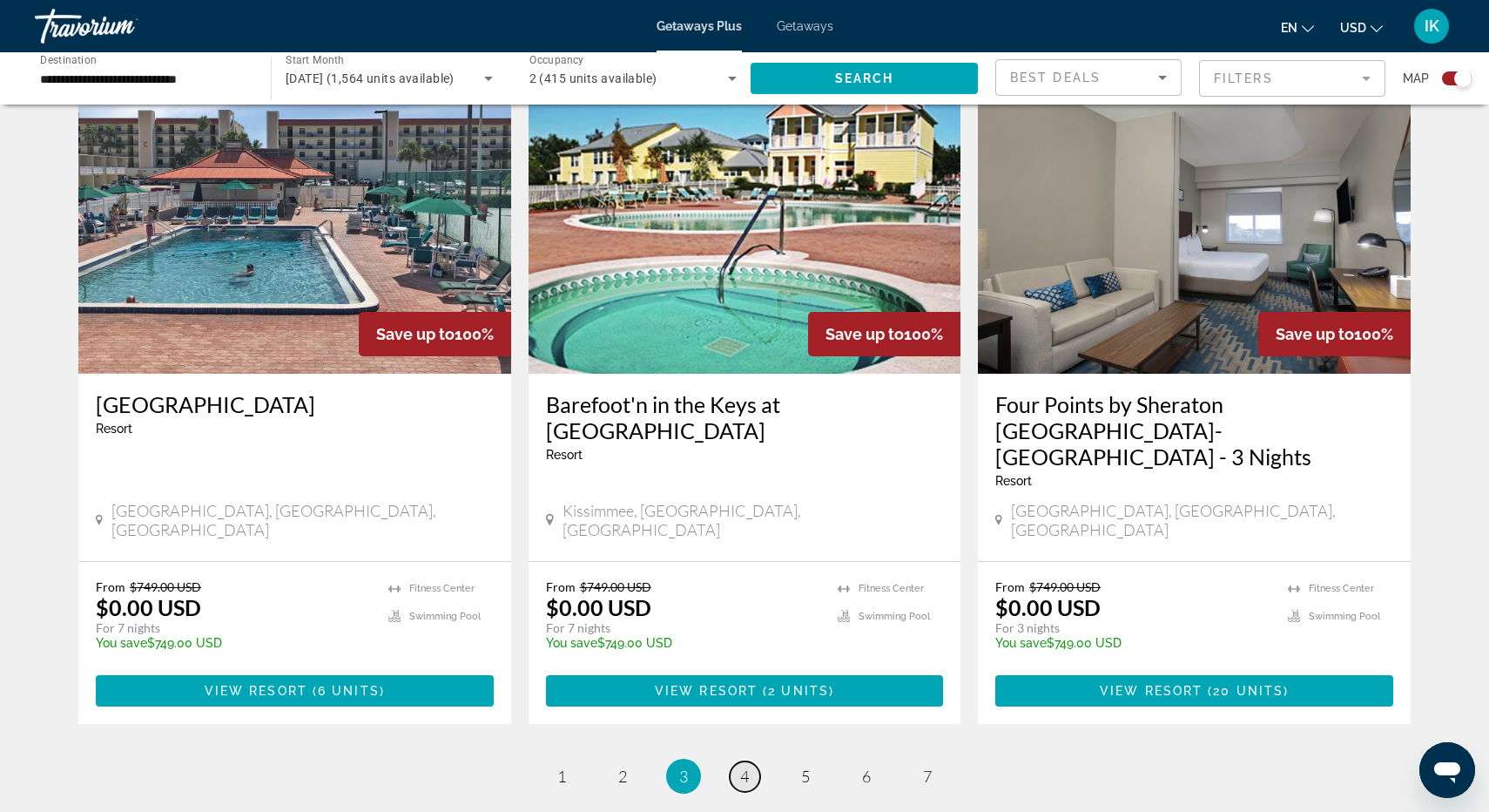
click at [744, 767] on span "4" at bounding box center [744, 776] width 9 height 19
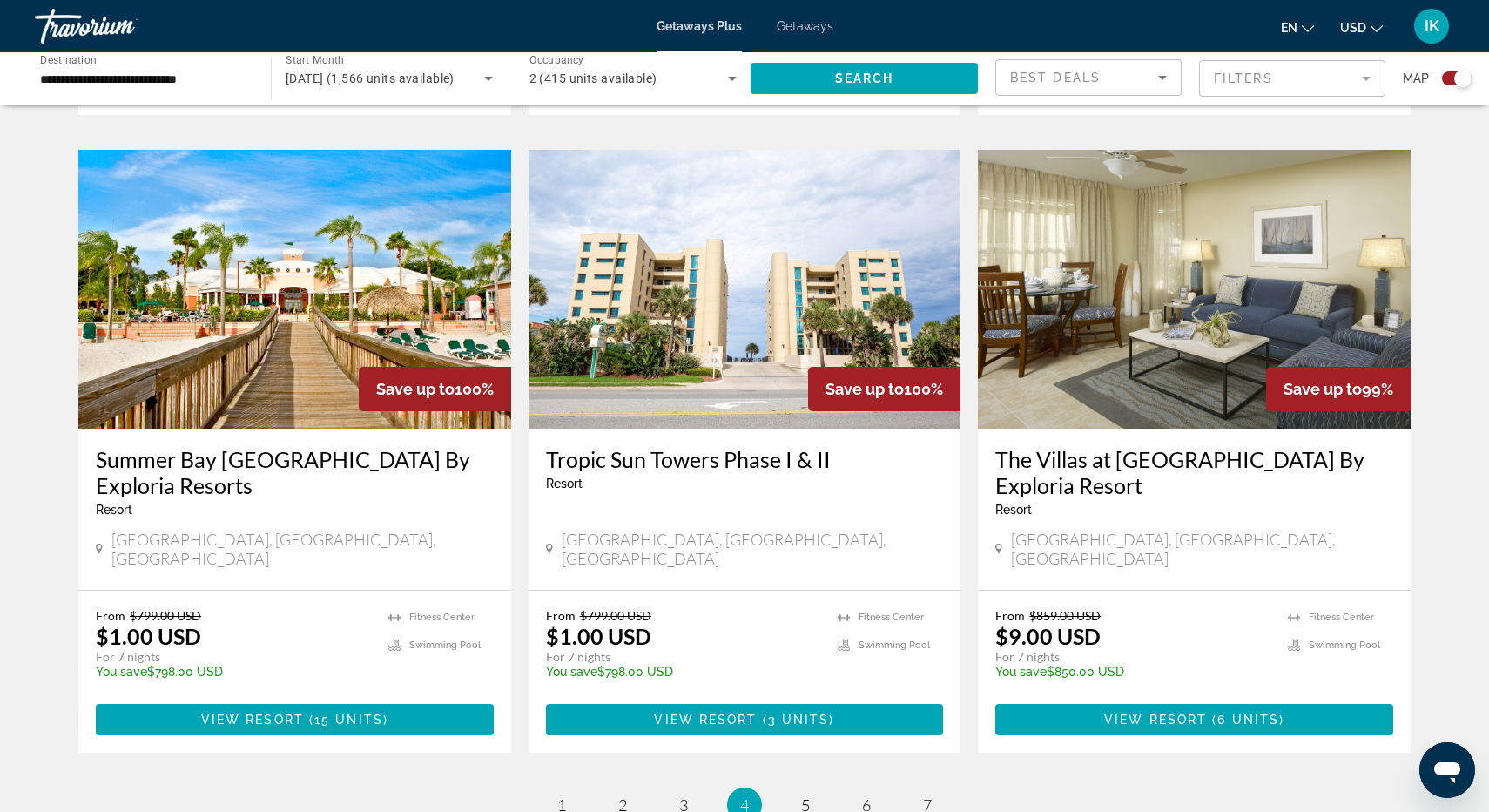
scroll to position [2432, 0]
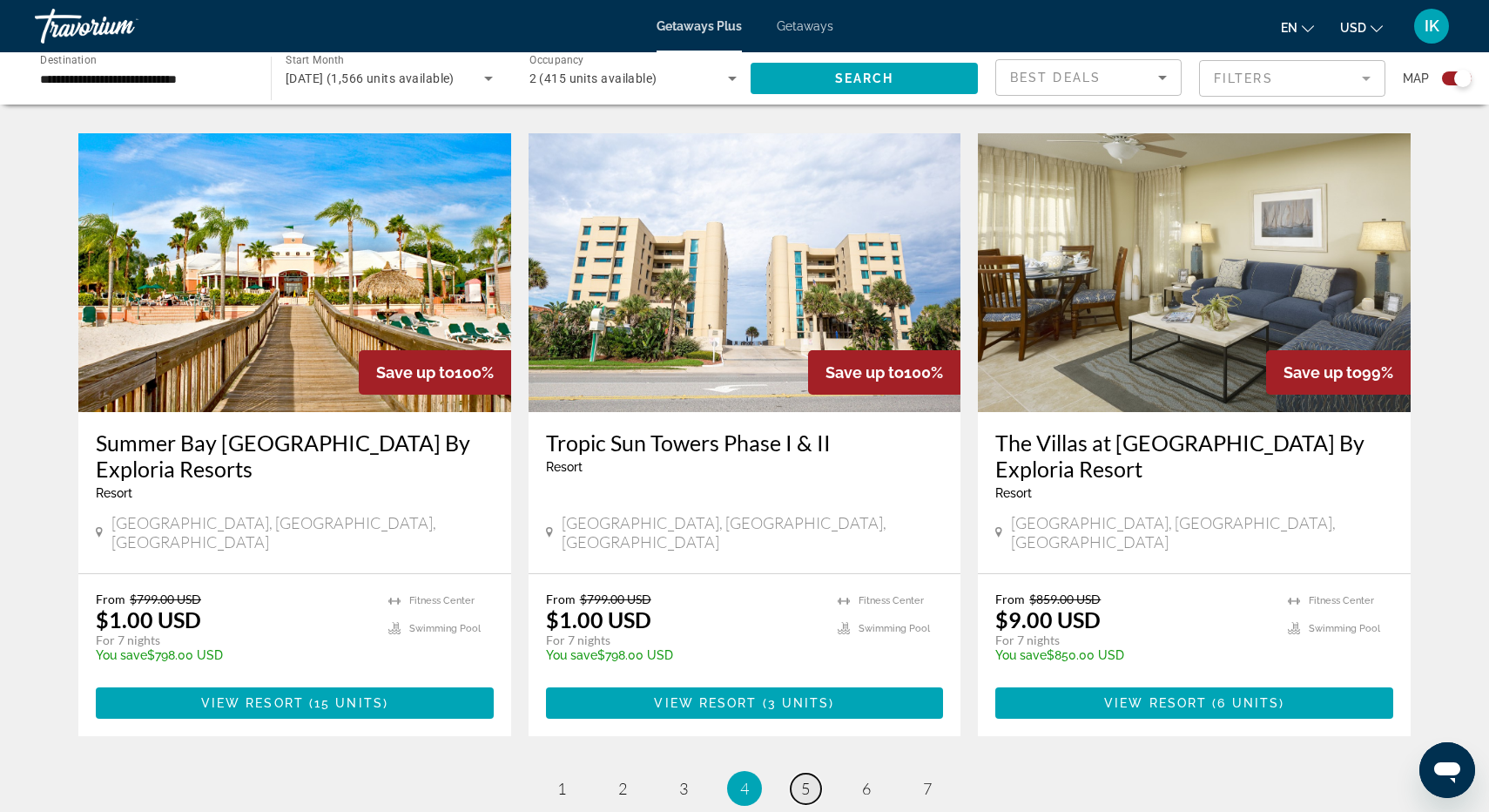
click at [801, 778] on span "5" at bounding box center [805, 788] width 9 height 19
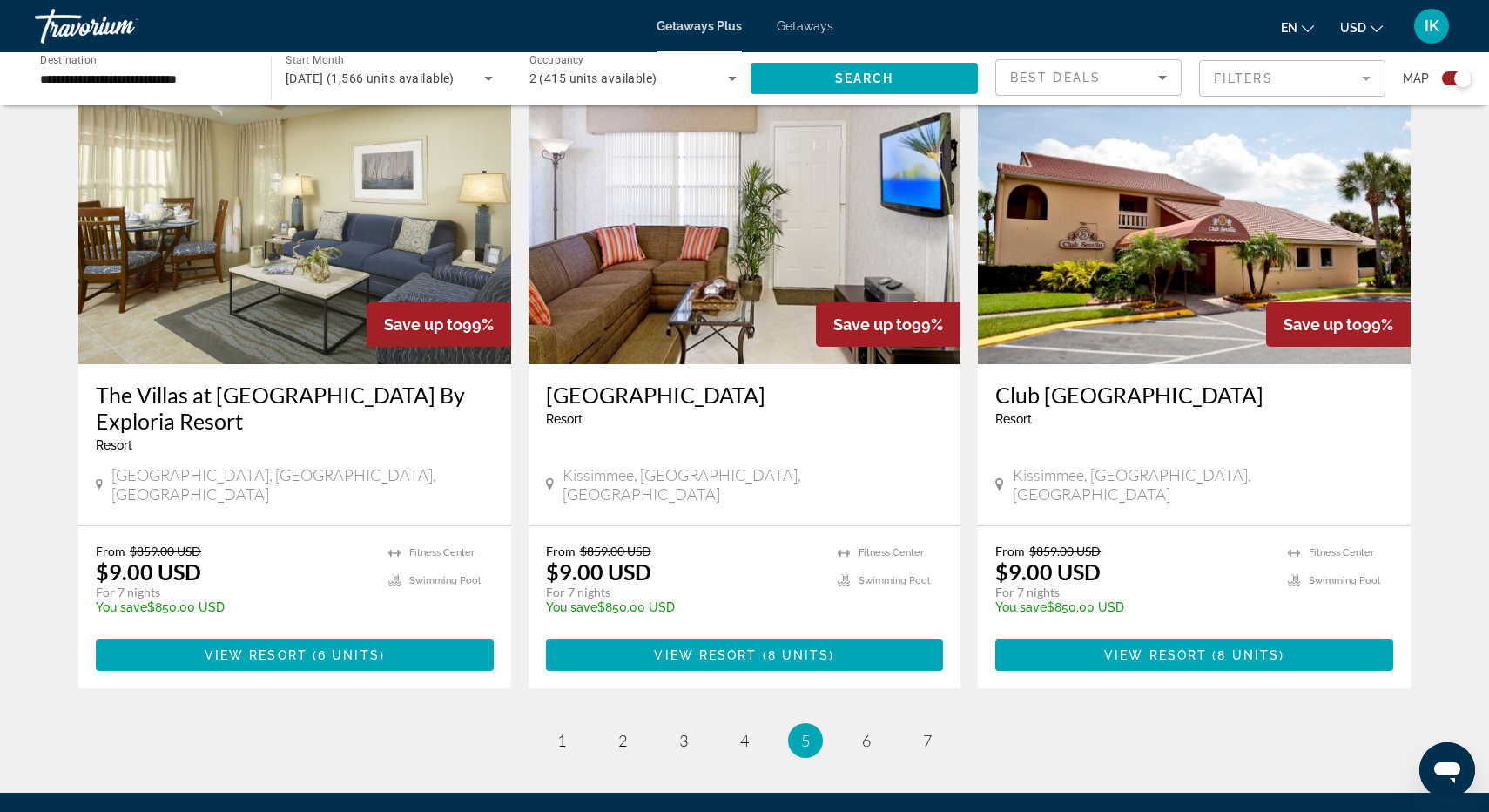
scroll to position [2584, 0]
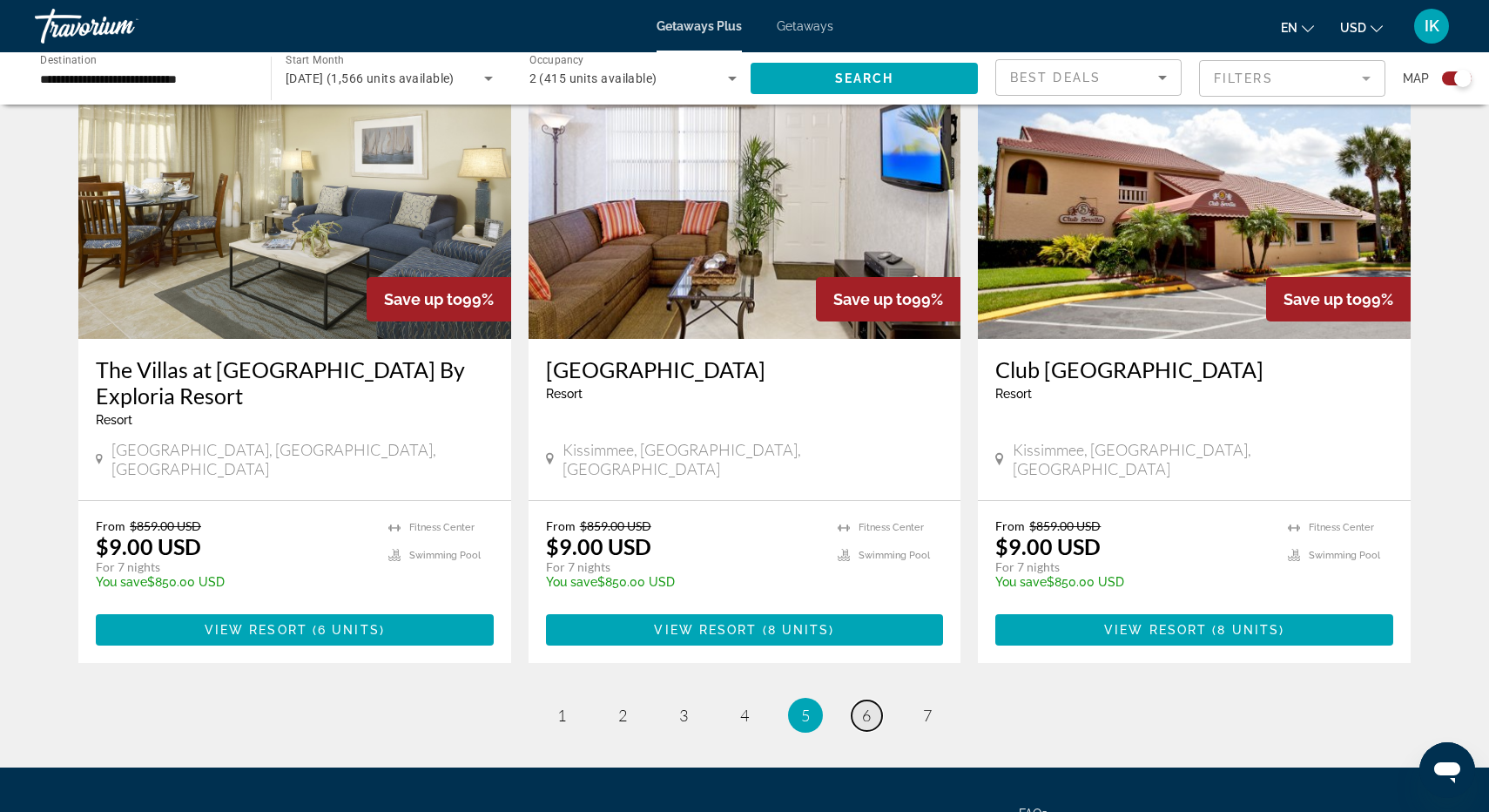
click at [863, 706] on span "6" at bounding box center [866, 715] width 9 height 19
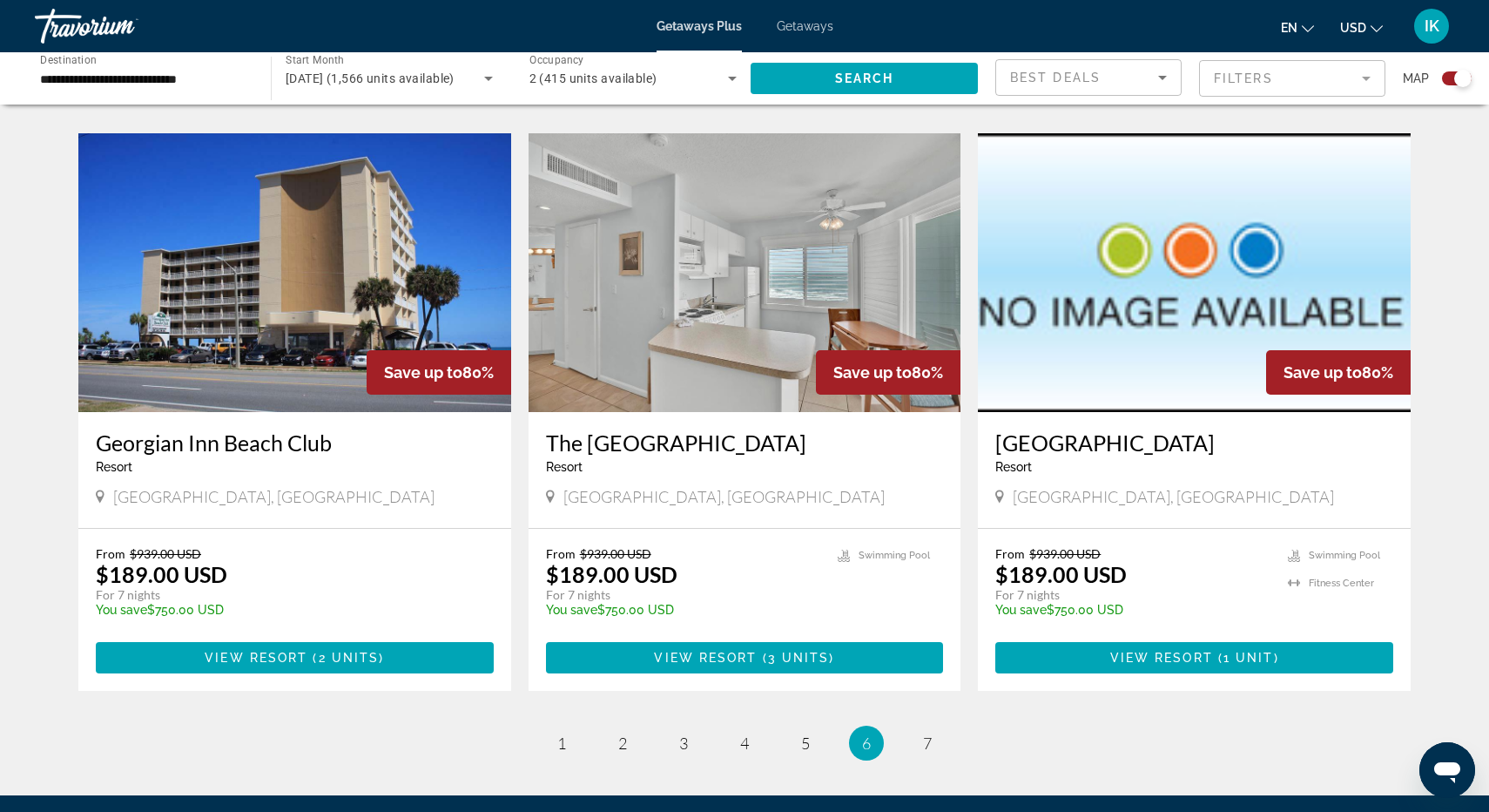
scroll to position [2399, 0]
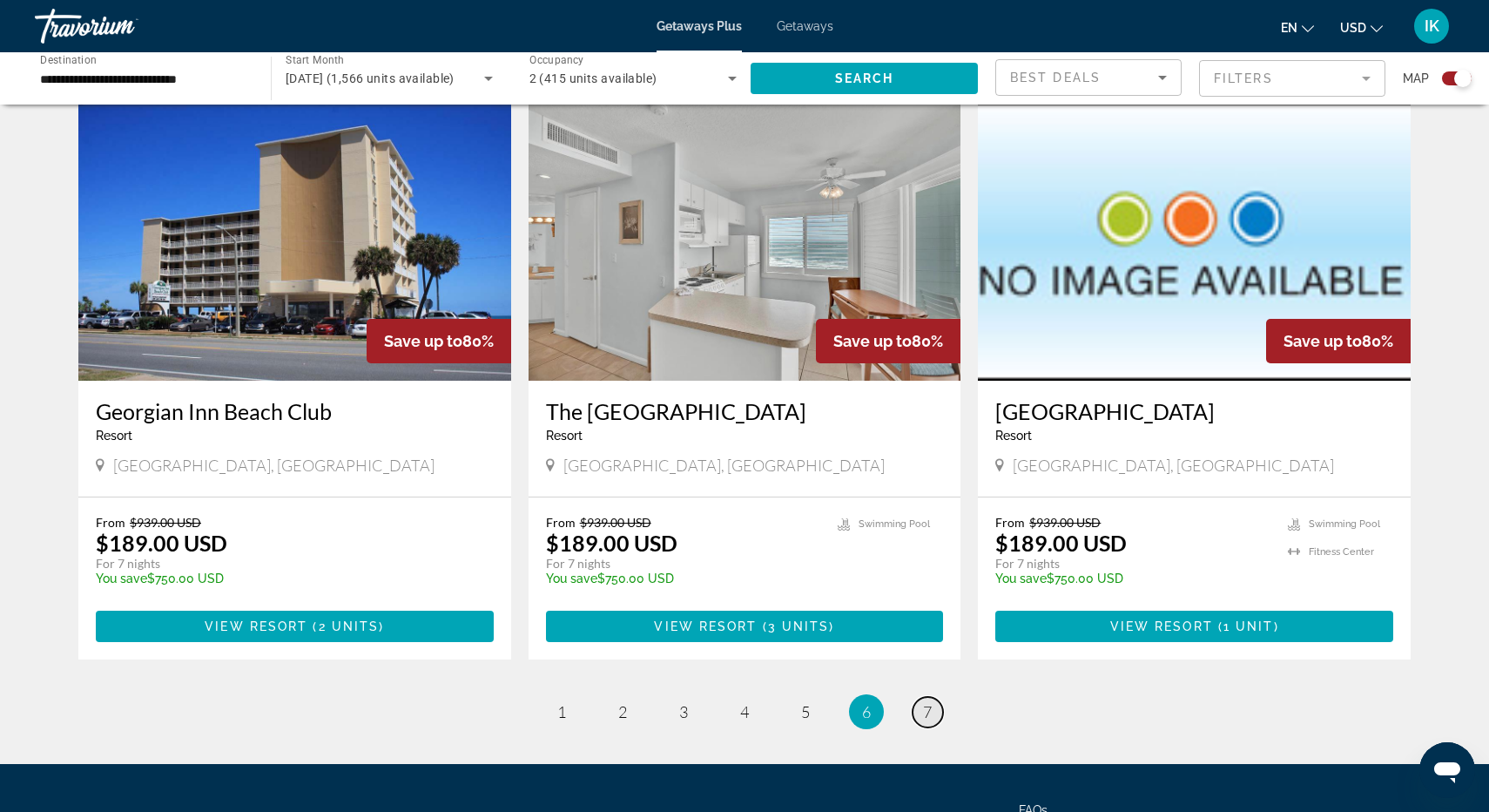
click at [934, 697] on link "page 7" at bounding box center [928, 713] width 31 height 31
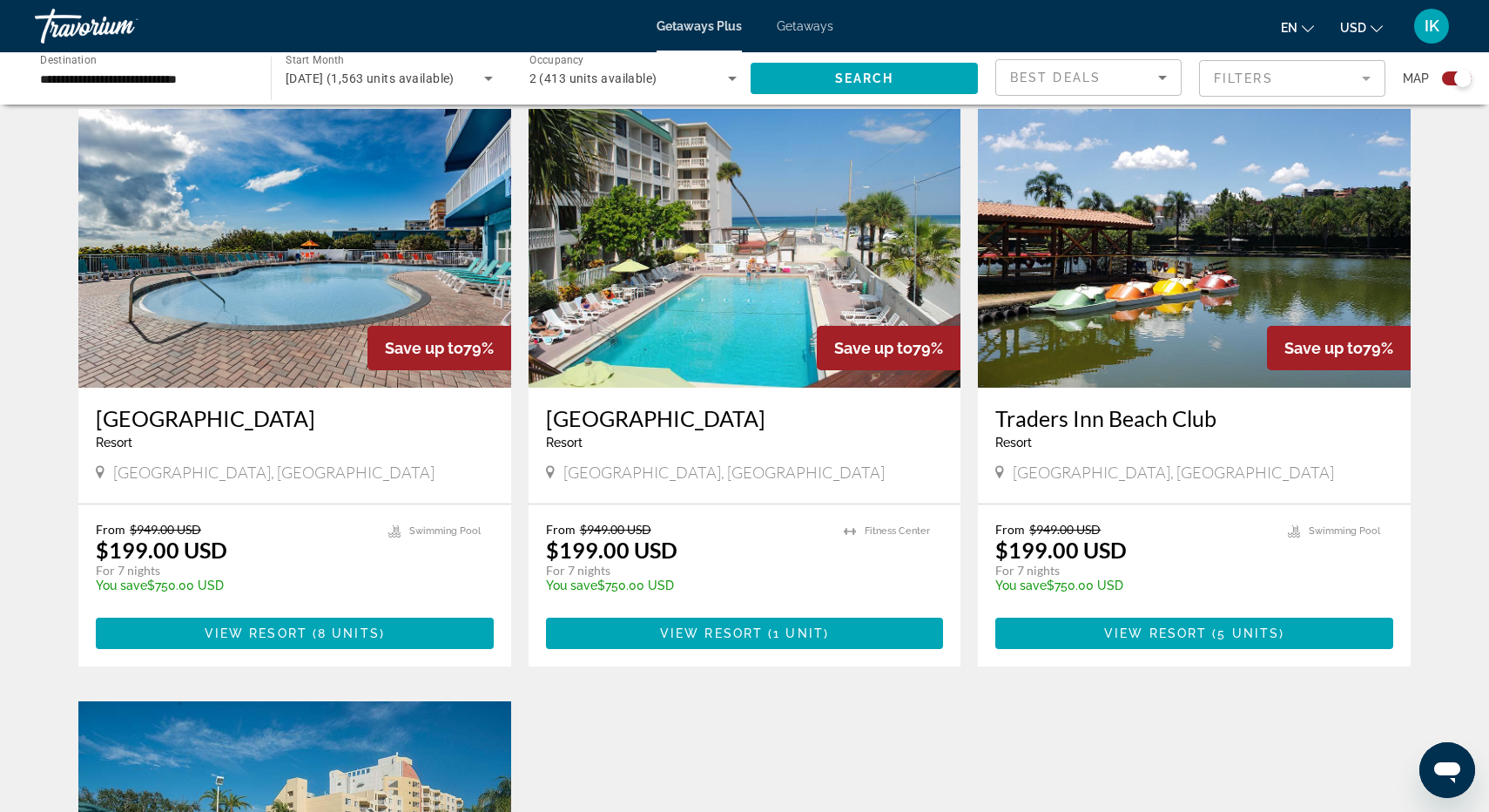
scroll to position [1176, 0]
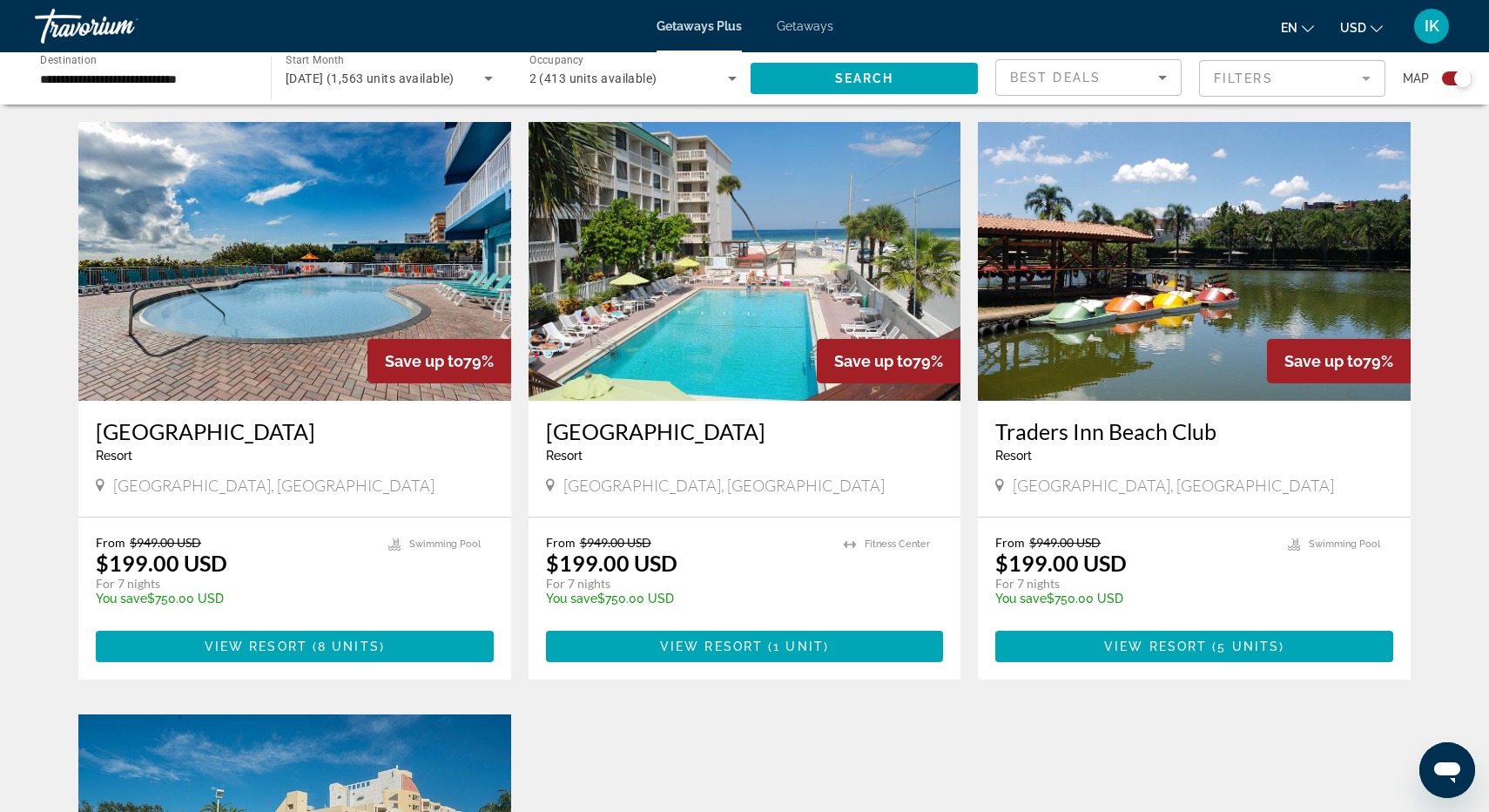
click at [724, 432] on h3 "[GEOGRAPHIC_DATA]" at bounding box center [745, 431] width 398 height 26
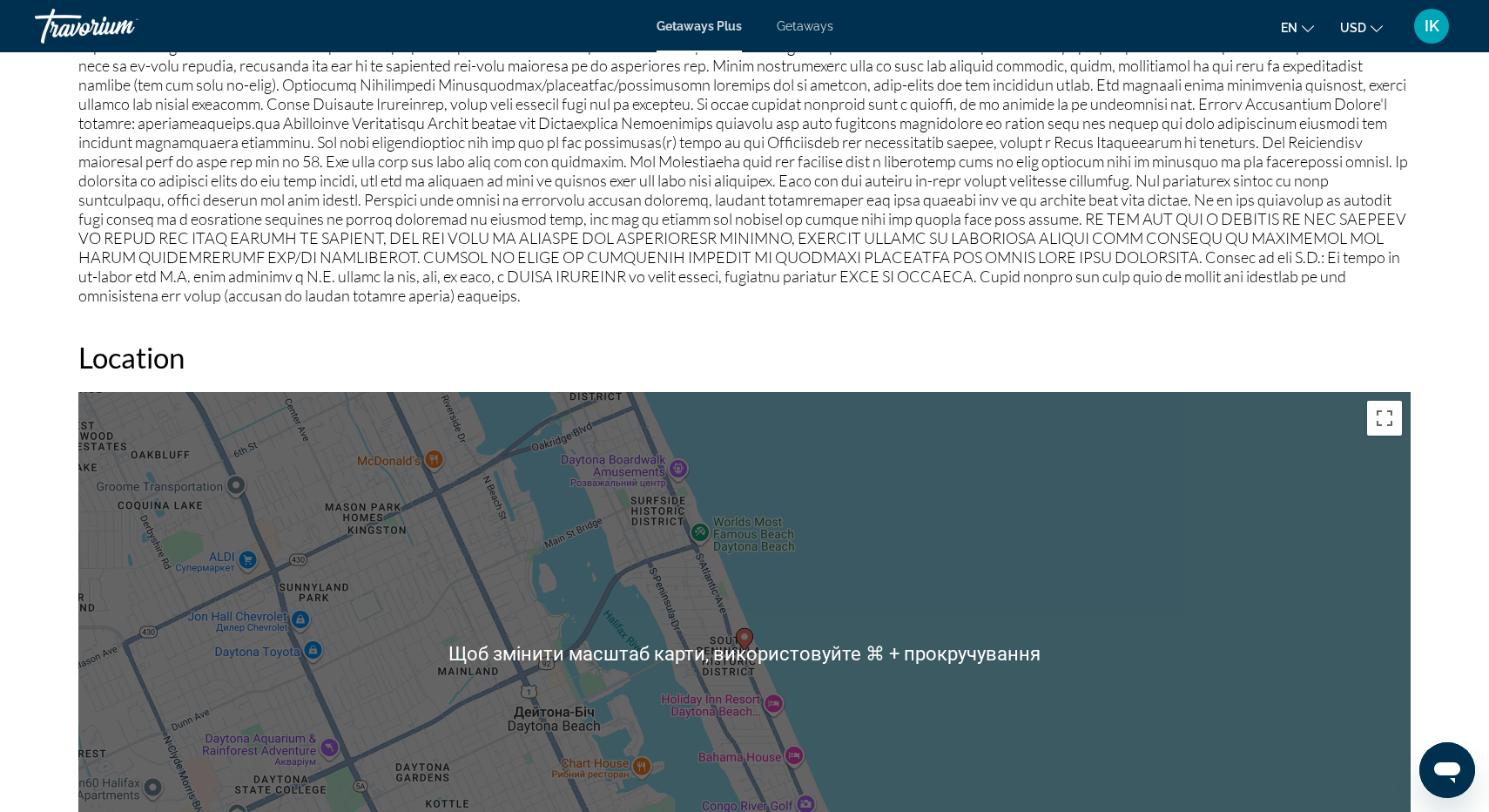
scroll to position [1984, 0]
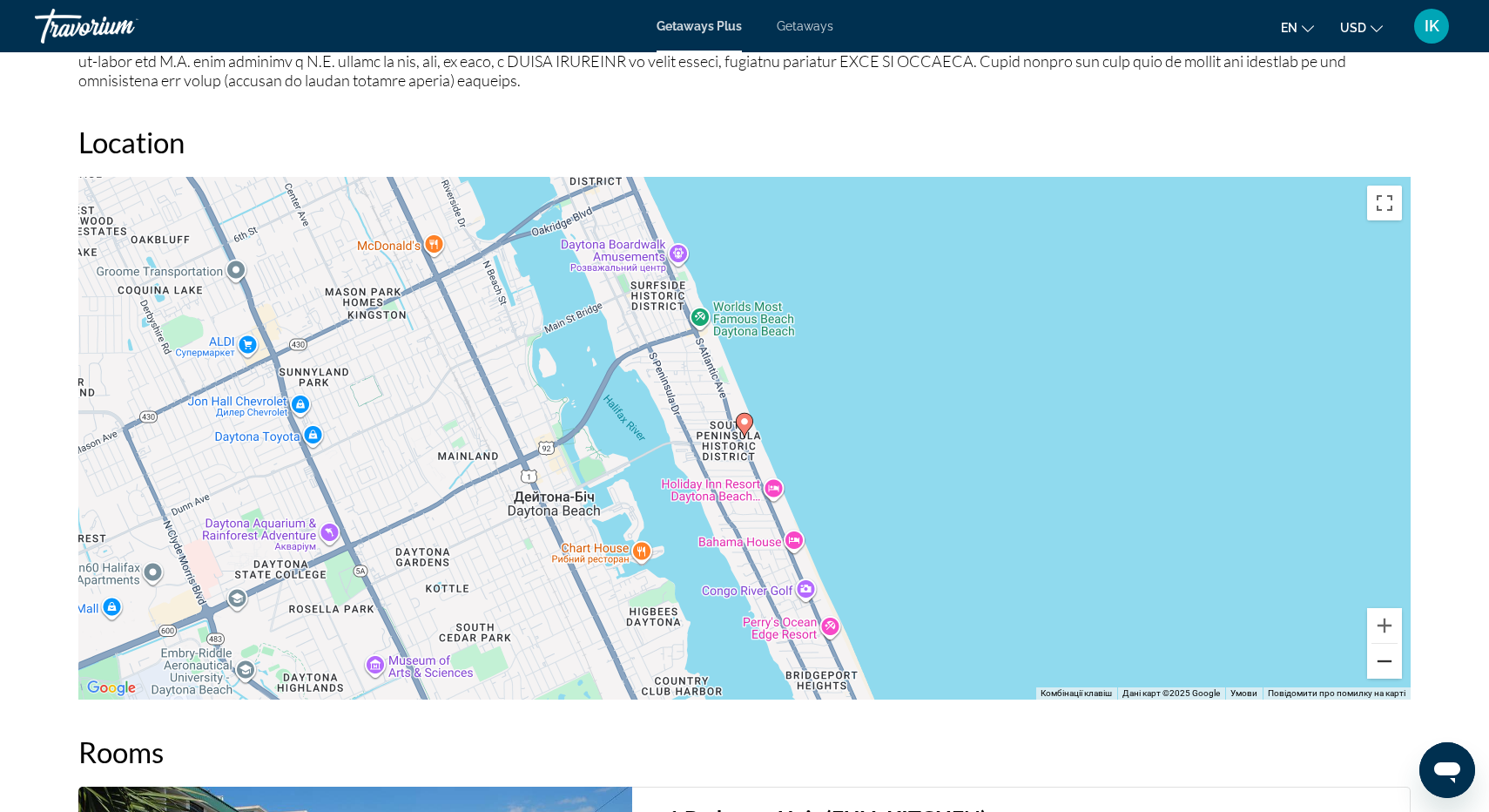
click at [1388, 654] on button "Зменшити" at bounding box center [1385, 661] width 35 height 35
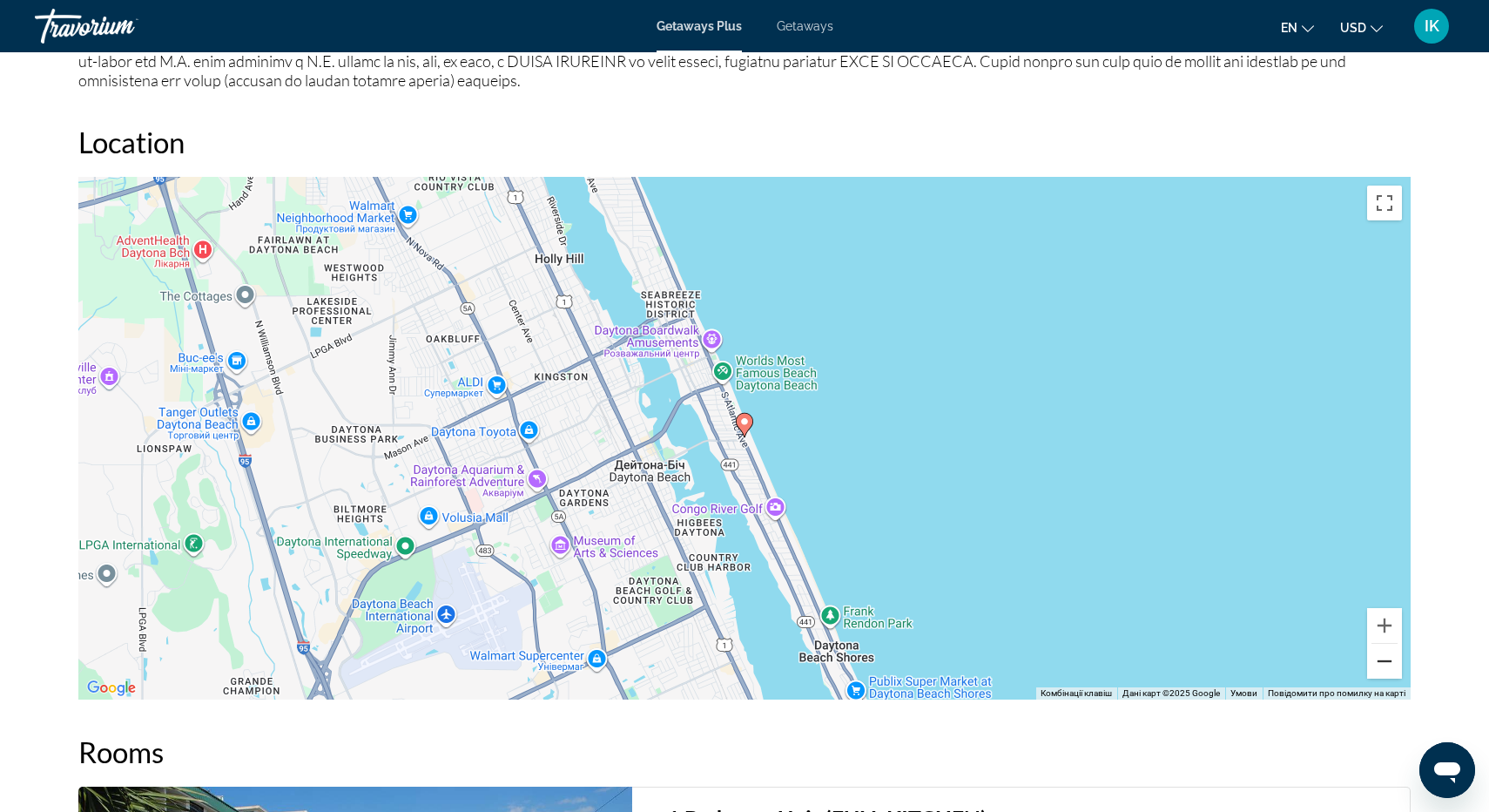
click at [1388, 654] on button "Зменшити" at bounding box center [1385, 661] width 35 height 35
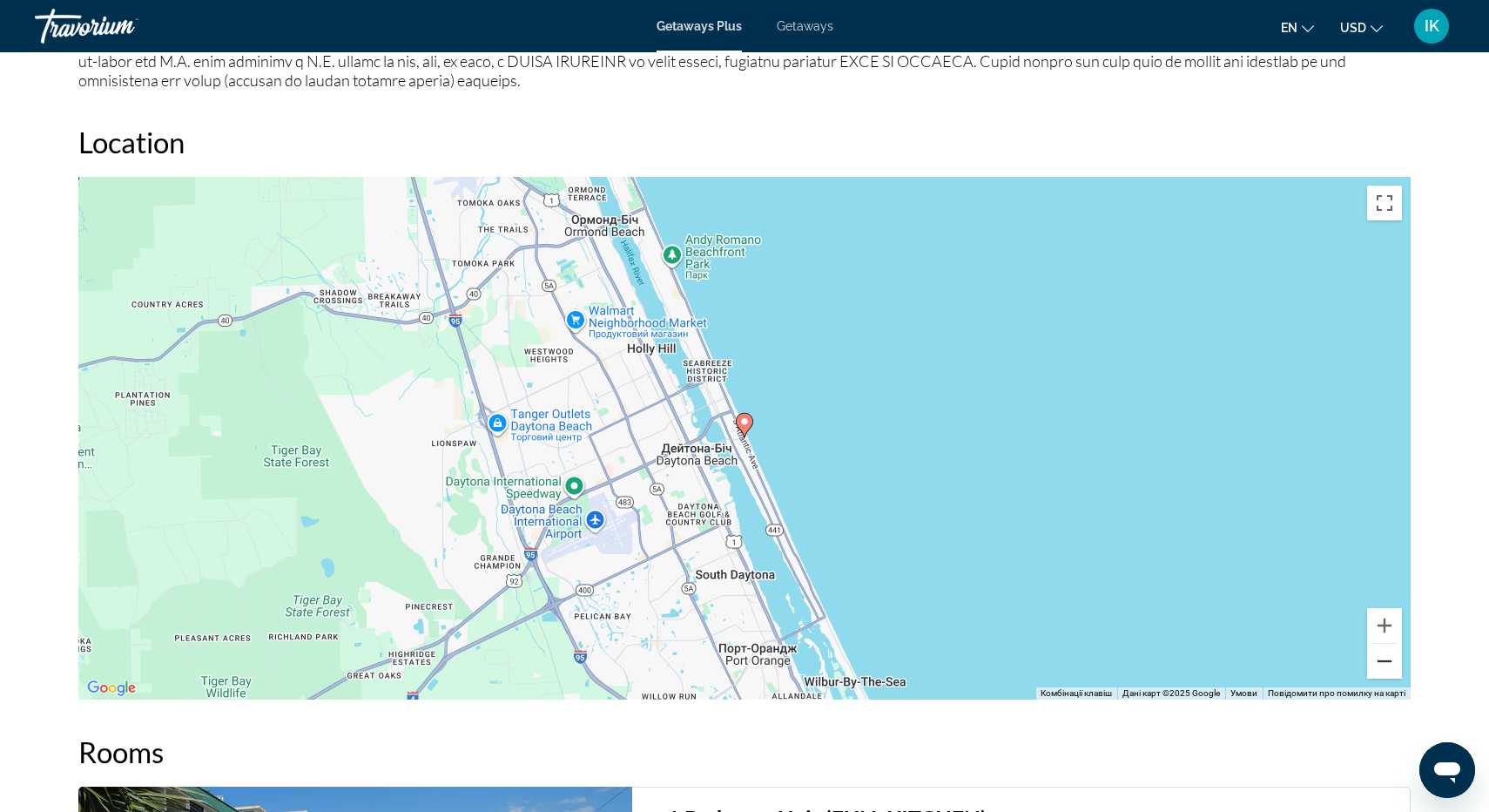
click at [1388, 654] on button "Зменшити" at bounding box center [1385, 661] width 35 height 35
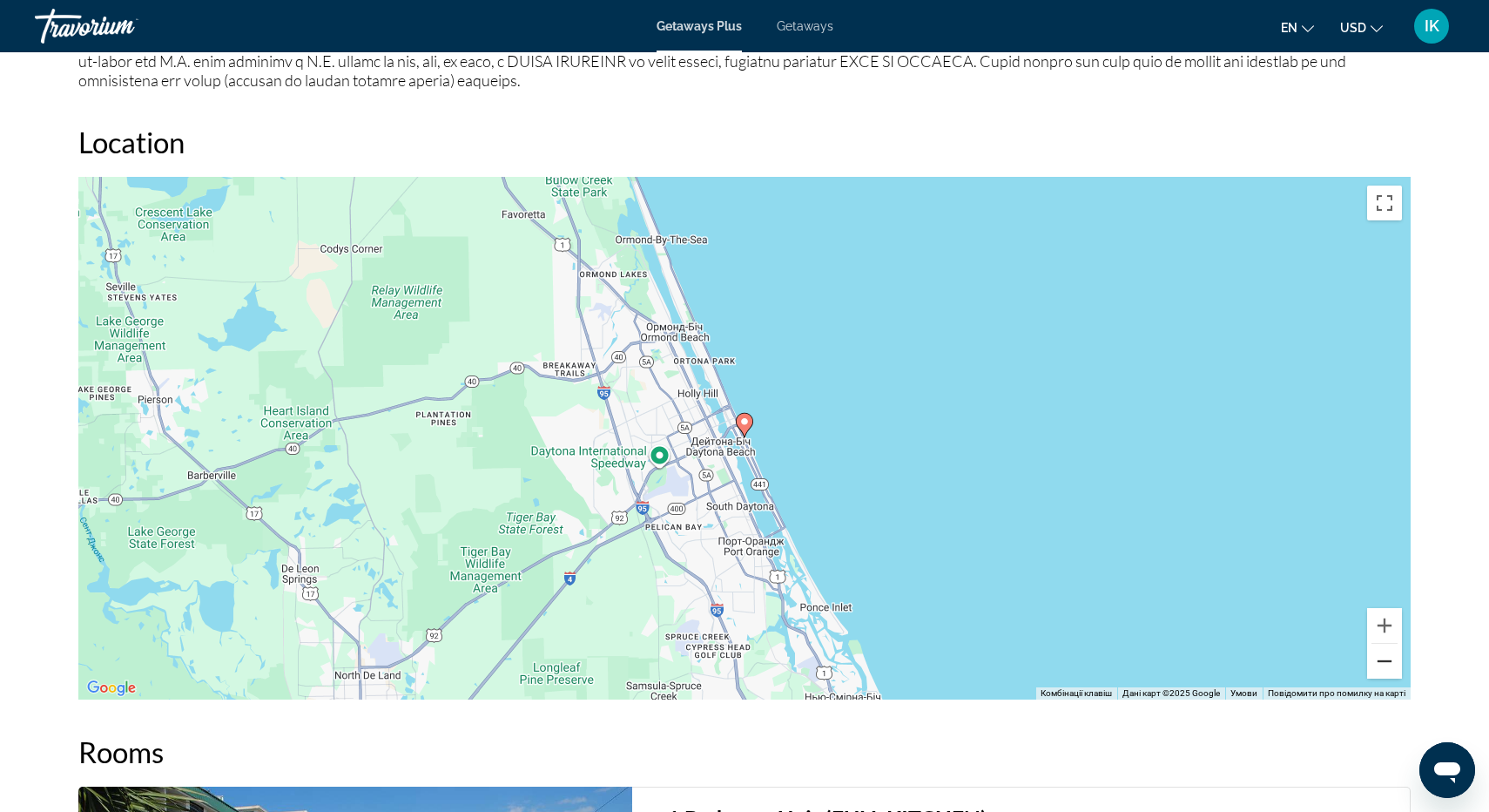
click at [1388, 654] on button "Зменшити" at bounding box center [1385, 661] width 35 height 35
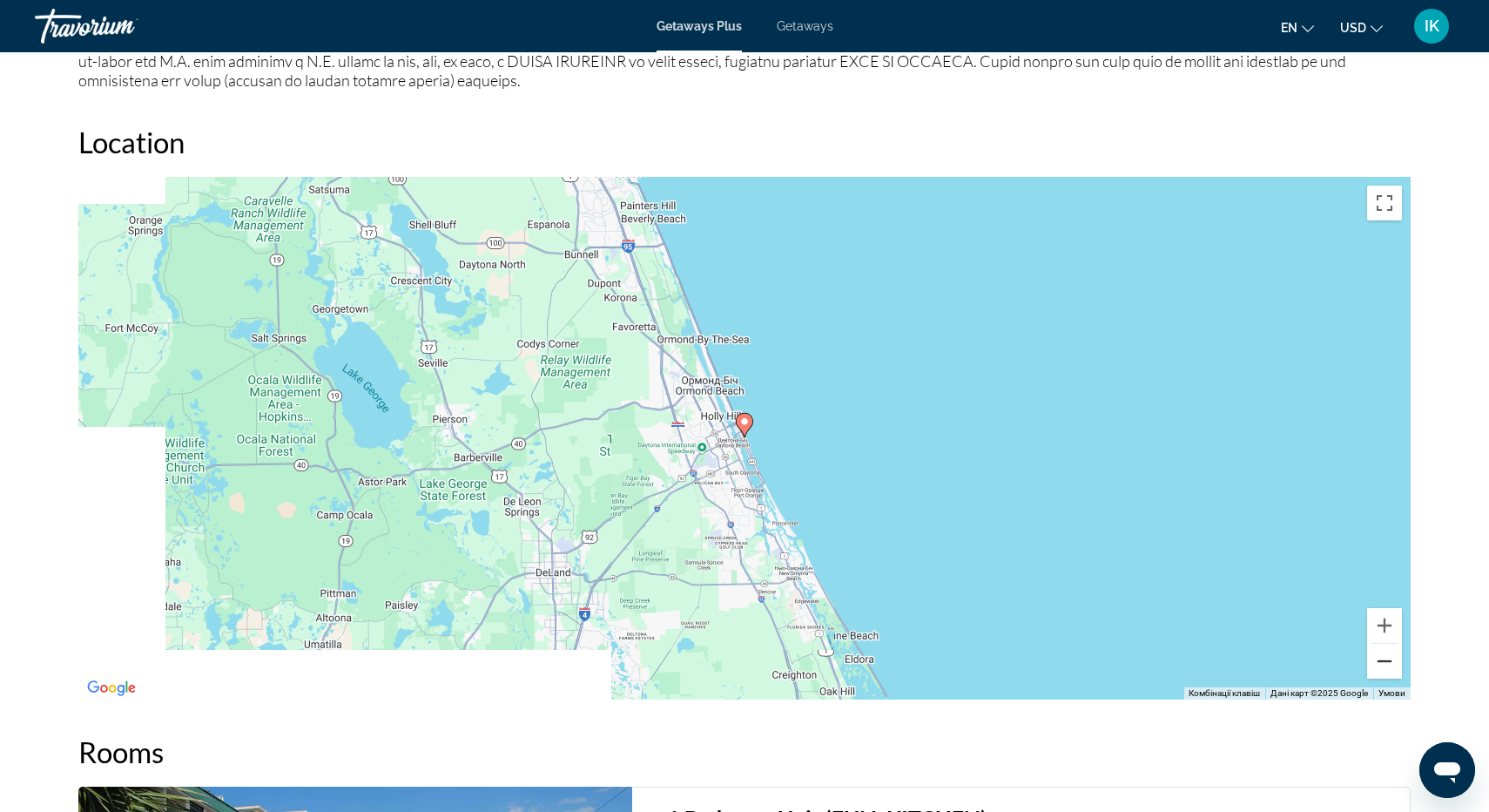
click at [1388, 654] on button "Зменшити" at bounding box center [1385, 661] width 35 height 35
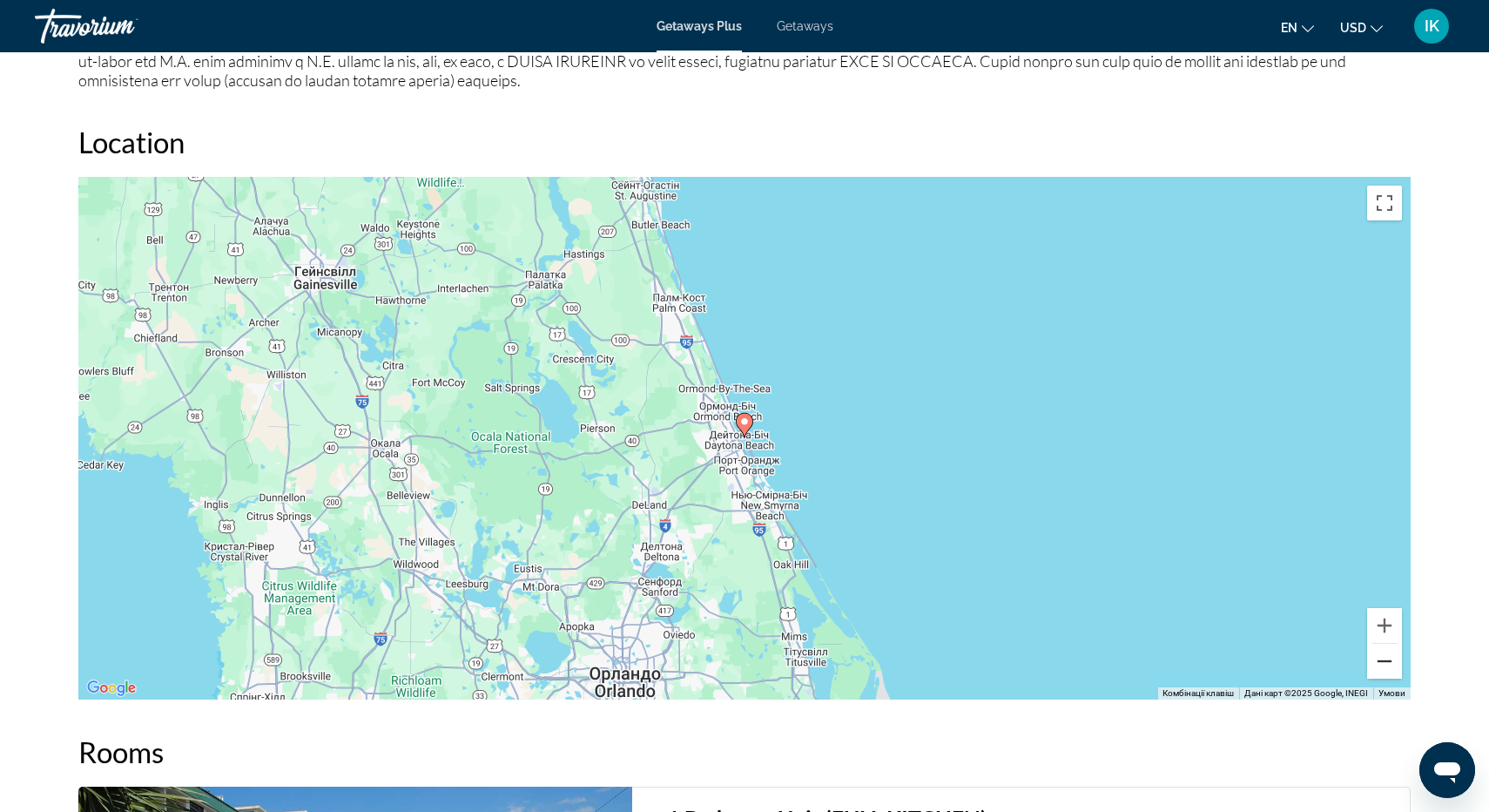
click at [1388, 654] on button "Зменшити" at bounding box center [1385, 661] width 35 height 35
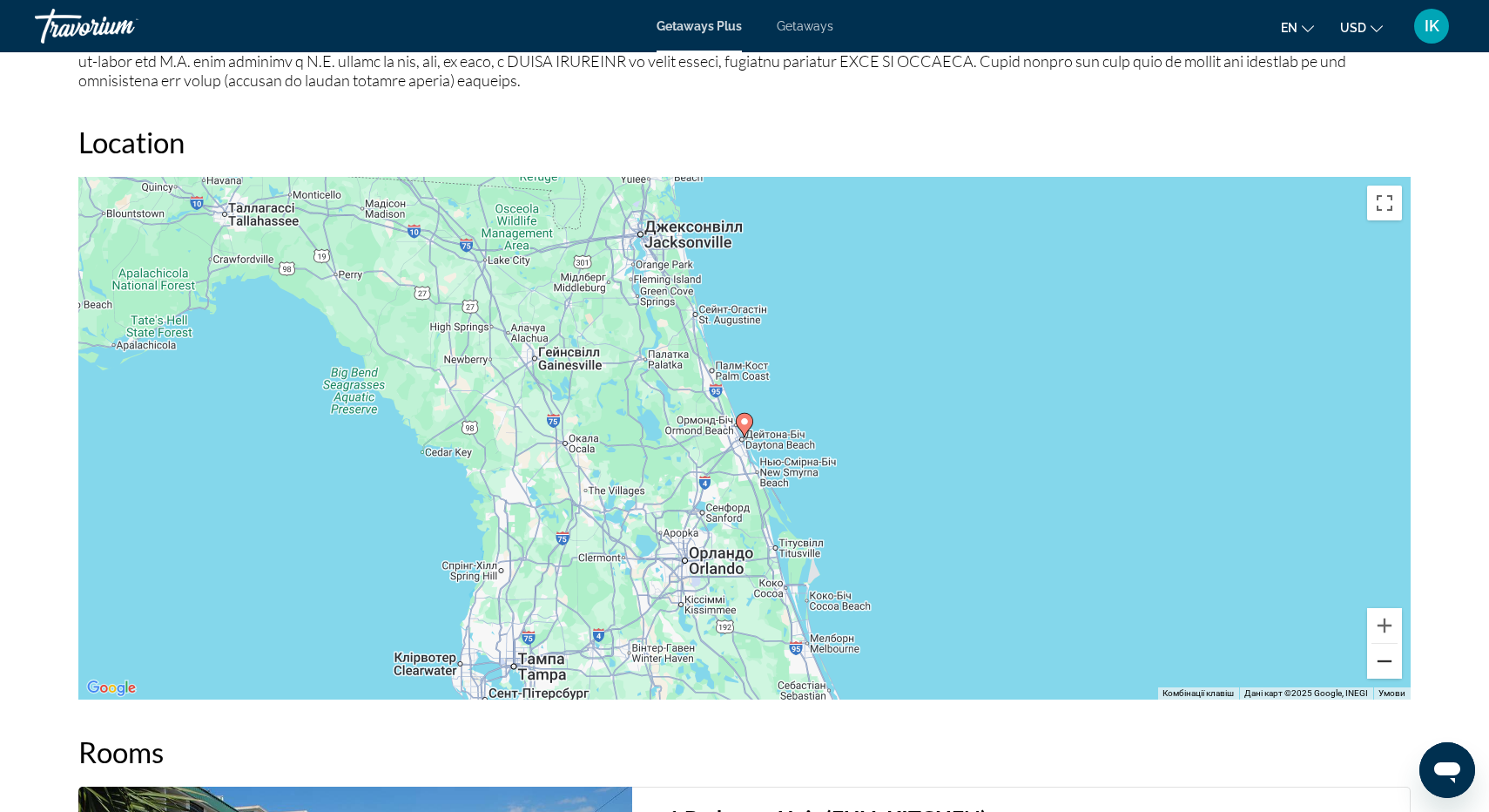
click at [1388, 654] on button "Зменшити" at bounding box center [1385, 661] width 35 height 35
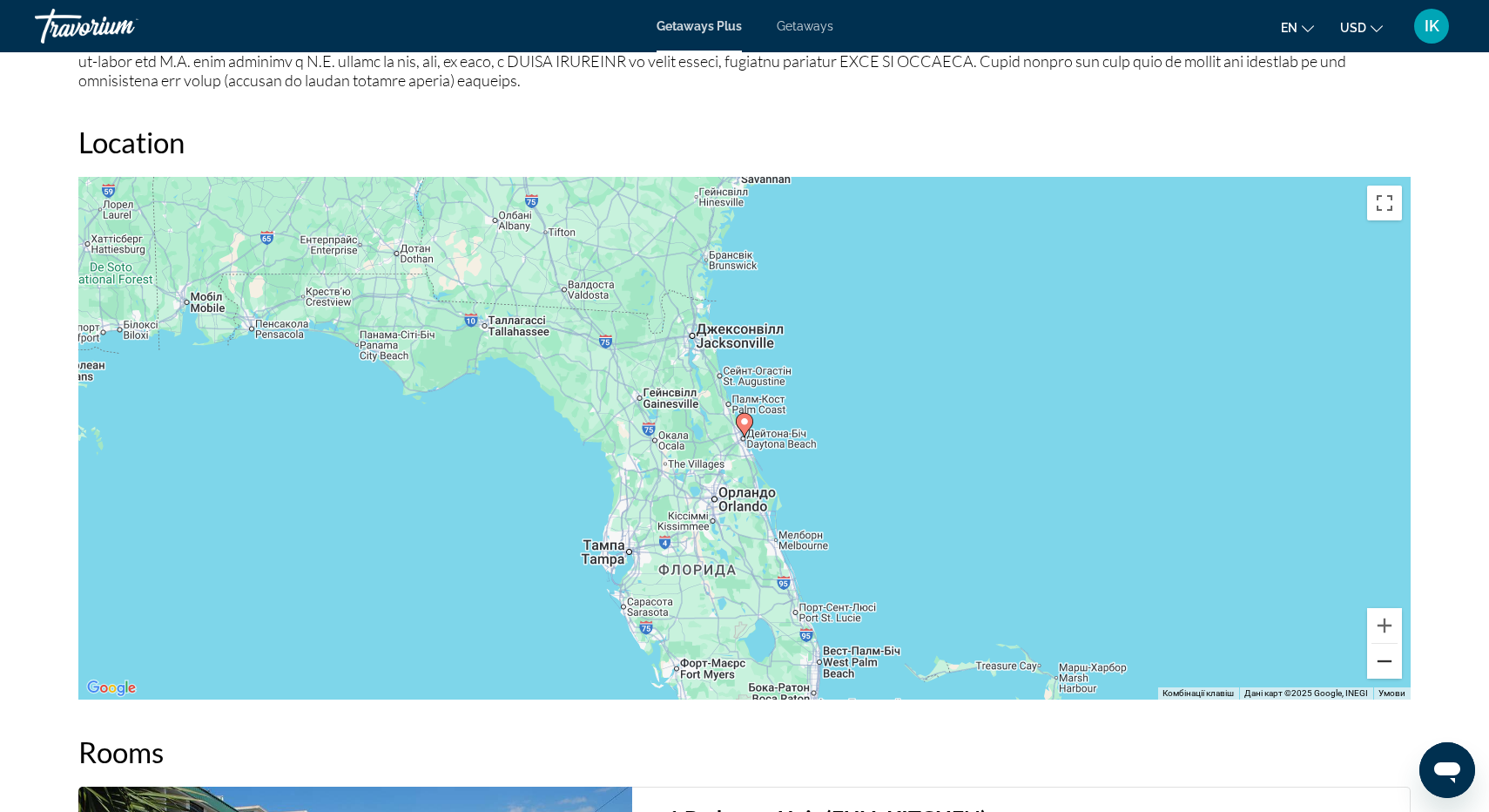
click at [1388, 654] on button "Зменшити" at bounding box center [1385, 661] width 35 height 35
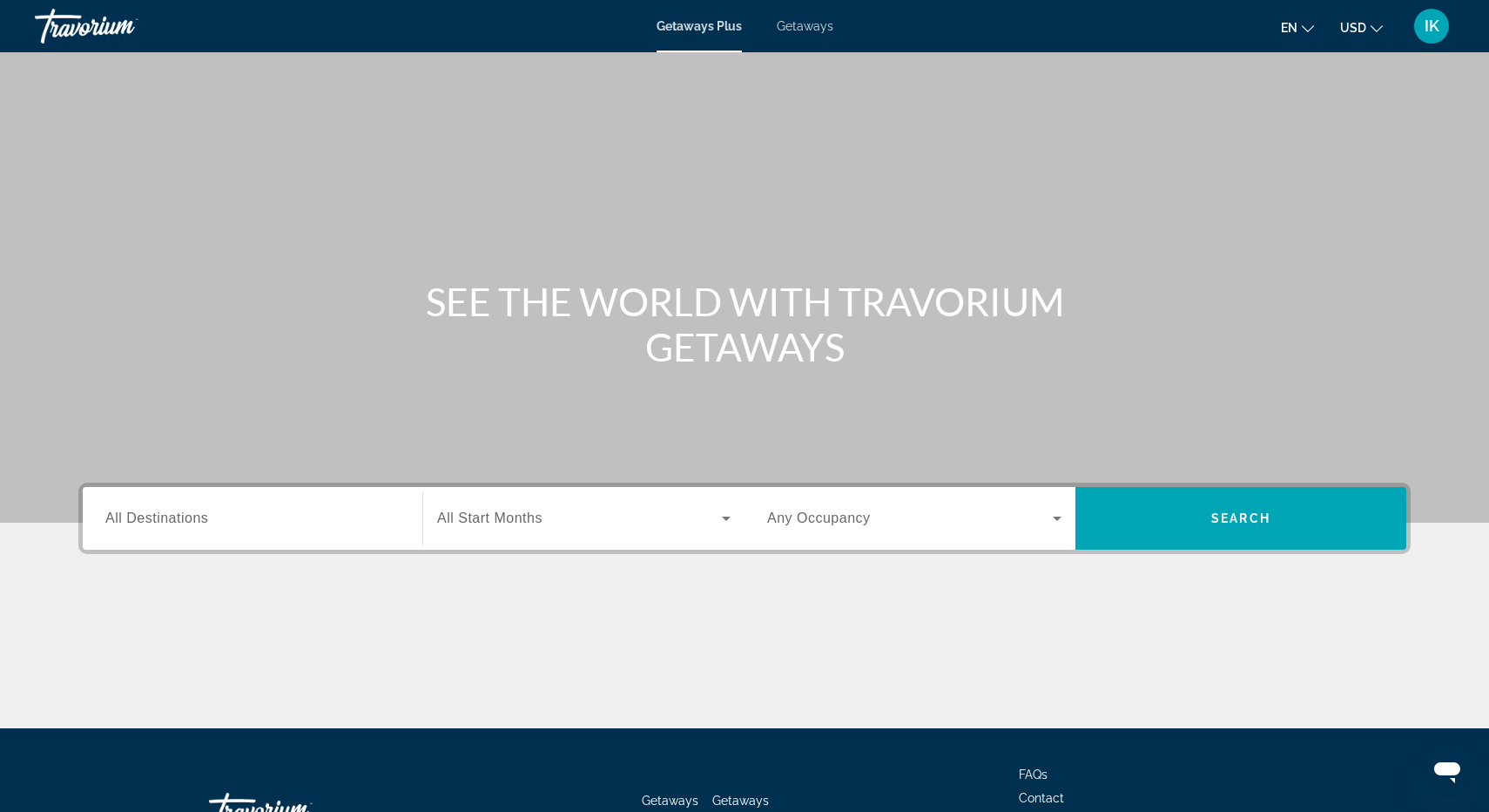
click at [813, 31] on span "Getaways" at bounding box center [805, 26] width 57 height 14
click at [725, 28] on span "Getaways Plus" at bounding box center [698, 26] width 84 height 14
click at [795, 23] on span "Getaways" at bounding box center [805, 26] width 57 height 14
click at [1283, 31] on span "en" at bounding box center [1289, 28] width 16 height 14
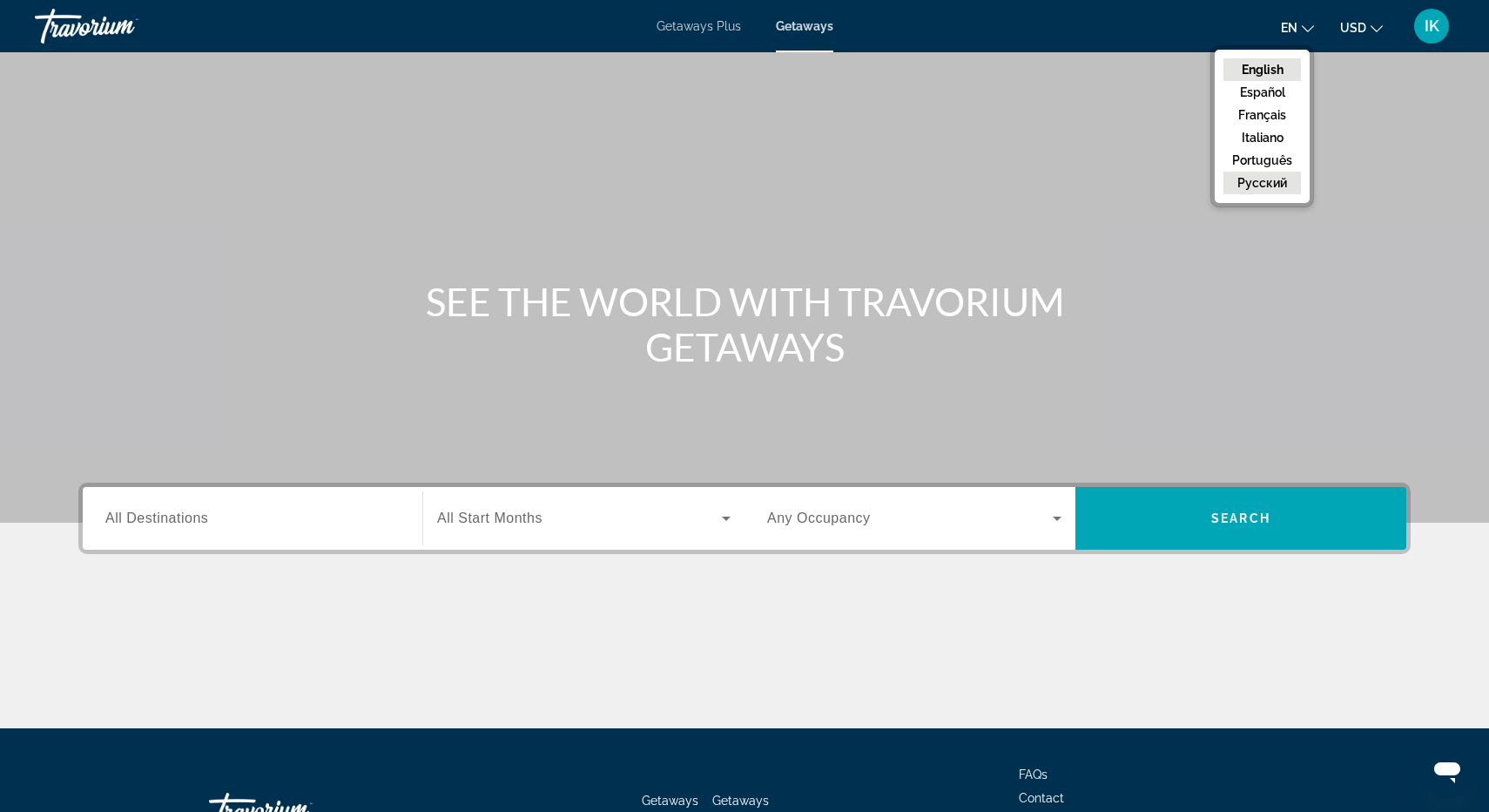
click at [1280, 173] on button "русский" at bounding box center [1262, 182] width 77 height 22
